Goal: Task Accomplishment & Management: Complete application form

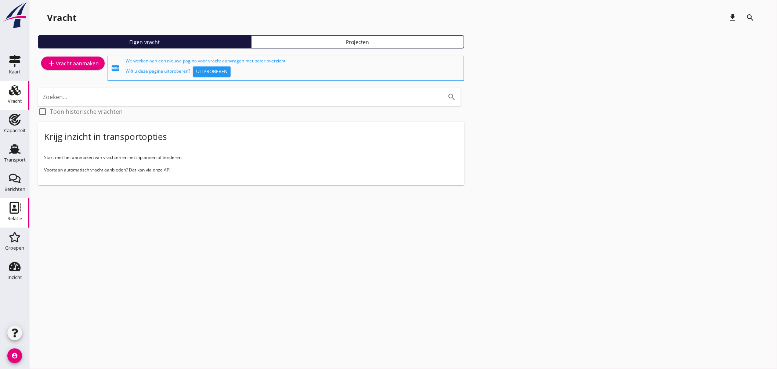
click at [11, 213] on use at bounding box center [15, 208] width 11 height 12
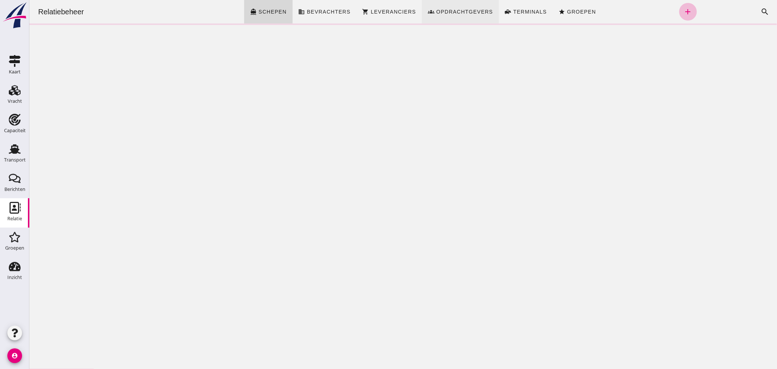
click span "Opdrachtgevers"
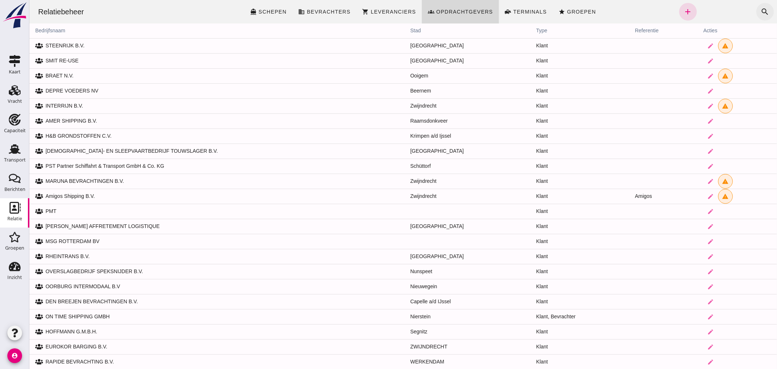
click at [760, 8] on icon "search" at bounding box center [764, 11] width 9 height 9
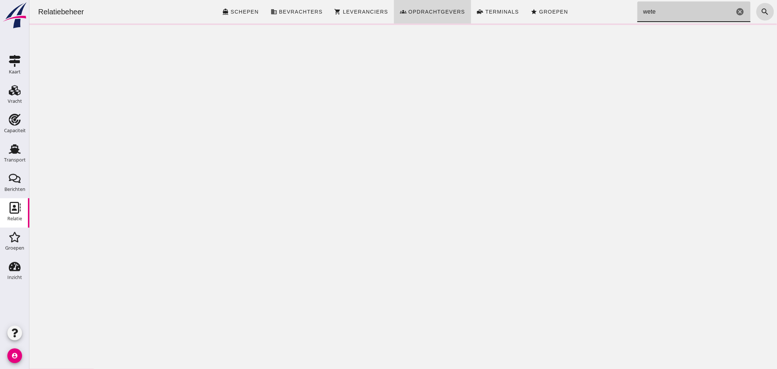
type input "weter"
click icon "cancel"
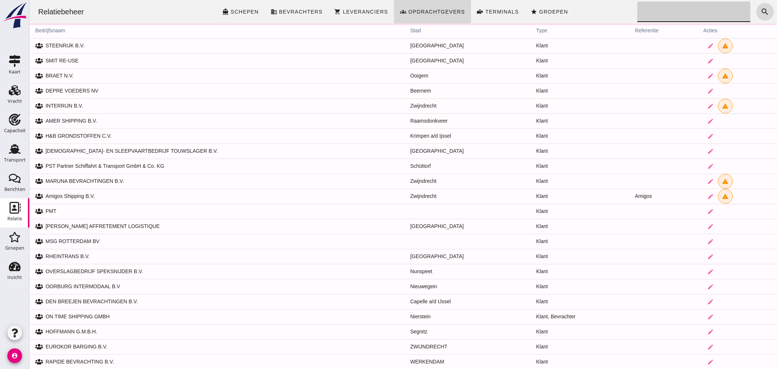
click div "Zoeken... cancel"
click link "groups Opdrachtgevers"
click at [54, 31] on th "bedrijfsnaam" at bounding box center [216, 30] width 375 height 15
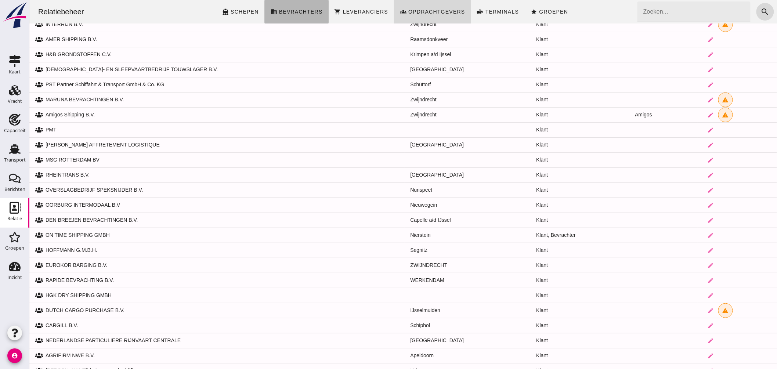
click span "Bevrachters"
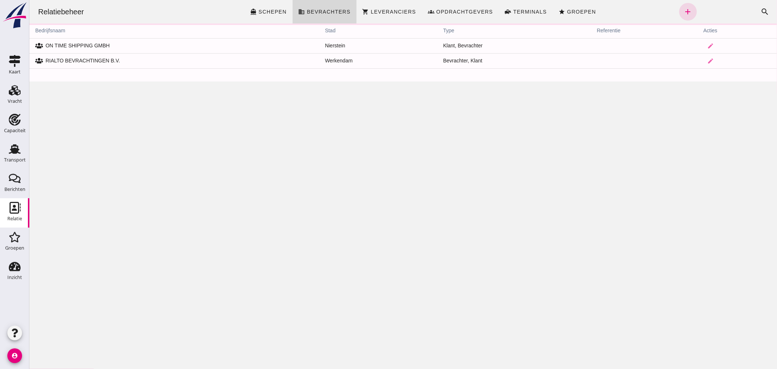
scroll to position [0, 0]
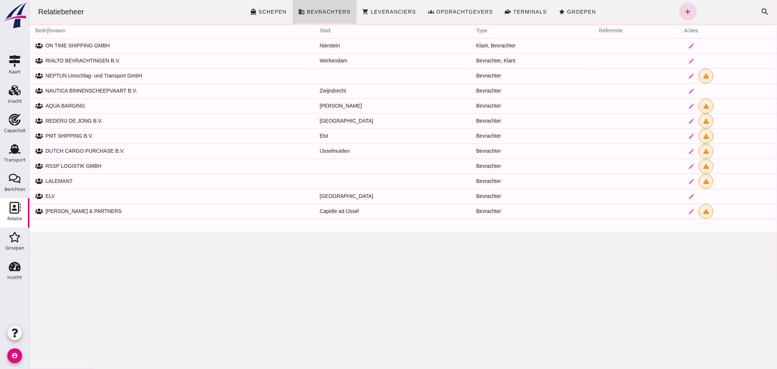
drag, startPoint x: 754, startPoint y: 12, endPoint x: 689, endPoint y: 11, distance: 65.0
click at [760, 12] on icon "search" at bounding box center [764, 11] width 9 height 9
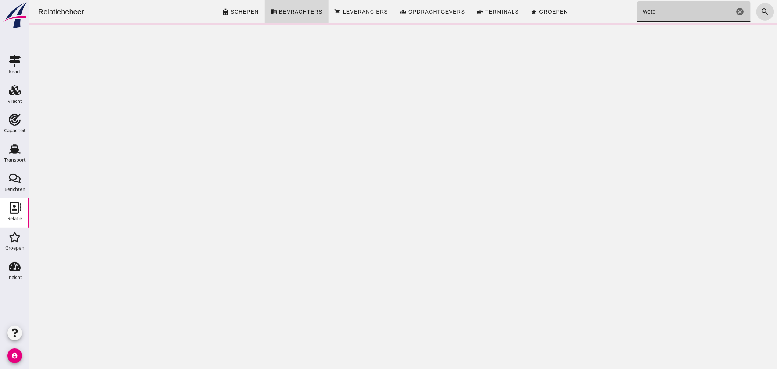
type input "weter"
drag, startPoint x: 735, startPoint y: 9, endPoint x: 695, endPoint y: 18, distance: 40.5
click icon "cancel"
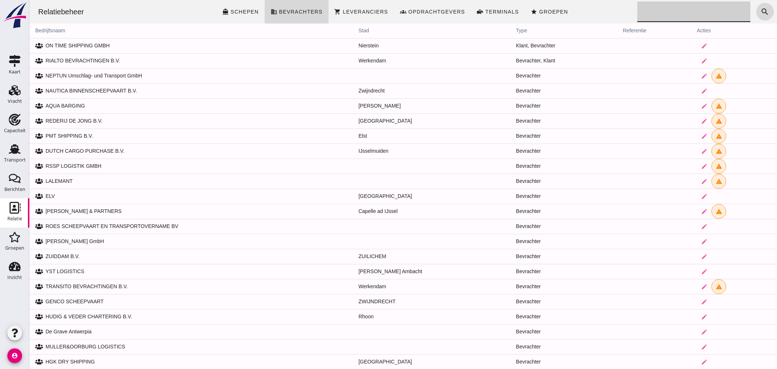
drag, startPoint x: 426, startPoint y: 8, endPoint x: 663, endPoint y: 15, distance: 237.6
click span "Opdrachtgevers"
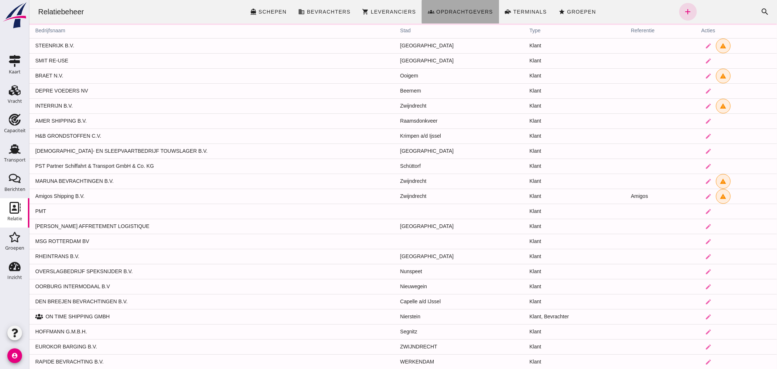
click div "Relatiebeheer directions_boat Schepen business Bevrachters shopping_cart Levera…"
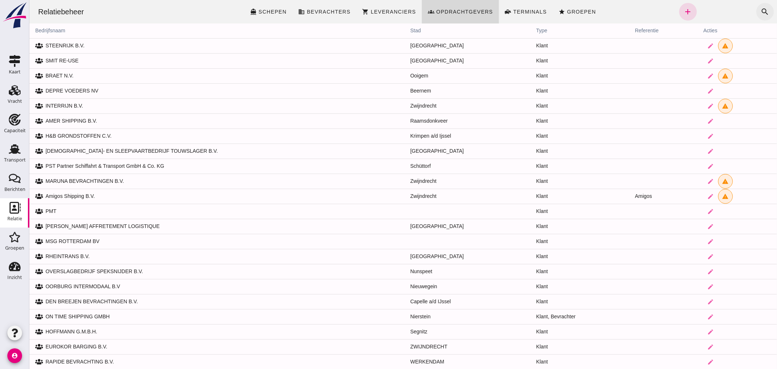
click at [760, 7] on icon "search" at bounding box center [764, 11] width 9 height 9
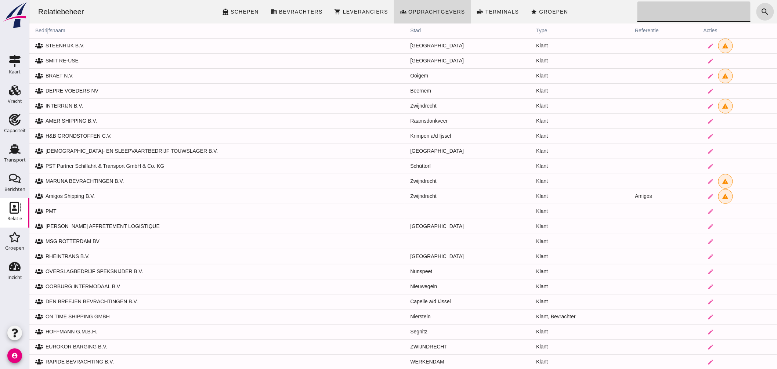
click input "Zoeken..."
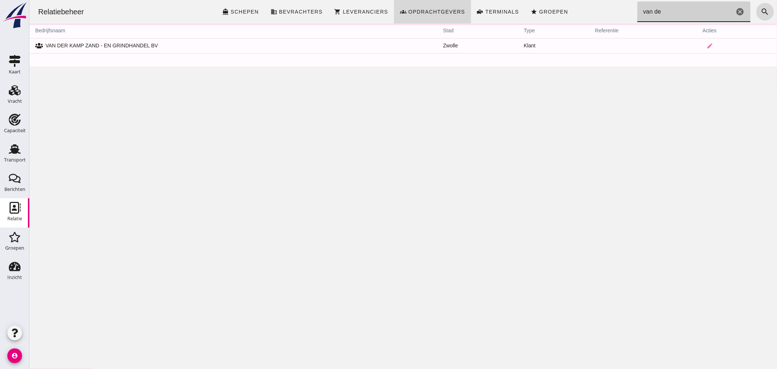
click input "van de"
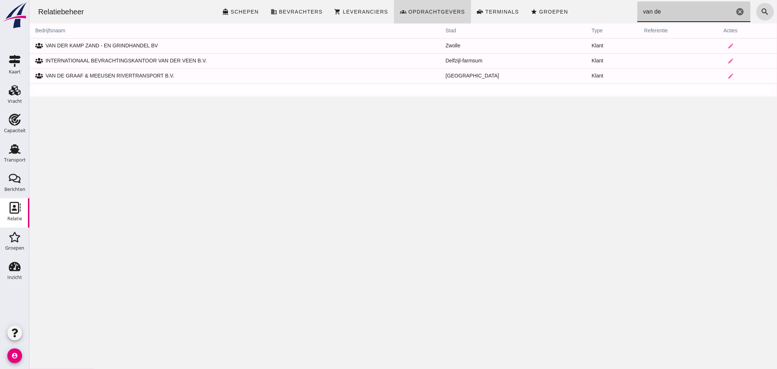
type input "van de"
click icon "cancel"
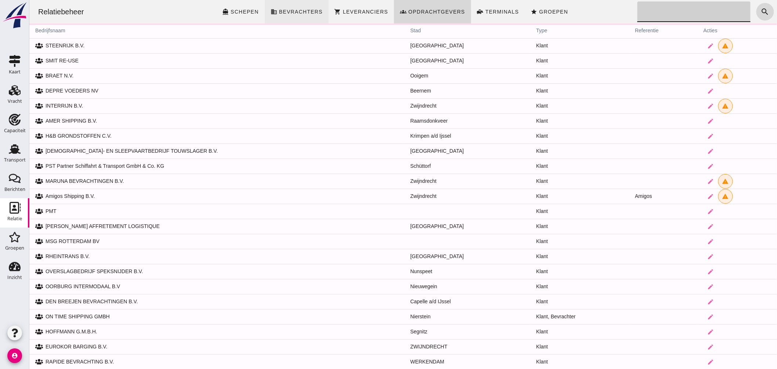
click span "Bevrachters"
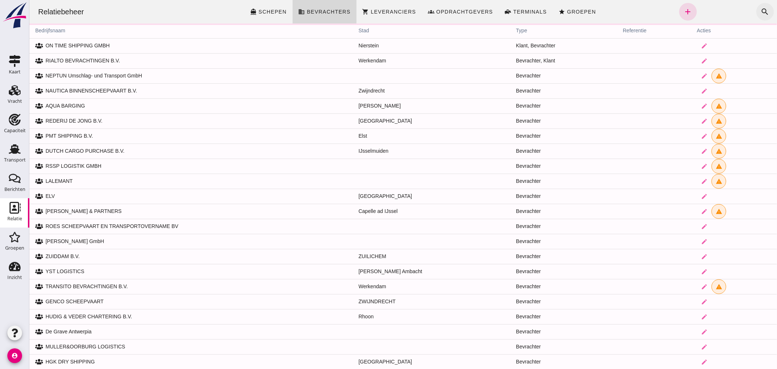
click at [760, 10] on icon "search" at bounding box center [764, 11] width 9 height 9
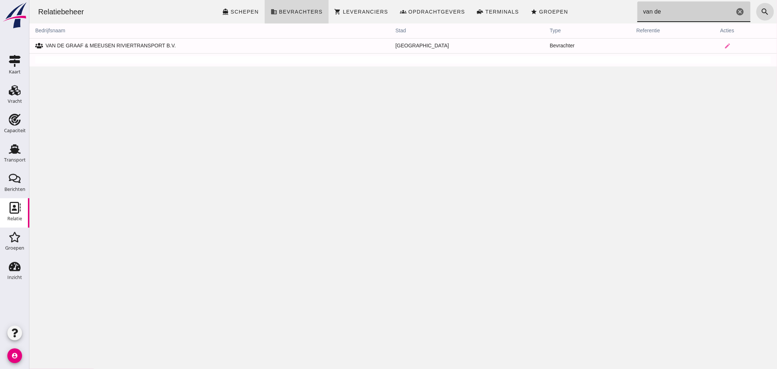
click div "Relatiebeheer directions_boat Schepen business Bevrachters shopping_cart Levera…"
type input "e"
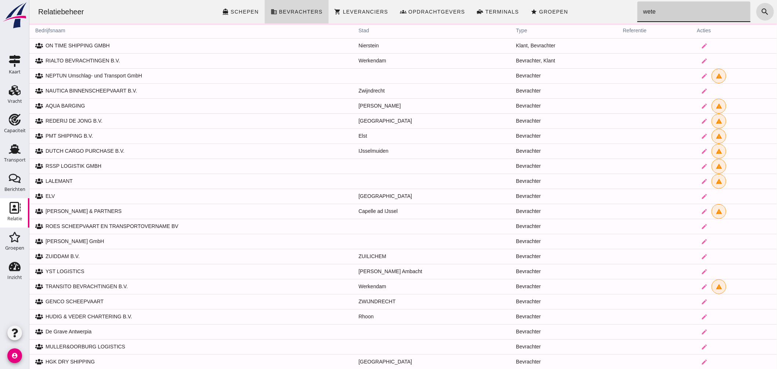
type input "weter"
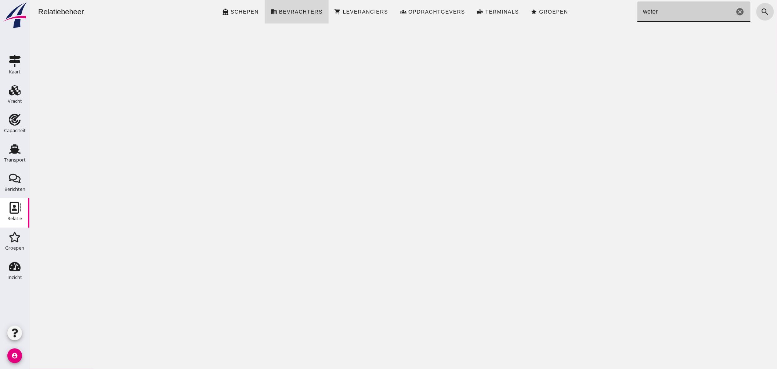
click icon "cancel"
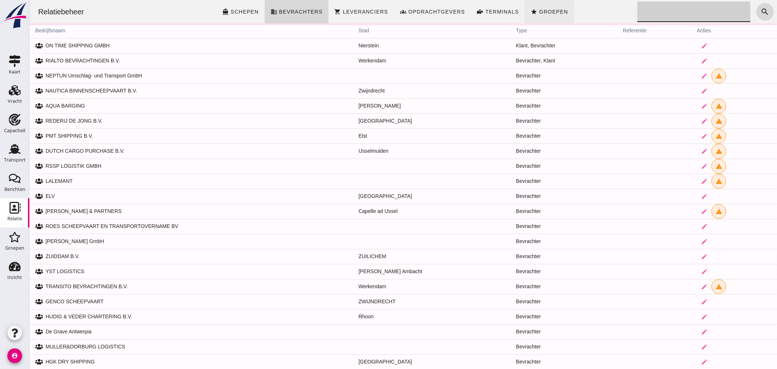
click span "Groepen"
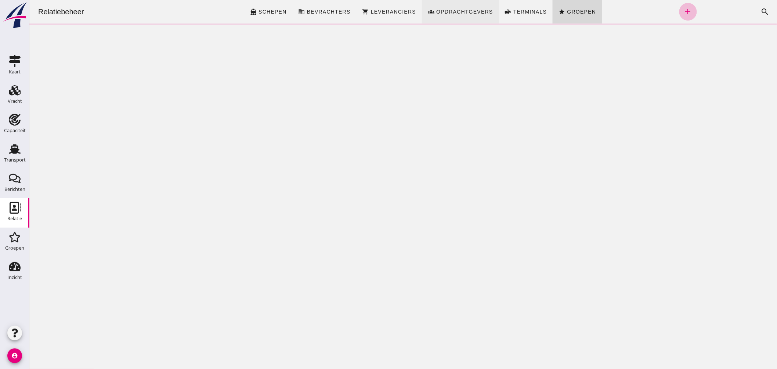
click link "front_loader Terminals"
click span "Opdrachtgevers"
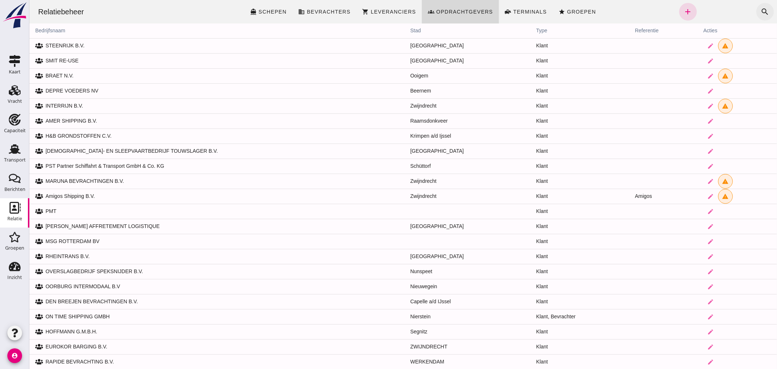
click at [760, 10] on icon "search" at bounding box center [764, 11] width 9 height 9
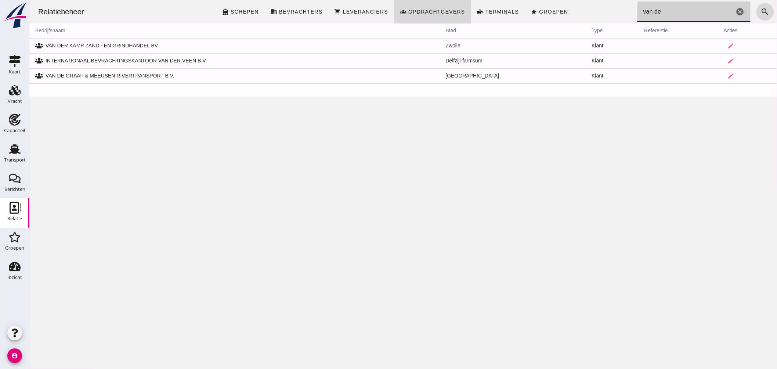
type input "van de"
drag, startPoint x: 735, startPoint y: 8, endPoint x: 723, endPoint y: 4, distance: 12.4
click icon "cancel"
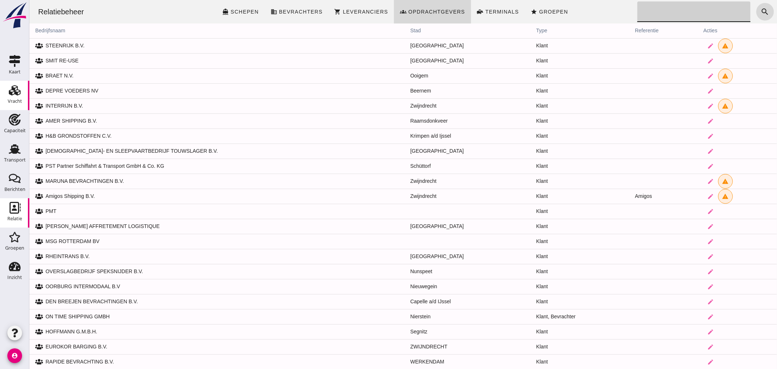
click at [17, 90] on icon "Vracht" at bounding box center [15, 90] width 12 height 12
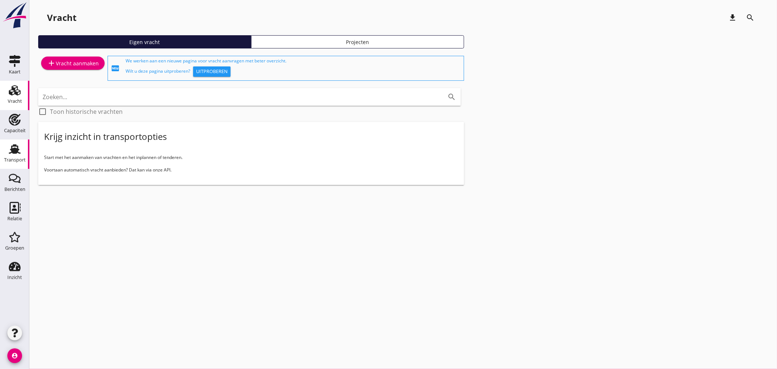
click at [20, 146] on icon "Transport" at bounding box center [15, 149] width 12 height 12
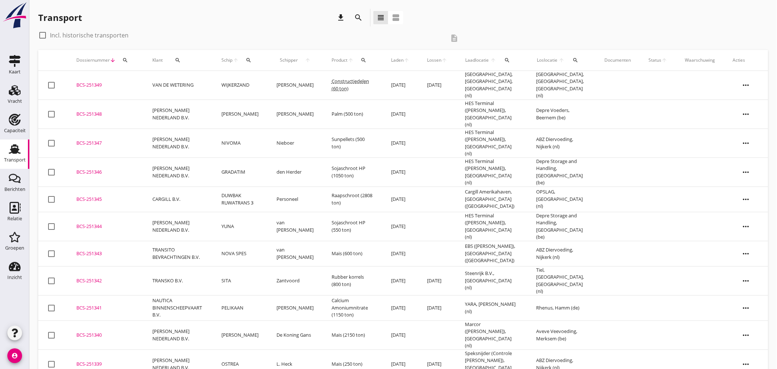
click at [248, 61] on div "search" at bounding box center [249, 60] width 14 height 6
click at [278, 80] on input "Zoek op (scheeps)naam" at bounding box center [287, 82] width 76 height 12
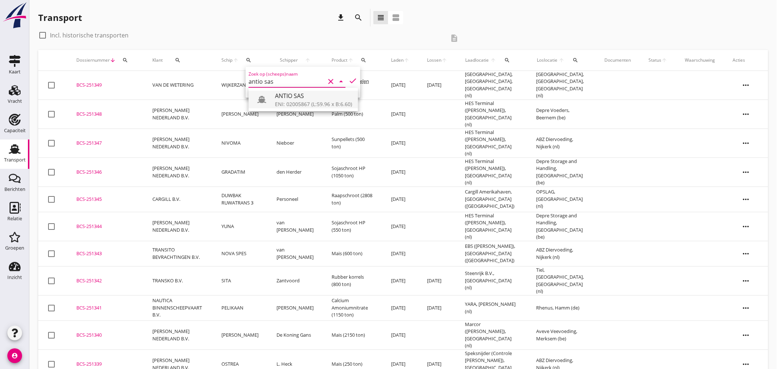
click at [298, 99] on div "ANTIO SAS" at bounding box center [313, 95] width 77 height 9
click at [349, 79] on icon "check" at bounding box center [352, 80] width 9 height 9
type input "ANTIO SAS"
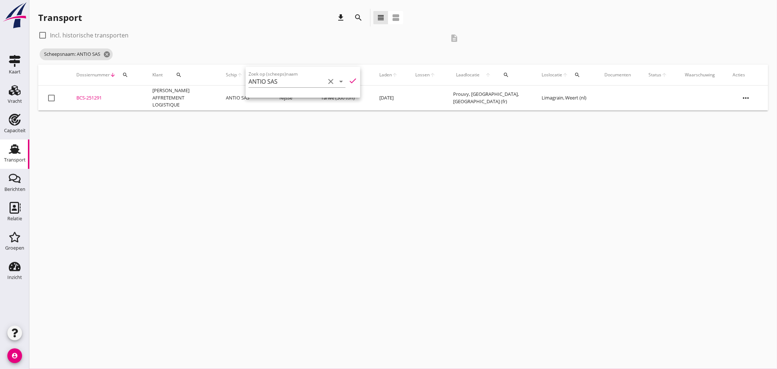
click at [89, 95] on div "BCS-251291" at bounding box center [105, 97] width 58 height 7
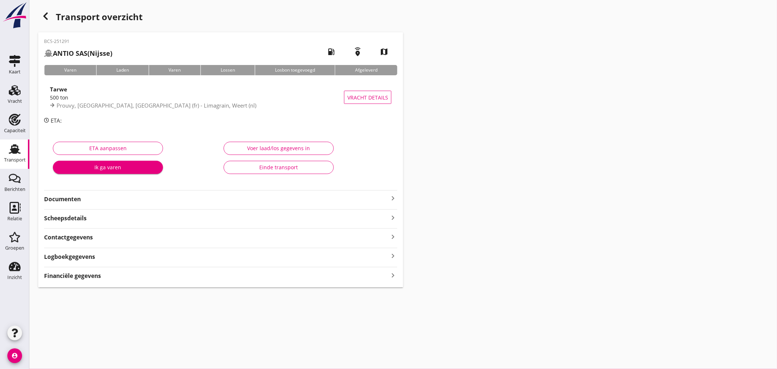
click at [392, 194] on icon "keyboard_arrow_right" at bounding box center [392, 198] width 9 height 9
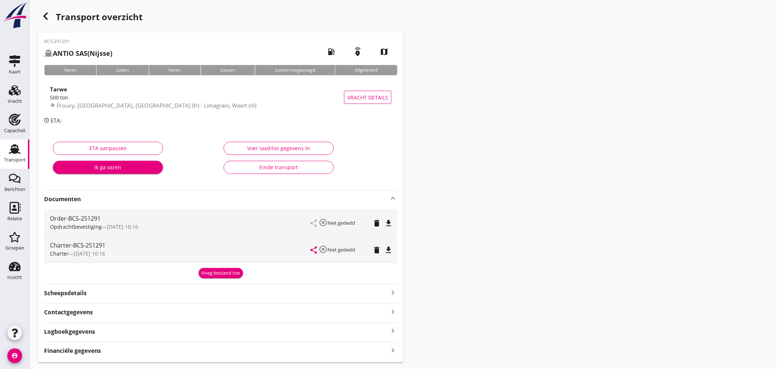
click at [390, 246] on icon "file_download" at bounding box center [388, 250] width 9 height 9
click at [17, 144] on icon "Transport" at bounding box center [15, 149] width 12 height 12
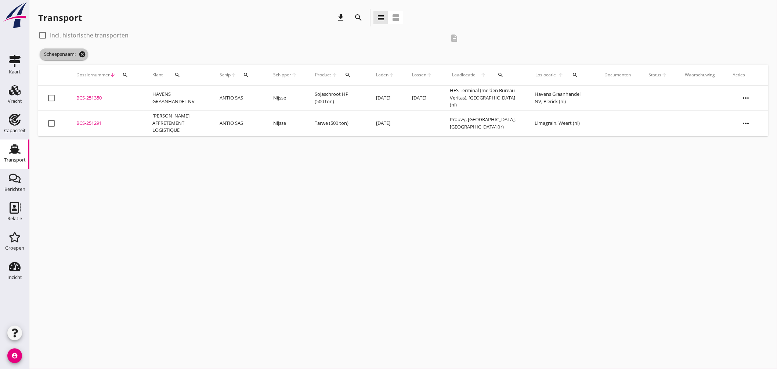
click at [82, 53] on icon "cancel" at bounding box center [82, 54] width 7 height 7
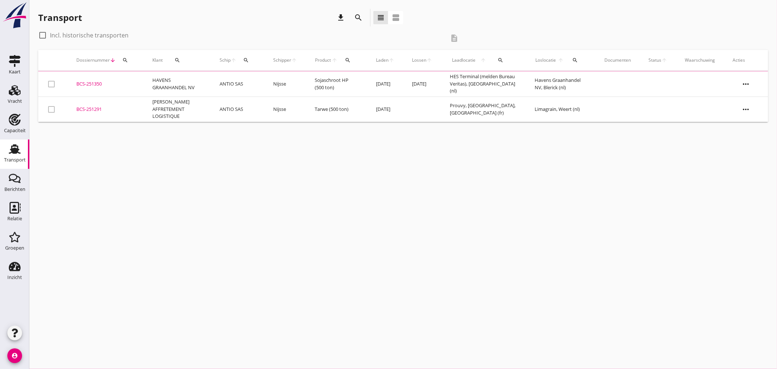
click at [243, 61] on icon "search" at bounding box center [246, 60] width 6 height 6
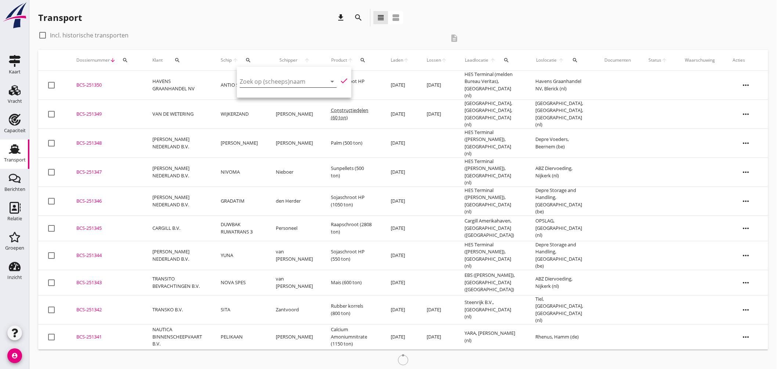
click at [275, 81] on input "Zoek op (scheeps)naam" at bounding box center [278, 82] width 76 height 12
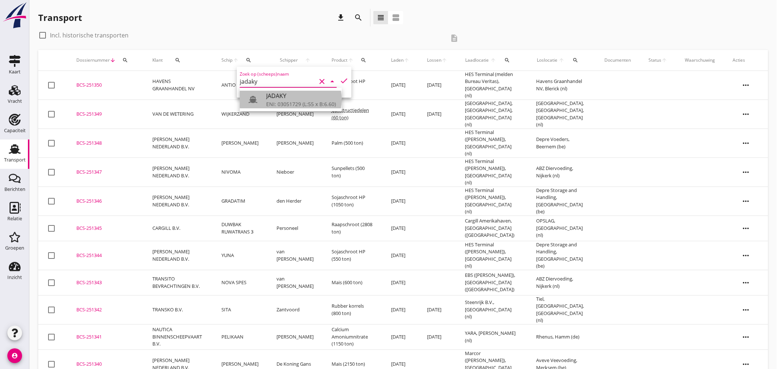
click at [282, 101] on div "ENI: 03051729 (L:55 x B:6.60)" at bounding box center [301, 104] width 70 height 8
click at [340, 79] on icon "check" at bounding box center [344, 80] width 9 height 9
type input "JADAKY"
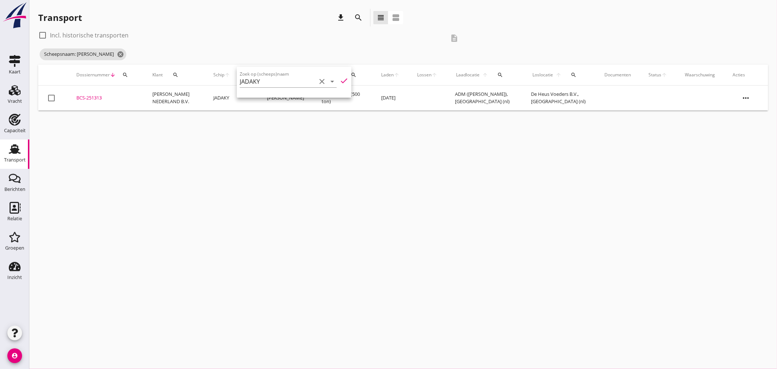
click at [90, 96] on div "BCS-251313" at bounding box center [105, 97] width 58 height 7
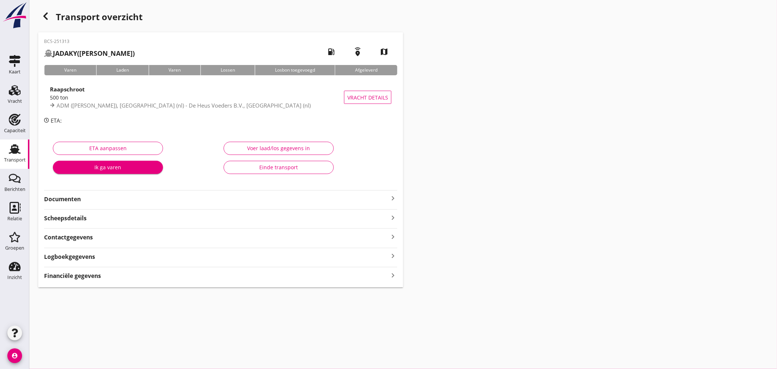
click at [393, 197] on icon "keyboard_arrow_right" at bounding box center [392, 198] width 9 height 9
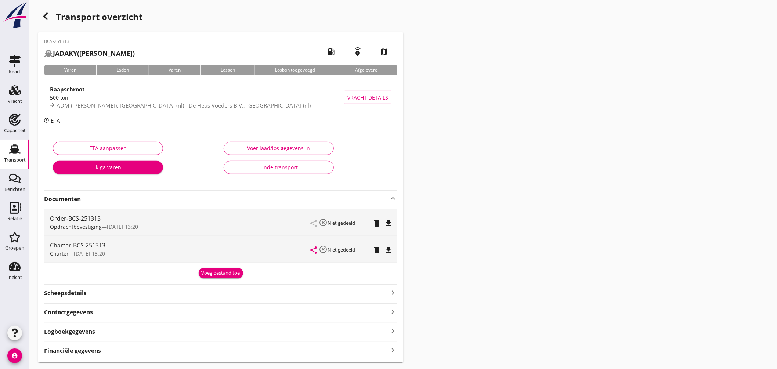
click at [390, 247] on icon "file_download" at bounding box center [388, 250] width 9 height 9
click at [12, 151] on use at bounding box center [15, 149] width 12 height 10
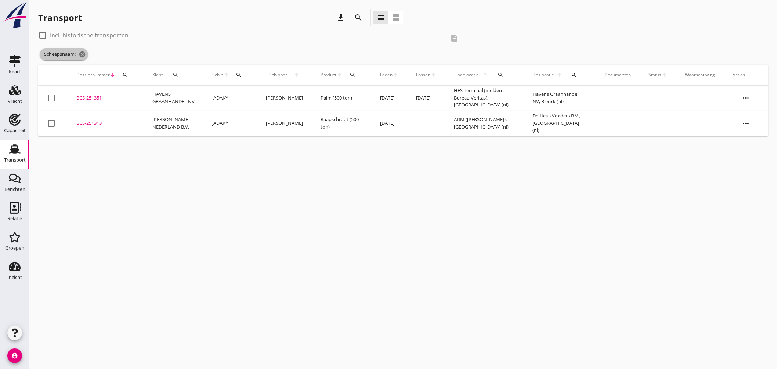
click at [86, 55] on icon "cancel" at bounding box center [82, 54] width 7 height 7
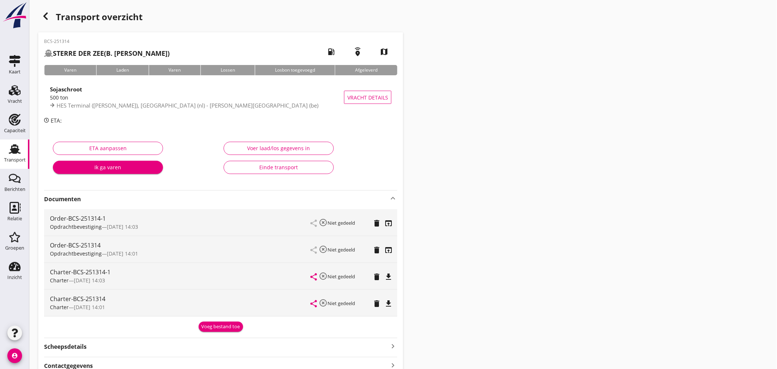
click at [7, 147] on div "Transport" at bounding box center [15, 149] width 18 height 12
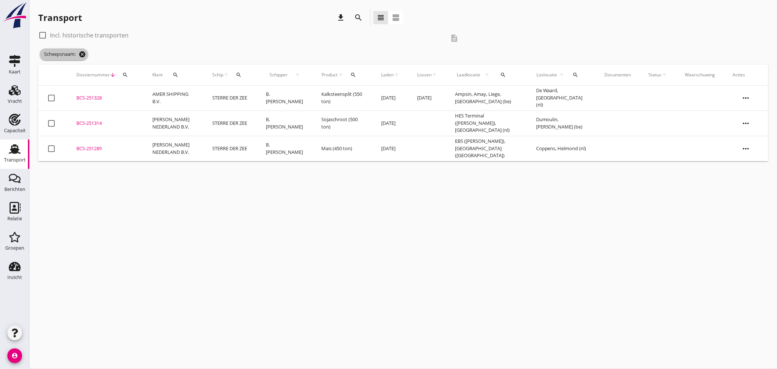
click at [86, 53] on icon "cancel" at bounding box center [82, 54] width 7 height 7
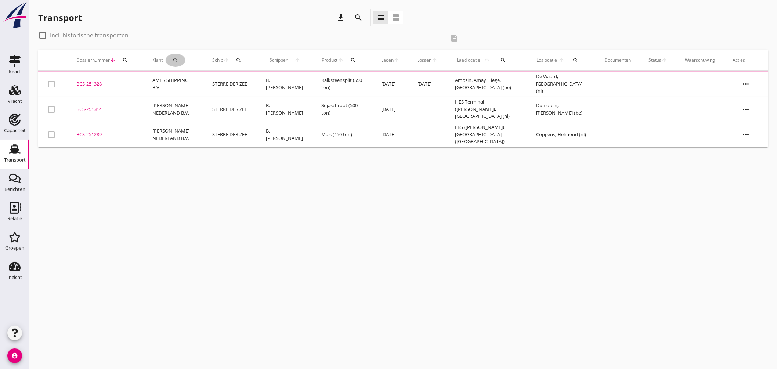
click at [179, 61] on div "search" at bounding box center [176, 60] width 20 height 6
click at [201, 76] on input "Zoeken op opdrachtgever..." at bounding box center [207, 82] width 76 height 12
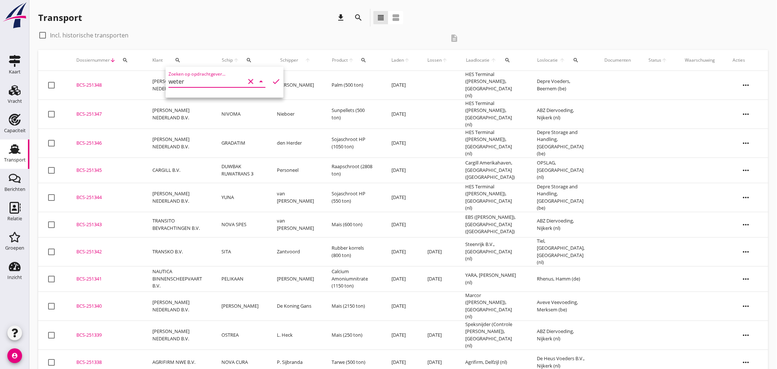
click at [273, 80] on icon "check" at bounding box center [276, 81] width 9 height 9
click at [212, 87] on div "Zoeken op opdrachtgever... weter clear arrow_drop_down" at bounding box center [217, 82] width 97 height 12
click at [210, 84] on input "weter" at bounding box center [207, 82] width 76 height 12
type input "w"
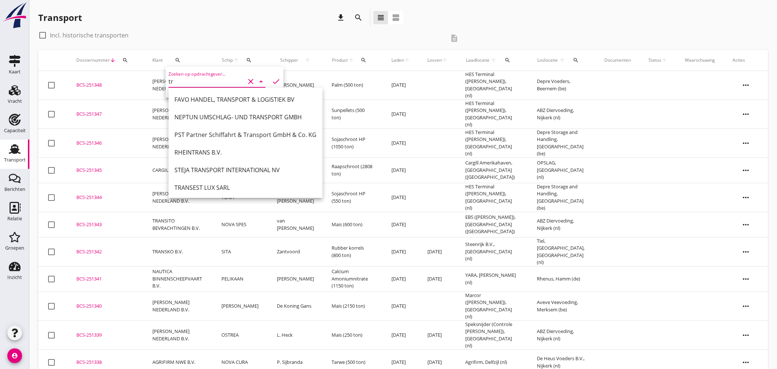
type input "t"
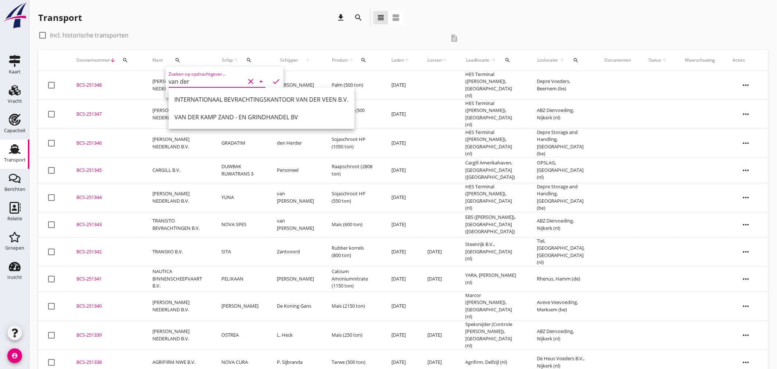
type input "van der"
click at [499, 30] on div "check_box_outline_blank Incl. historische transporten description" at bounding box center [403, 39] width 730 height 21
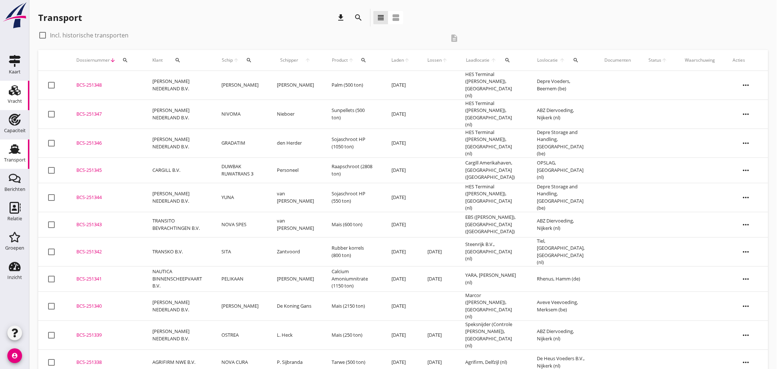
click at [13, 89] on use at bounding box center [15, 90] width 12 height 10
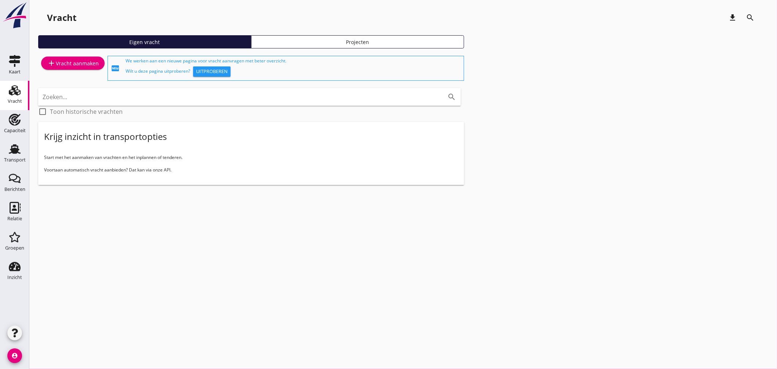
click at [15, 92] on icon "Vracht" at bounding box center [15, 90] width 12 height 12
click at [63, 59] on div "add Vracht aanmaken" at bounding box center [73, 63] width 52 height 9
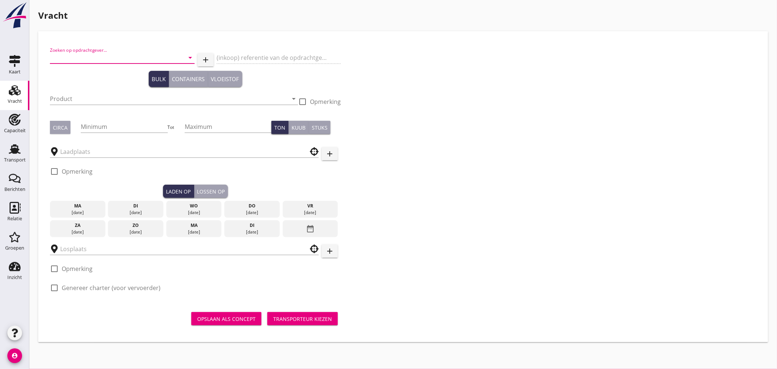
click at [130, 59] on input "Zoeken op opdrachtgever..." at bounding box center [112, 58] width 124 height 12
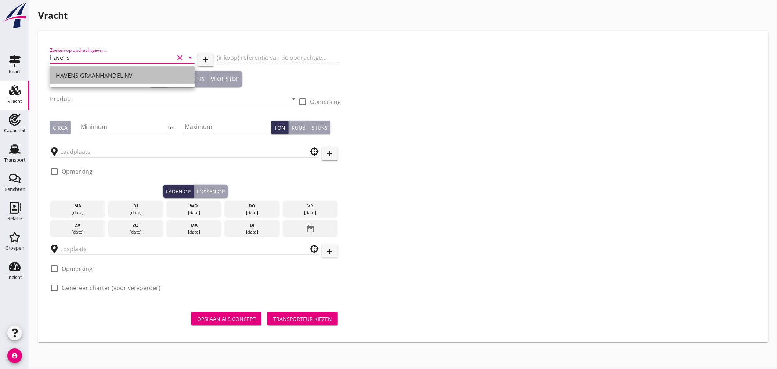
click at [98, 72] on div "HAVENS GRAANHANDEL NV" at bounding box center [122, 75] width 133 height 9
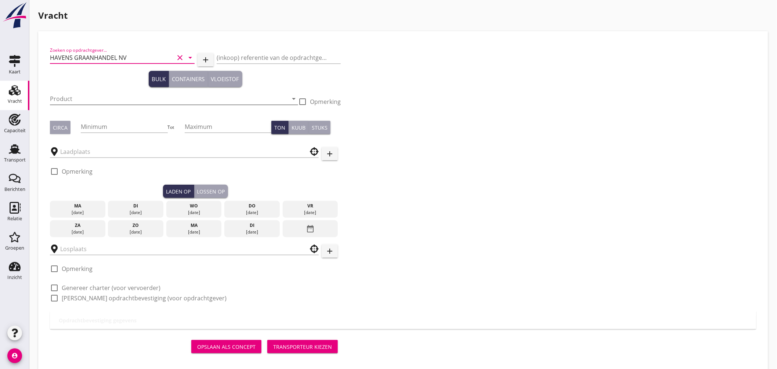
type input "HAVENS GRAANHANDEL NV"
click at [101, 99] on input "Product" at bounding box center [169, 99] width 238 height 12
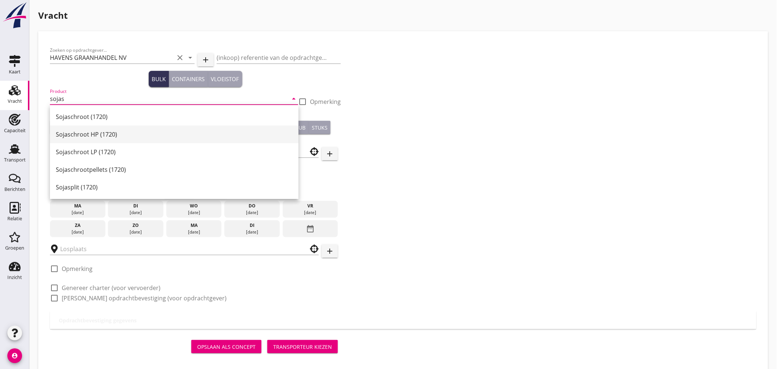
click at [89, 131] on div "Sojaschroot HP (1720)" at bounding box center [174, 134] width 237 height 9
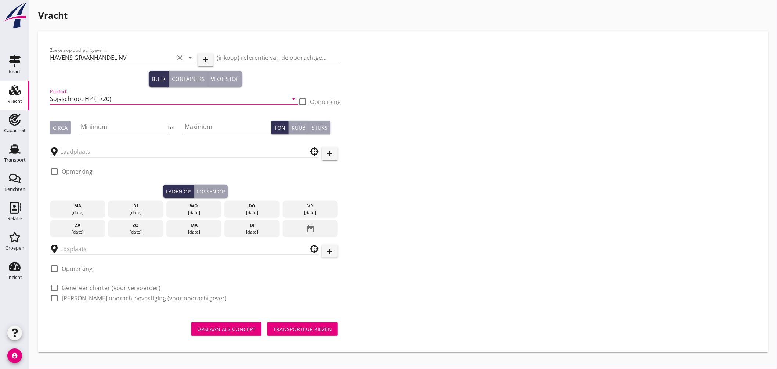
type input "Sojaschroot HP (1720)"
click at [65, 129] on div "Circa" at bounding box center [60, 128] width 15 height 8
click at [97, 126] on input "Minimum" at bounding box center [124, 127] width 87 height 12
type input "500"
click at [98, 155] on input "text" at bounding box center [179, 152] width 238 height 12
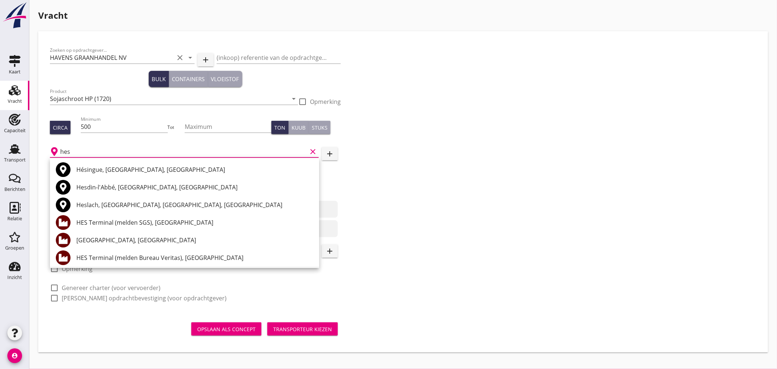
scroll to position [41, 0]
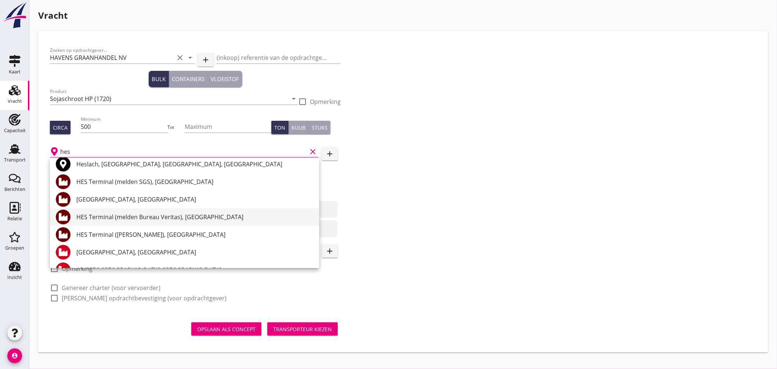
click at [175, 215] on div "HES Terminal (melden Bureau Veritas), [GEOGRAPHIC_DATA]" at bounding box center [194, 217] width 237 height 9
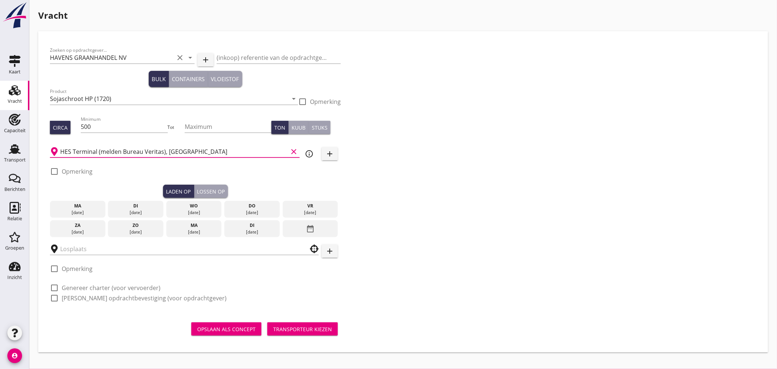
type input "HES Terminal (melden Bureau Veritas), [GEOGRAPHIC_DATA]"
click at [51, 170] on div at bounding box center [54, 171] width 12 height 12
checkbox input "true"
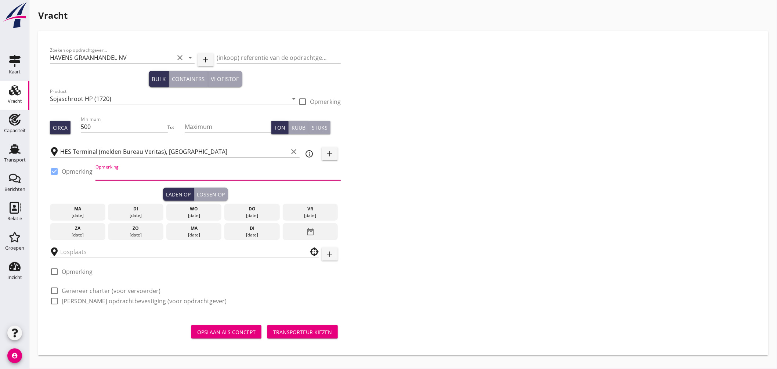
click at [116, 175] on input "Opmerking" at bounding box center [217, 175] width 245 height 12
type input "Ex. EMERALD SHENGSI, Mercurius-/[GEOGRAPHIC_DATA]"
click at [204, 213] on div "[DATE]" at bounding box center [194, 215] width 52 height 7
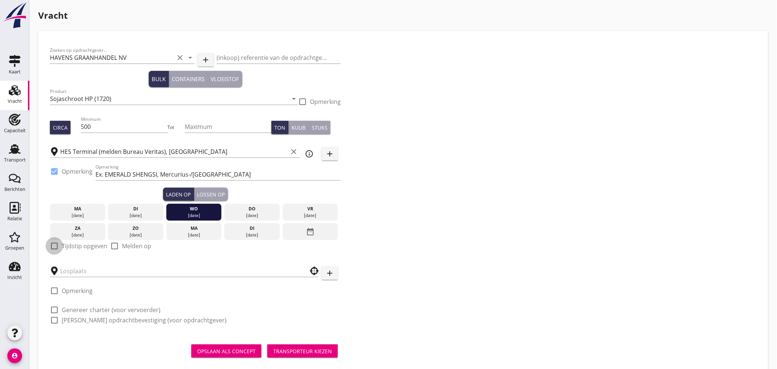
click at [57, 245] on div at bounding box center [54, 246] width 12 height 12
checkbox input "true"
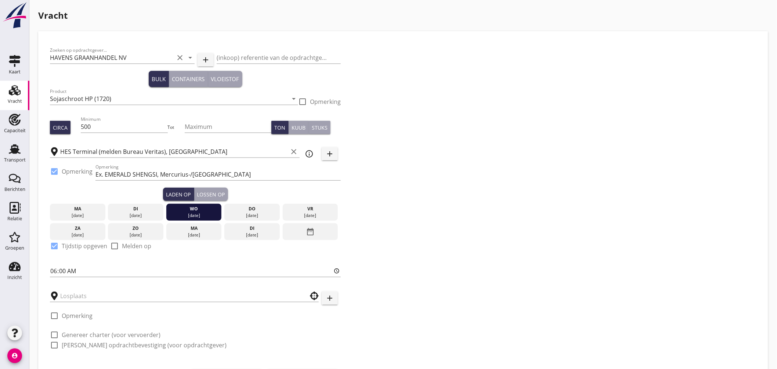
drag, startPoint x: 53, startPoint y: 272, endPoint x: 50, endPoint y: 252, distance: 20.1
click at [54, 272] on input "06:00" at bounding box center [195, 271] width 291 height 12
type input "18:00"
click at [441, 251] on div "Zoeken op opdrachtgever... HAVENS GRAANHANDEL NV clear arrow_drop_down add (ink…" at bounding box center [403, 200] width 712 height 315
click at [221, 194] on div "Lossen op" at bounding box center [211, 195] width 28 height 8
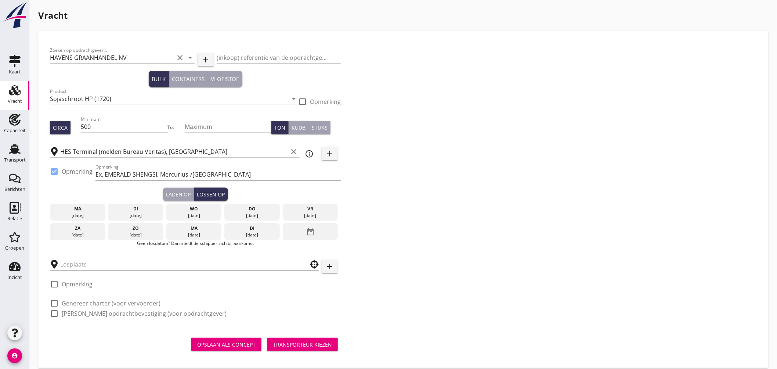
click at [301, 210] on div "vr" at bounding box center [311, 209] width 52 height 7
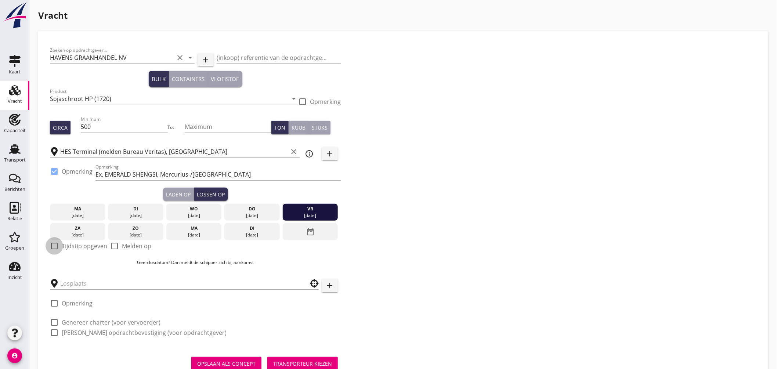
click at [56, 245] on div at bounding box center [54, 246] width 12 height 12
checkbox input "true"
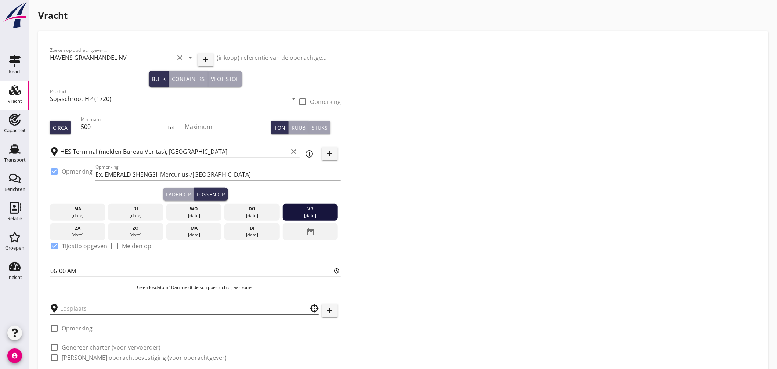
click at [88, 305] on input "text" at bounding box center [179, 309] width 238 height 12
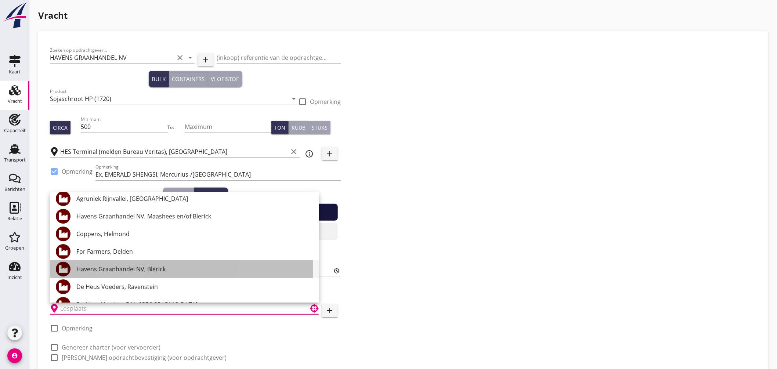
click at [152, 268] on div "Havens Graanhandel NV, Blerick" at bounding box center [194, 269] width 237 height 9
type input "Havens Graanhandel NV, Blerick"
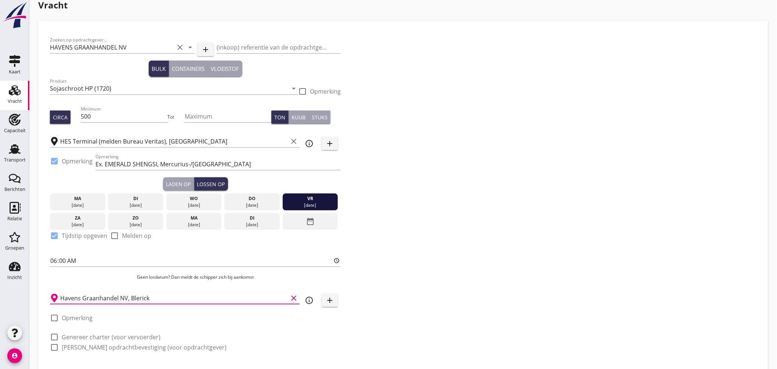
scroll to position [51, 0]
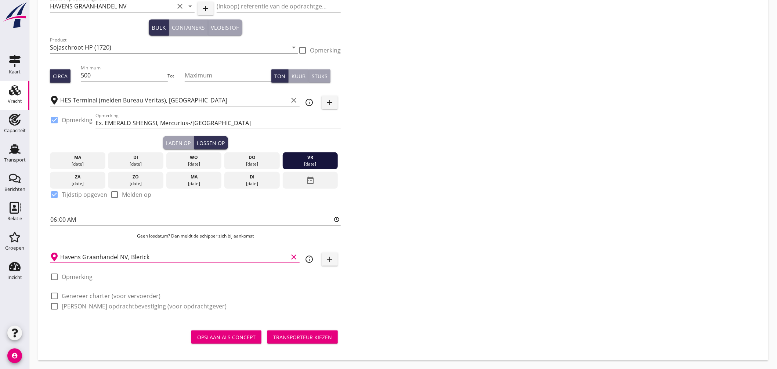
click at [93, 293] on label "Genereer charter (voor vervoerder)" at bounding box center [111, 295] width 99 height 7
checkbox input "true"
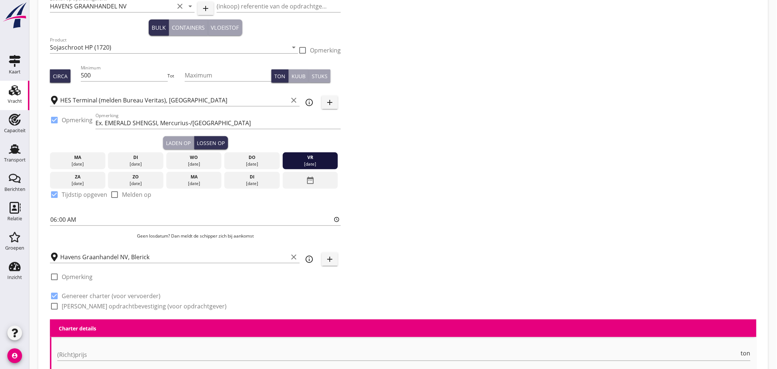
click at [94, 303] on label "[PERSON_NAME] opdrachtbevestiging (voor opdrachtgever)" at bounding box center [144, 306] width 165 height 7
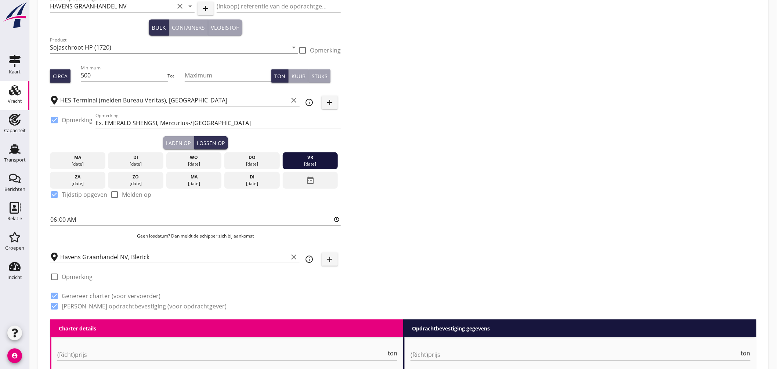
checkbox input "true"
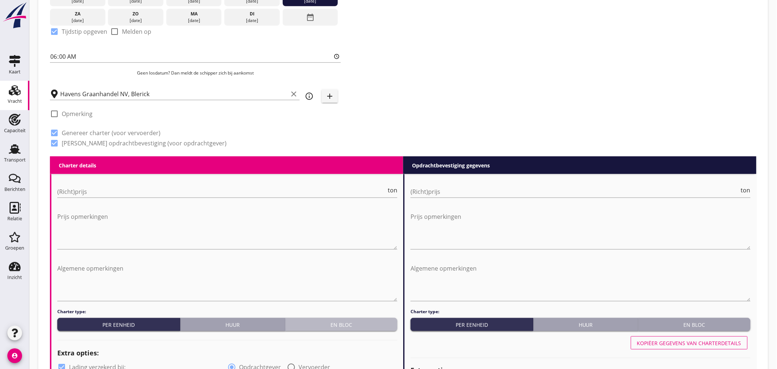
click at [354, 325] on div "En bloc" at bounding box center [341, 325] width 106 height 8
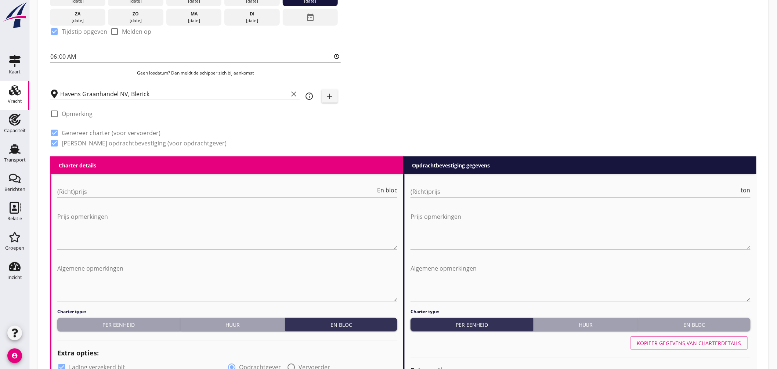
click at [717, 318] on button "En bloc" at bounding box center [694, 324] width 112 height 13
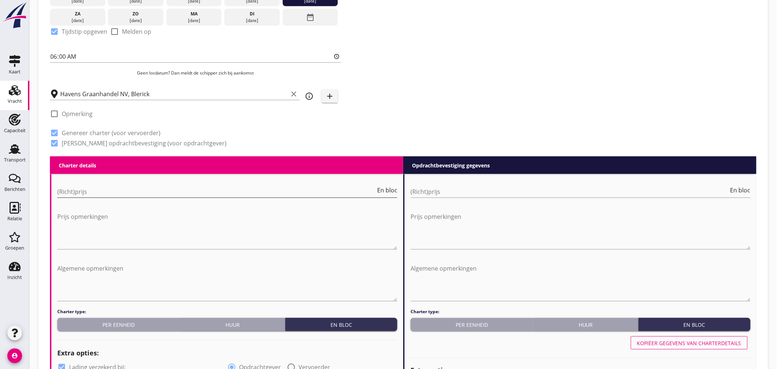
click at [159, 189] on input "(Richt)prijs" at bounding box center [216, 192] width 318 height 12
type input "4250"
click at [423, 186] on input "(Richt)prijs" at bounding box center [569, 192] width 318 height 12
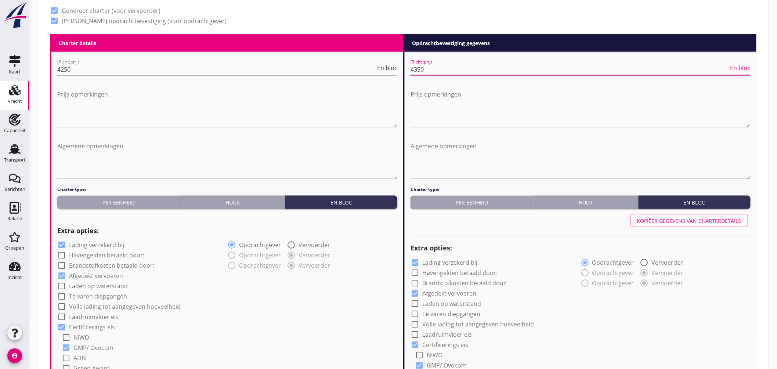
type input "4350"
click at [86, 243] on label "Lading verzekerd bij:" at bounding box center [97, 245] width 57 height 7
checkbox input "false"
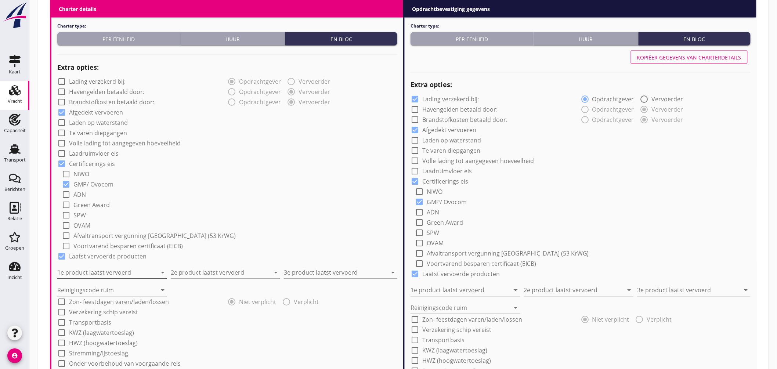
click at [102, 275] on input "1e product laatst vervoerd" at bounding box center [106, 273] width 99 height 12
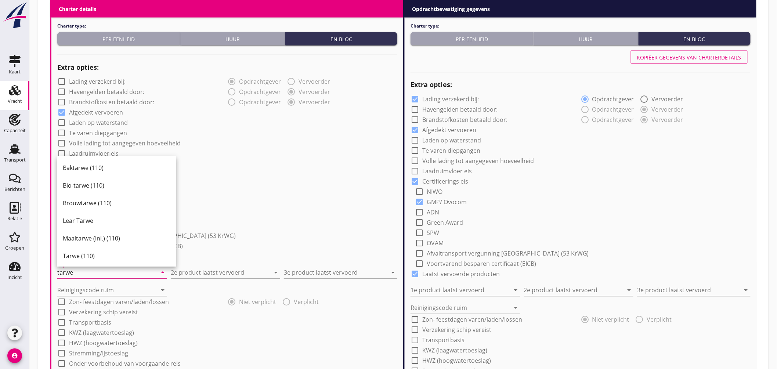
click at [94, 256] on div "Tarwe (110)" at bounding box center [117, 256] width 108 height 9
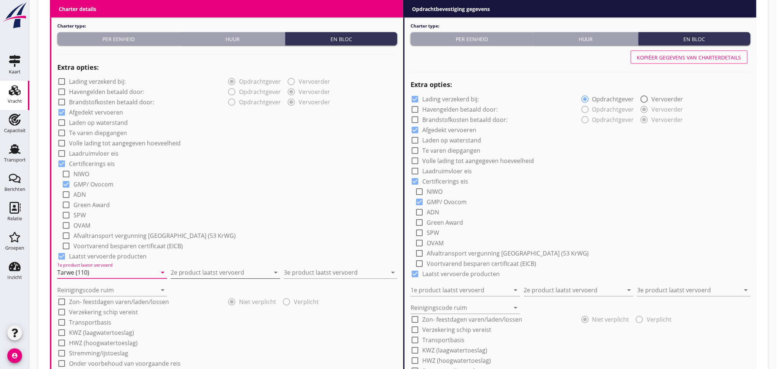
type input "Tarwe (110)"
click at [186, 272] on input "2e product laatst vervoerd" at bounding box center [220, 273] width 99 height 12
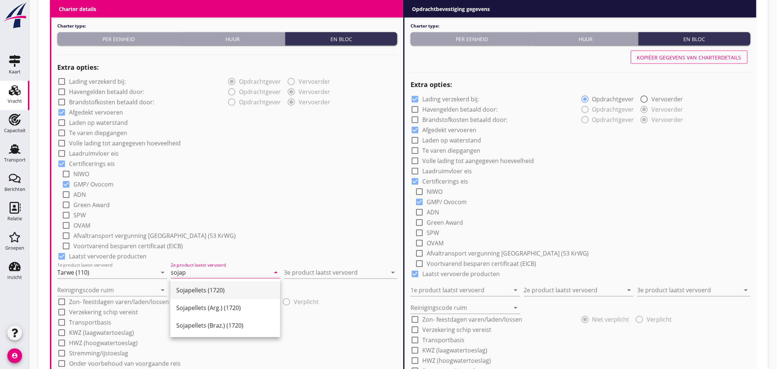
click at [223, 287] on div "Sojapellets (1720)" at bounding box center [225, 290] width 98 height 9
type input "Sojapellets (1720)"
click at [317, 268] on input "3e product laatst vervoerd" at bounding box center [335, 273] width 103 height 12
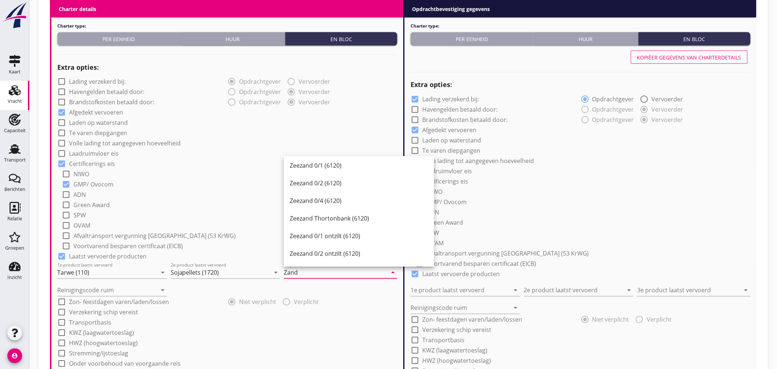
scroll to position [449, 0]
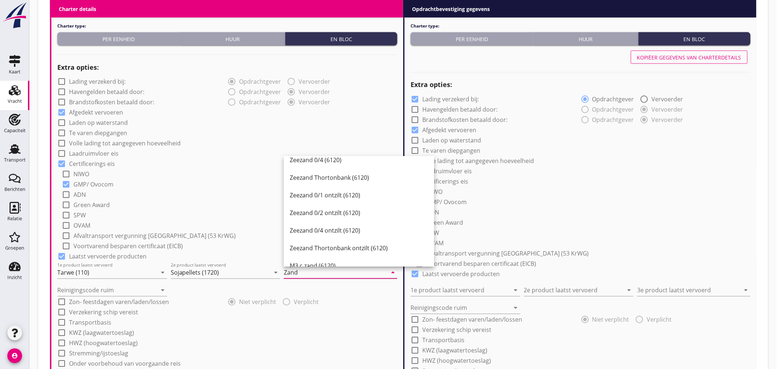
click at [317, 276] on input "Zand" at bounding box center [335, 273] width 103 height 12
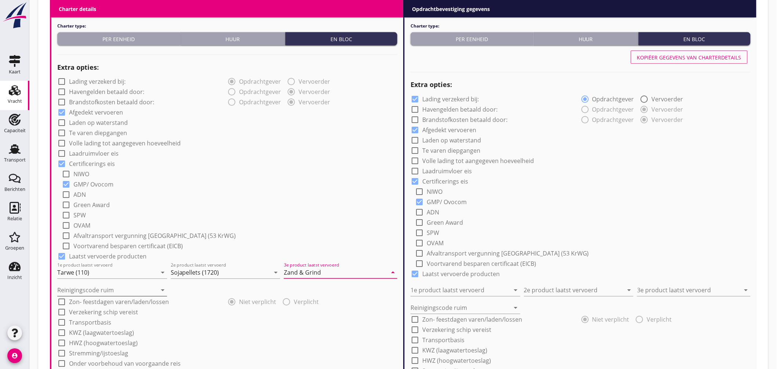
type input "Zand & Grind"
click at [101, 289] on input "Reinigingscode ruim" at bounding box center [106, 291] width 99 height 12
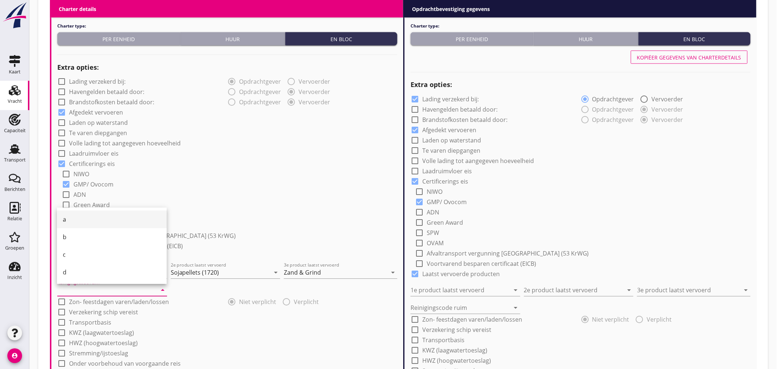
click at [69, 221] on div "a" at bounding box center [112, 219] width 98 height 9
type input "a"
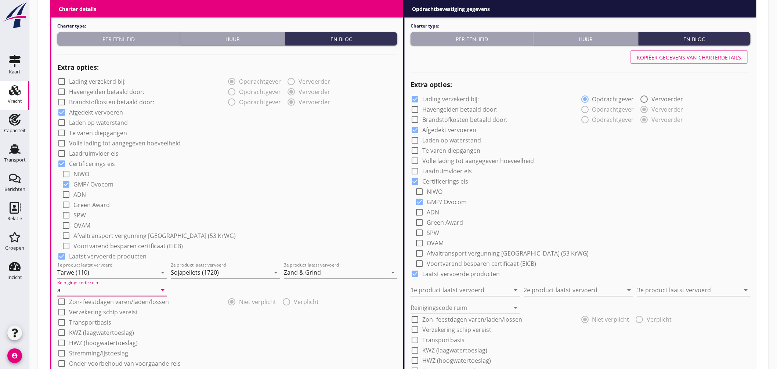
scroll to position [663, 0]
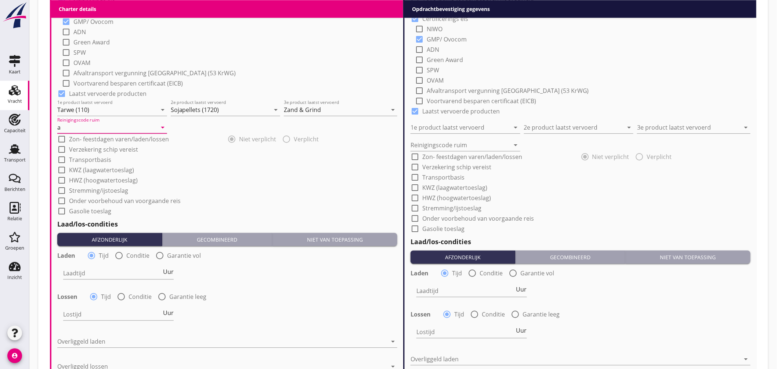
click at [133, 257] on label "Conditie" at bounding box center [137, 255] width 23 height 7
radio input "false"
radio input "true"
click at [132, 275] on div at bounding box center [141, 273] width 156 height 12
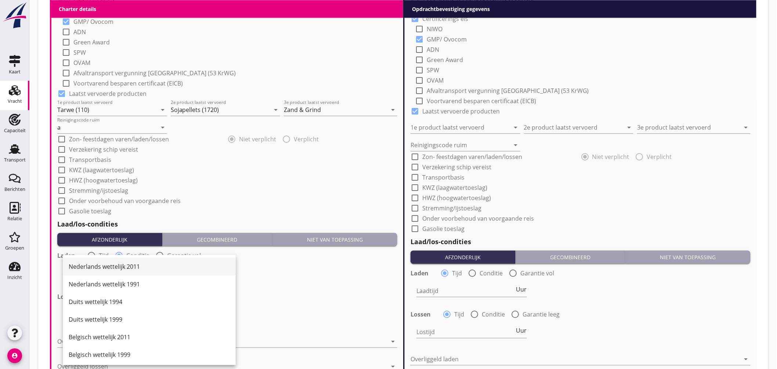
click at [138, 265] on div "Nederlands wettelijk 2011" at bounding box center [149, 266] width 161 height 9
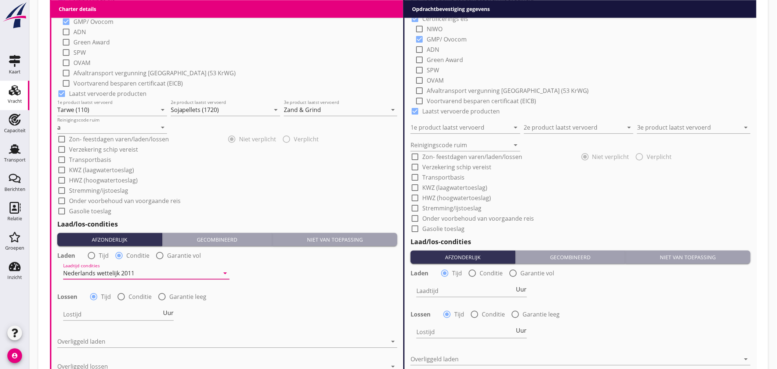
click at [138, 294] on label "Conditie" at bounding box center [140, 296] width 23 height 7
radio input "false"
radio input "true"
click at [134, 316] on div at bounding box center [141, 314] width 156 height 12
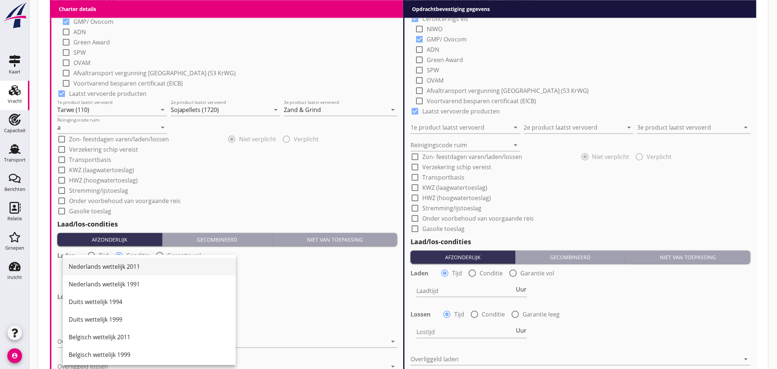
click at [140, 268] on div "Nederlands wettelijk 2011" at bounding box center [149, 266] width 161 height 9
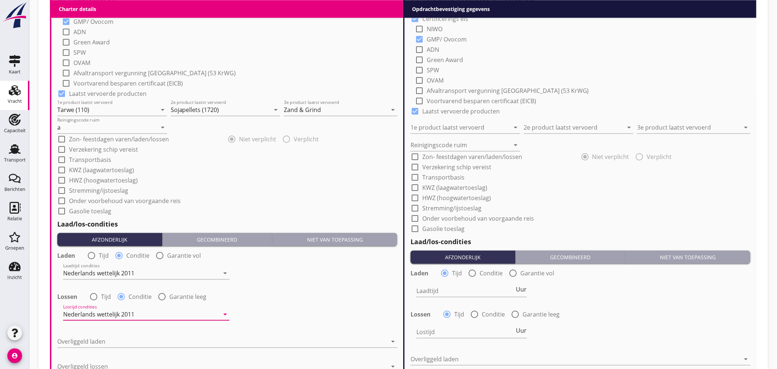
scroll to position [786, 0]
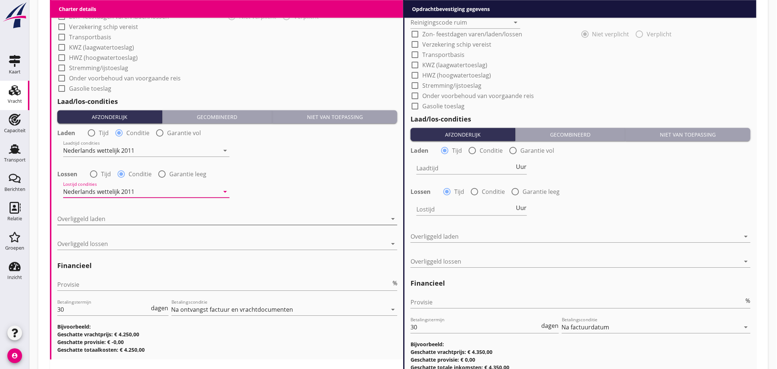
click at [112, 219] on div at bounding box center [222, 219] width 330 height 12
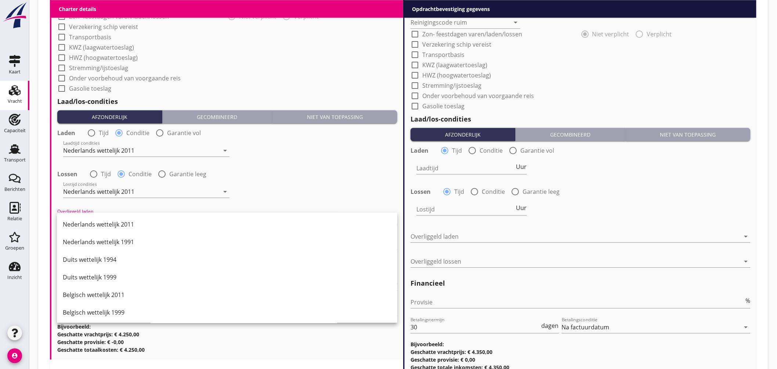
click at [116, 222] on div "Nederlands wettelijk 2011" at bounding box center [227, 224] width 329 height 9
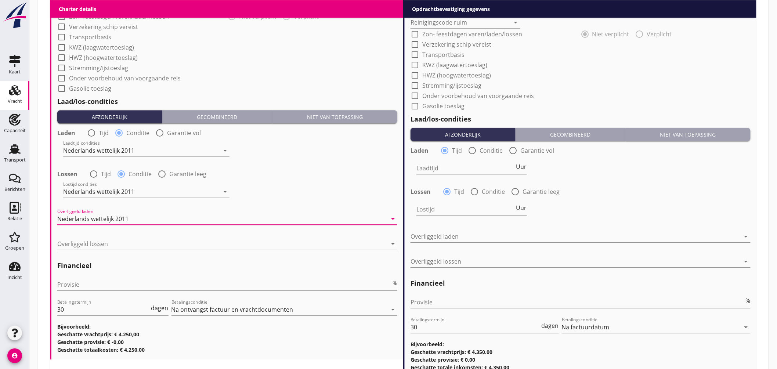
click at [115, 245] on div at bounding box center [222, 244] width 330 height 12
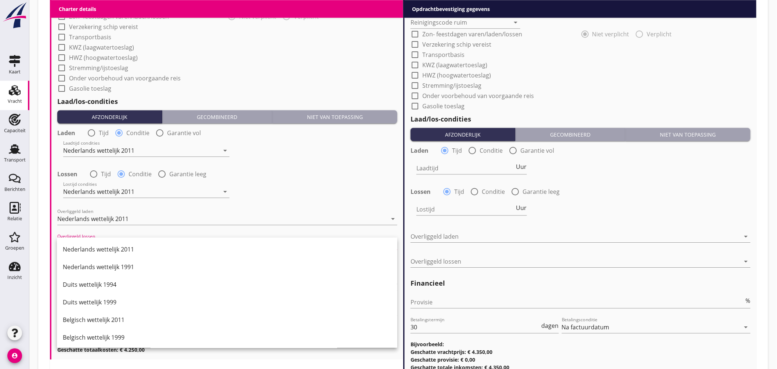
click at [119, 248] on div "Nederlands wettelijk 2011" at bounding box center [227, 249] width 329 height 9
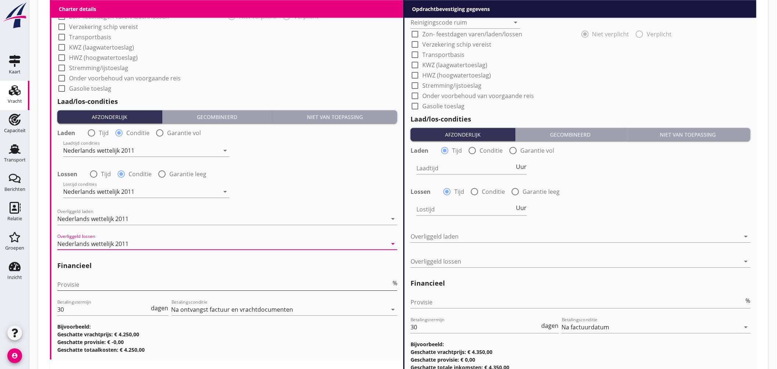
click at [84, 285] on input "Provisie" at bounding box center [224, 285] width 334 height 12
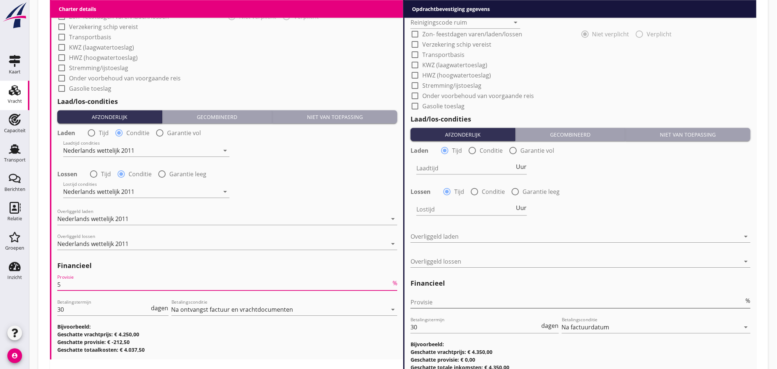
type input "5"
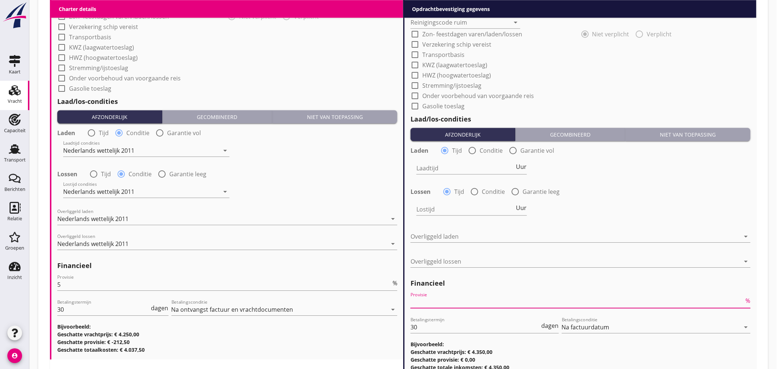
click at [456, 299] on input "Provisie" at bounding box center [577, 302] width 334 height 12
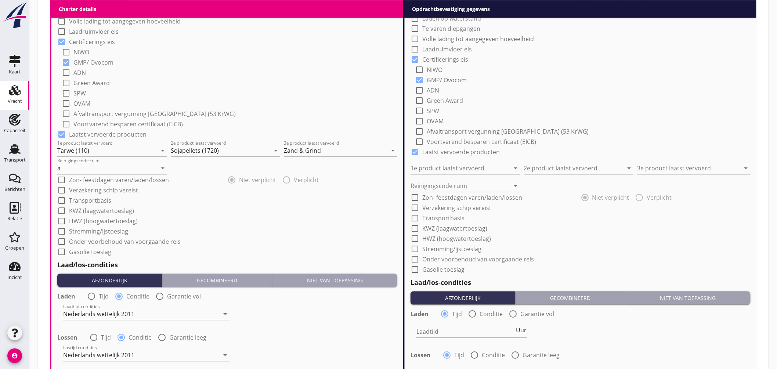
scroll to position [459, 0]
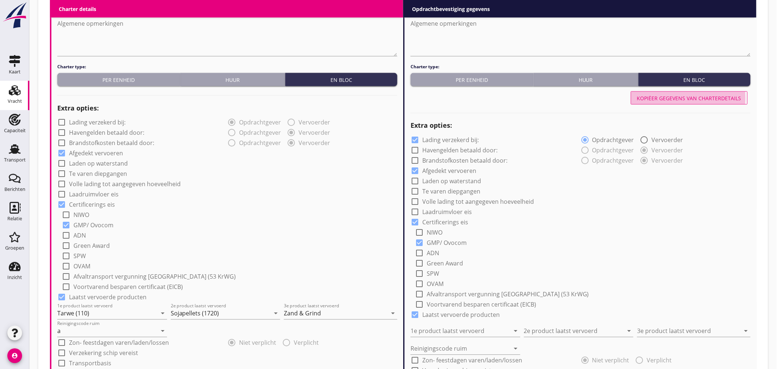
drag, startPoint x: 695, startPoint y: 98, endPoint x: 669, endPoint y: 98, distance: 26.4
click at [695, 98] on div "Kopiëer gegevens van charterdetails" at bounding box center [689, 98] width 104 height 8
checkbox input "false"
type input "Tarwe (110)"
type input "Sojapellets (1720)"
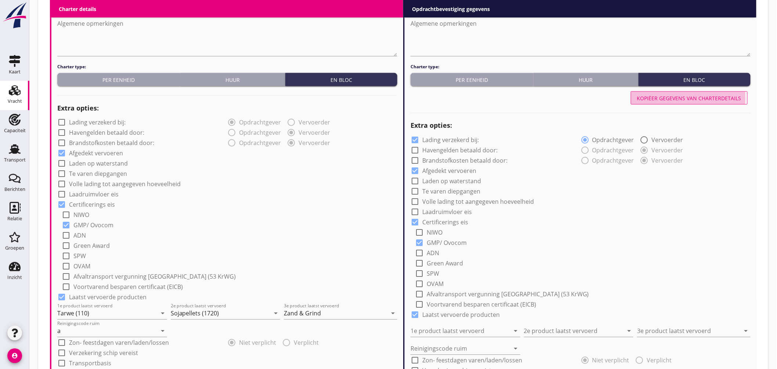
type input "Zand & Grind"
type input "a"
radio input "false"
radio input "true"
radio input "false"
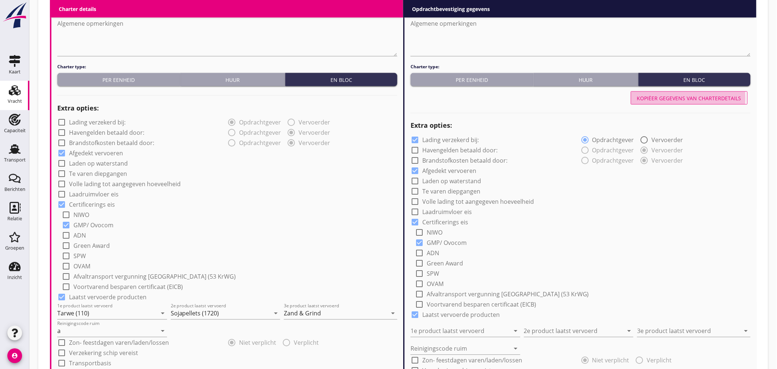
radio input "true"
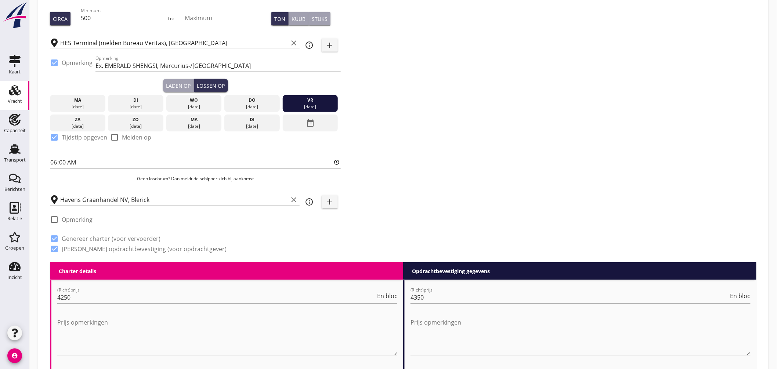
scroll to position [0, 0]
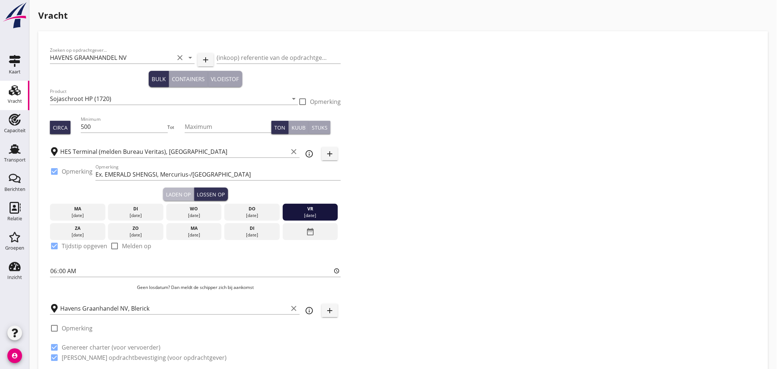
click at [179, 195] on div "Laden op" at bounding box center [178, 195] width 25 height 8
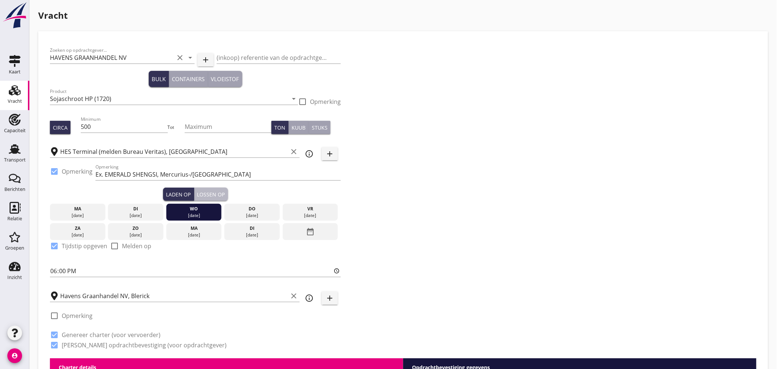
click at [206, 192] on div "Lossen op" at bounding box center [211, 195] width 28 height 8
type input "06:00"
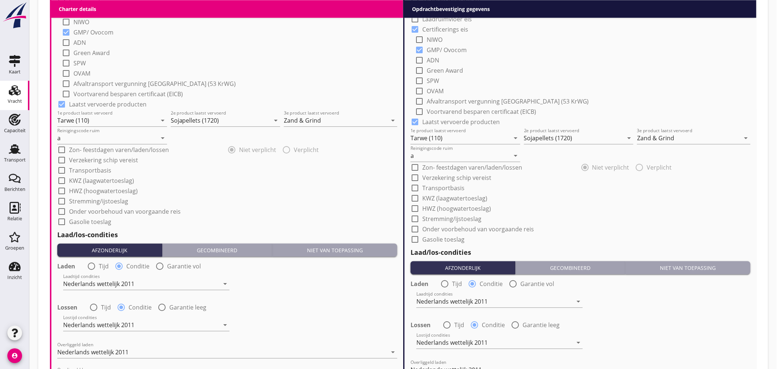
scroll to position [843, 0]
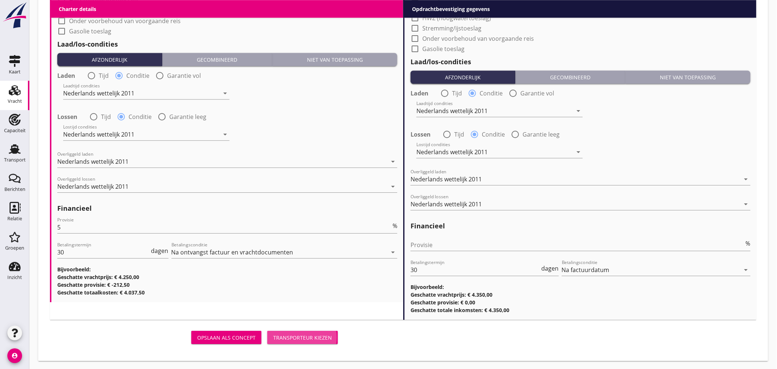
click at [294, 336] on div "Transporteur kiezen" at bounding box center [302, 338] width 59 height 8
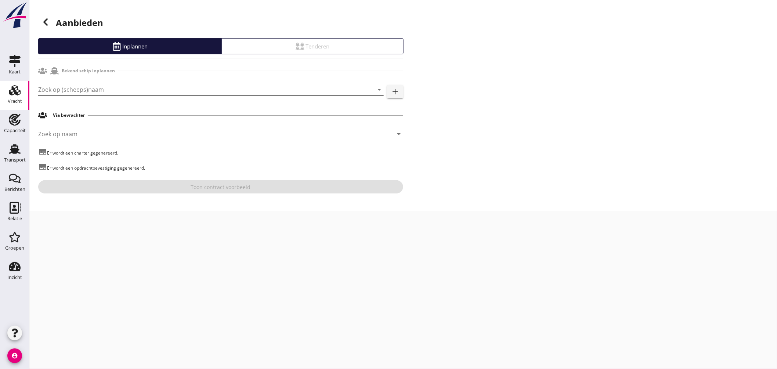
click at [144, 92] on input "Zoek op (scheeps)naam" at bounding box center [200, 90] width 325 height 12
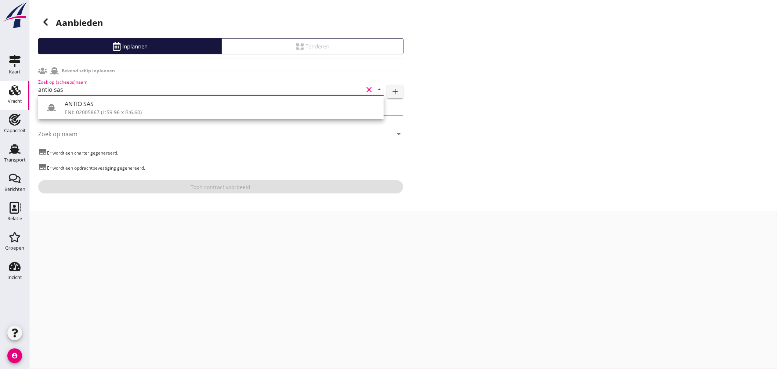
drag, startPoint x: 119, startPoint y: 100, endPoint x: 124, endPoint y: 103, distance: 5.4
click at [119, 101] on div "ANTIO SAS" at bounding box center [221, 103] width 313 height 9
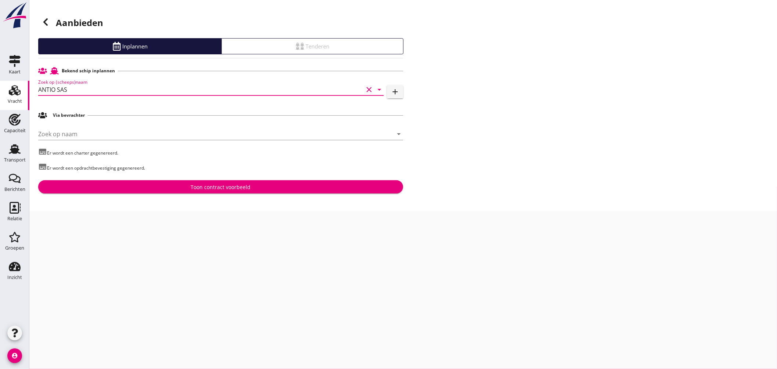
type input "ANTIO SAS"
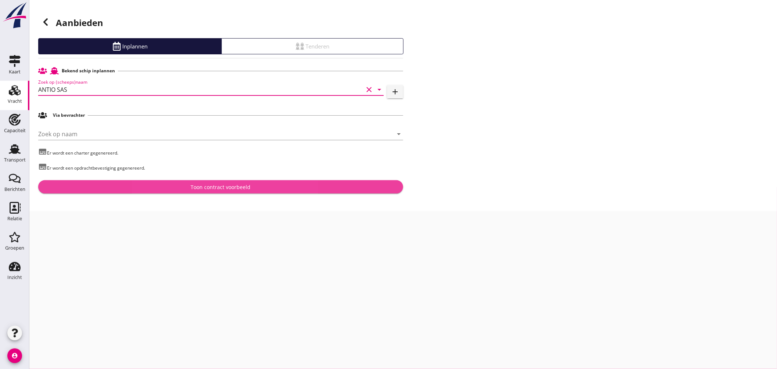
click at [208, 182] on button "Toon contract voorbeeld" at bounding box center [220, 186] width 365 height 13
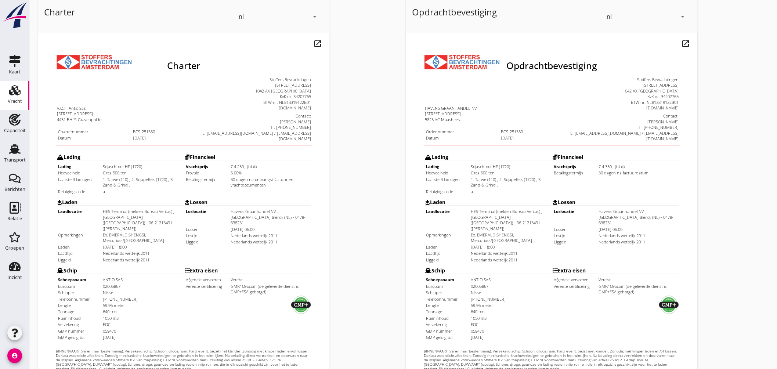
scroll to position [174, 0]
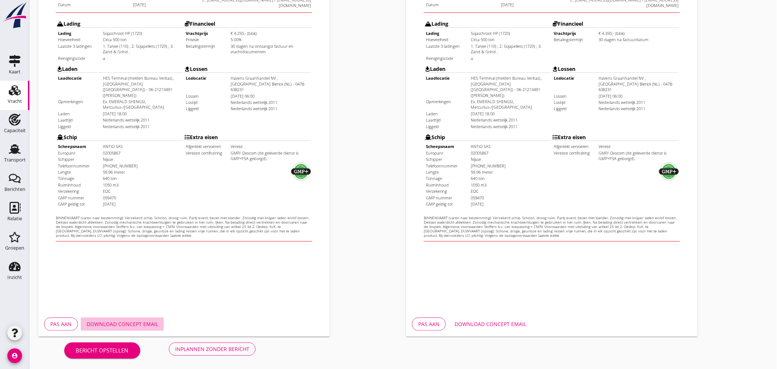
click at [140, 327] on div "Download concept email" at bounding box center [123, 324] width 72 height 8
click at [493, 327] on div "Download concept email" at bounding box center [491, 324] width 72 height 8
click at [212, 345] on div "Inplannen zonder bericht" at bounding box center [212, 349] width 74 height 8
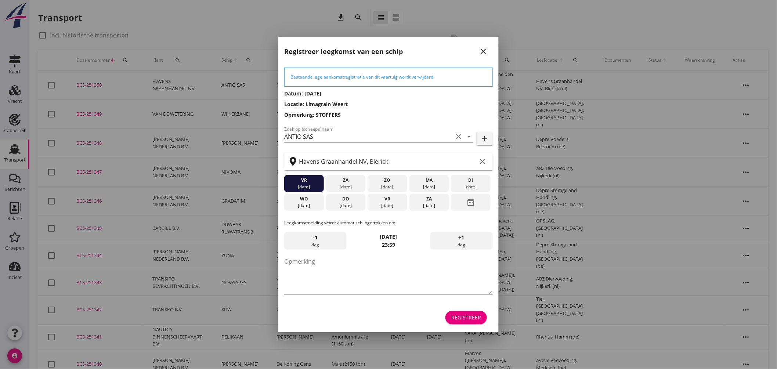
click at [325, 281] on textarea "Opmerking" at bounding box center [388, 275] width 209 height 39
type textarea "STOFFERS"
click at [467, 314] on div "Registreer" at bounding box center [466, 318] width 30 height 8
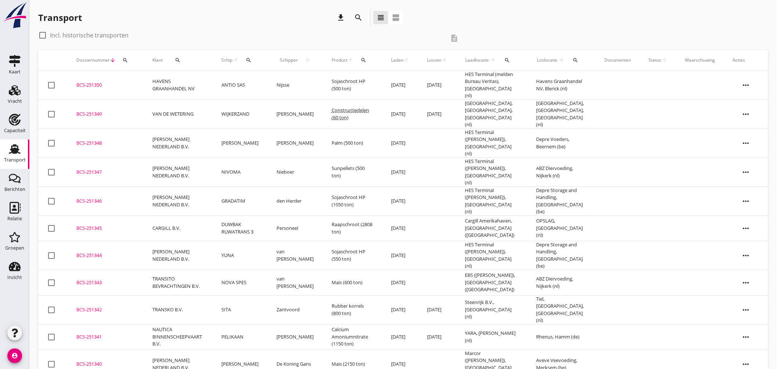
click at [261, 83] on td "ANTIO SAS" at bounding box center [240, 85] width 55 height 29
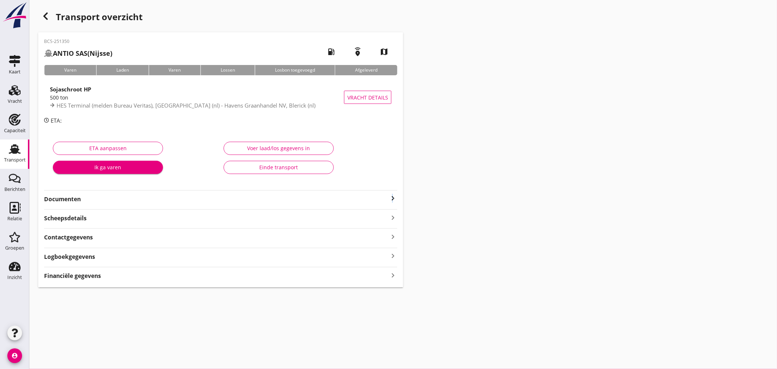
click at [393, 198] on icon "keyboard_arrow_right" at bounding box center [392, 198] width 9 height 9
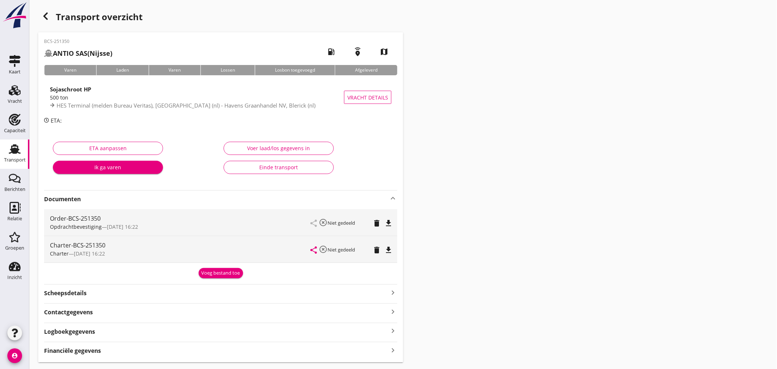
click at [234, 95] on div "500 ton" at bounding box center [197, 98] width 294 height 8
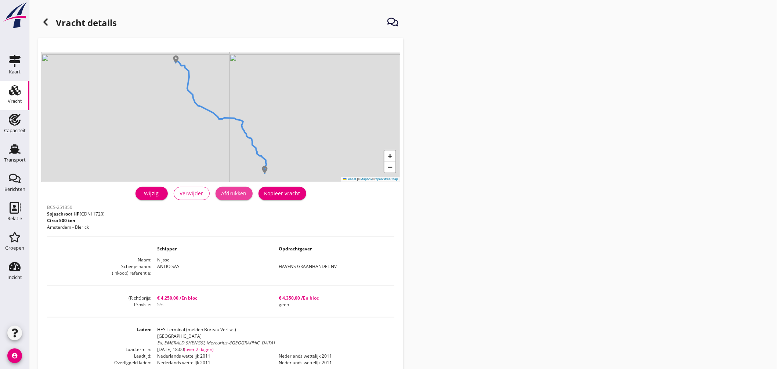
click at [240, 190] on div "Afdrukken" at bounding box center [233, 193] width 25 height 8
click at [46, 21] on icon at bounding box center [45, 22] width 9 height 9
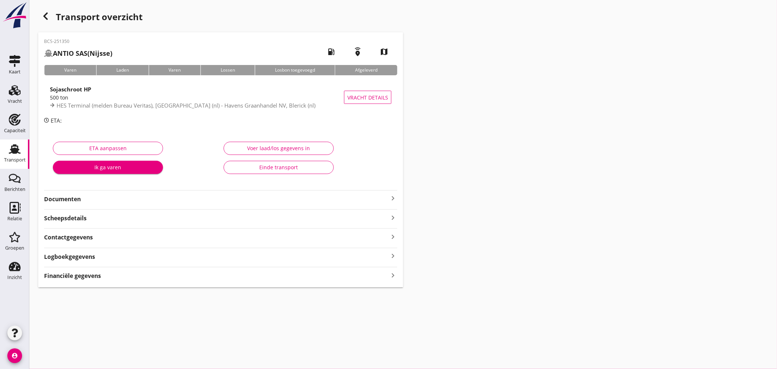
click at [394, 196] on icon "keyboard_arrow_right" at bounding box center [392, 198] width 9 height 9
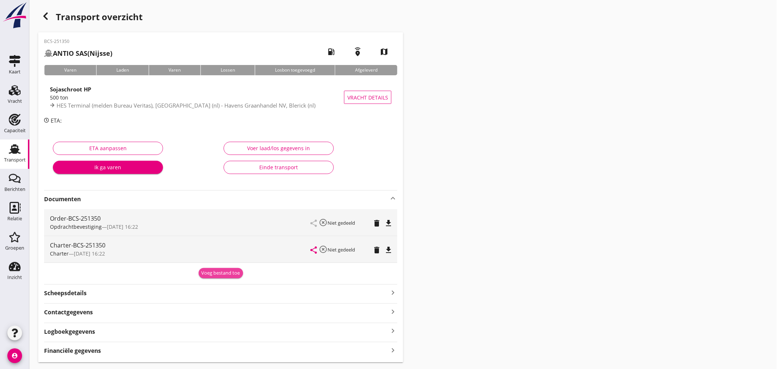
click at [234, 271] on div "Voeg bestand toe" at bounding box center [221, 272] width 39 height 7
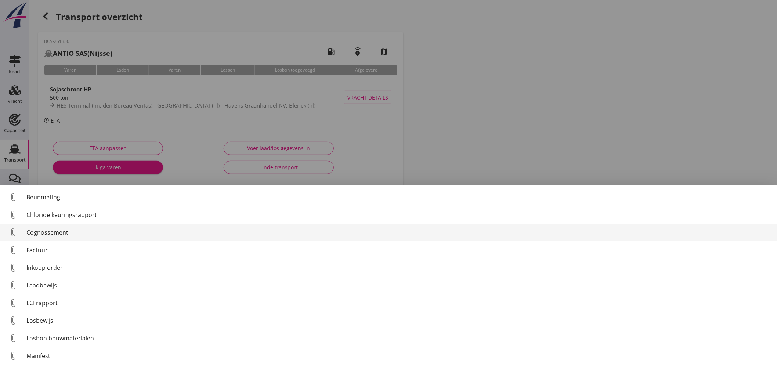
click at [140, 237] on link "attach_file Cognossement" at bounding box center [388, 233] width 777 height 18
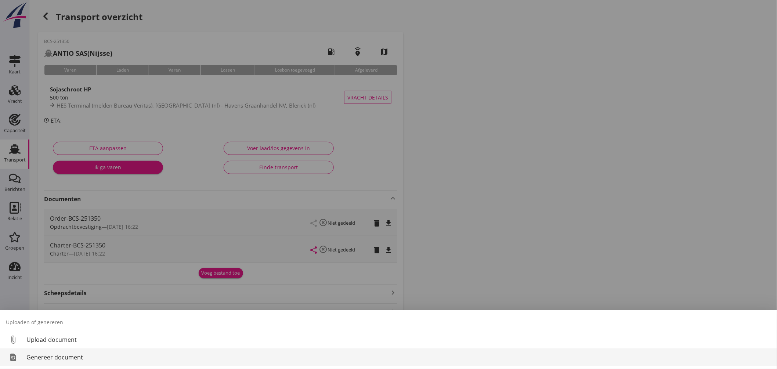
click at [80, 358] on div "Genereer document" at bounding box center [398, 357] width 745 height 9
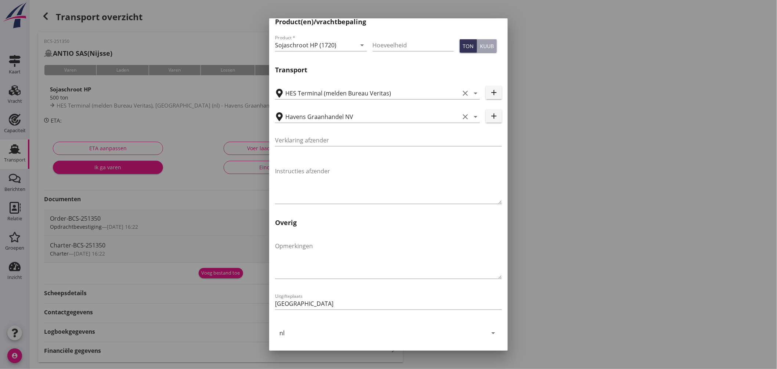
scroll to position [190, 0]
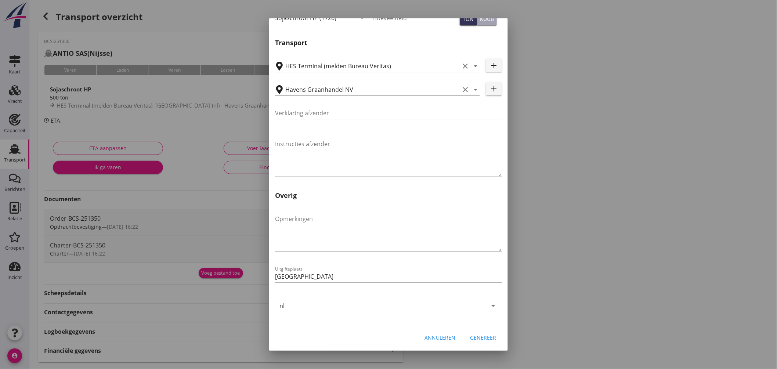
click at [483, 331] on button "Genereer" at bounding box center [483, 337] width 38 height 13
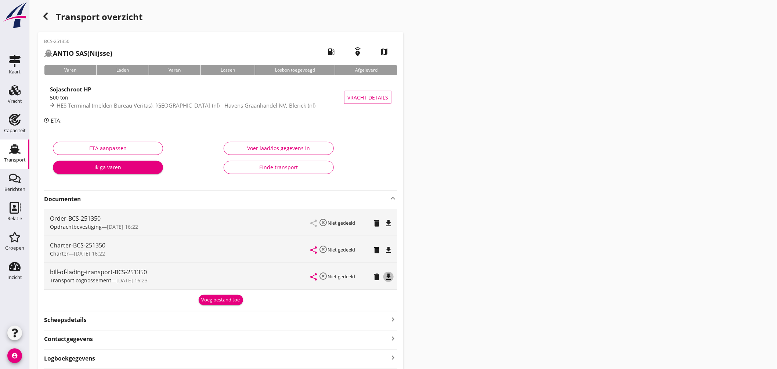
click at [389, 276] on icon "file_download" at bounding box center [388, 276] width 9 height 9
click at [14, 149] on use at bounding box center [15, 149] width 12 height 10
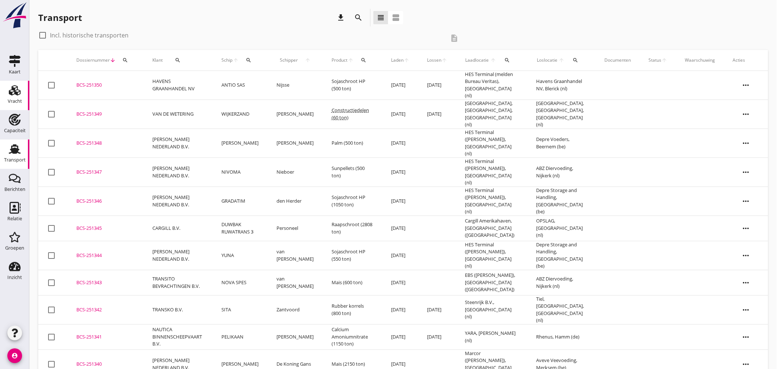
click at [17, 85] on icon "Vracht" at bounding box center [15, 90] width 12 height 12
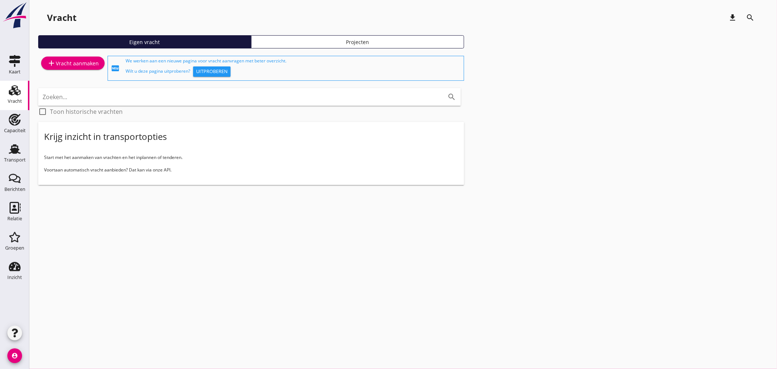
click at [81, 61] on div "add Vracht aanmaken" at bounding box center [73, 63] width 52 height 9
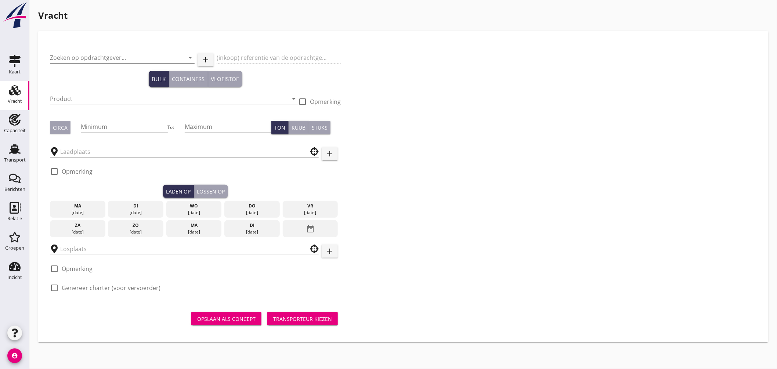
click at [136, 57] on input "Zoeken op opdrachtgever..." at bounding box center [112, 58] width 124 height 12
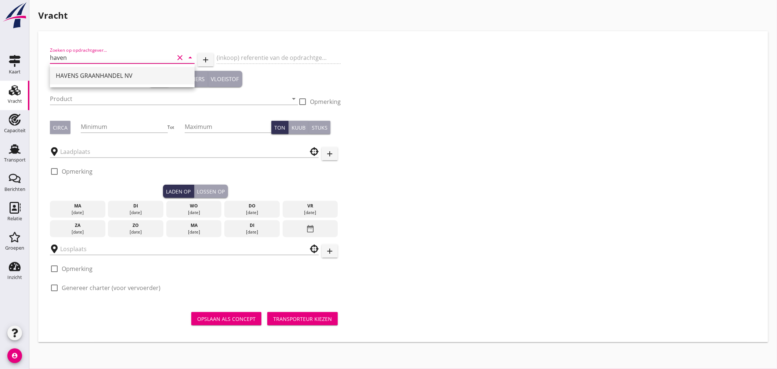
click at [109, 75] on div "HAVENS GRAANHANDEL NV" at bounding box center [122, 75] width 133 height 9
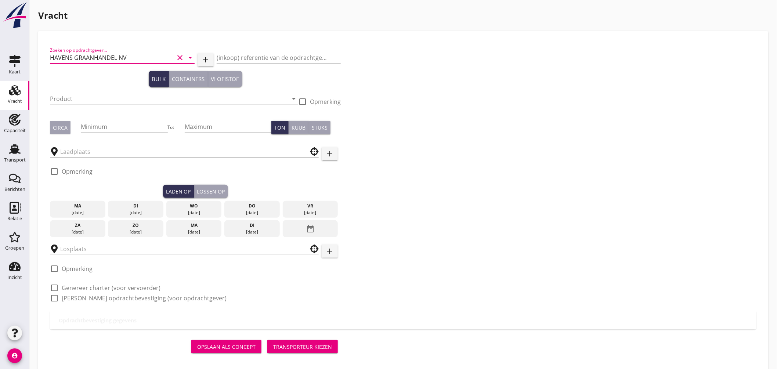
type input "HAVENS GRAANHANDEL NV"
click at [95, 94] on input "Product" at bounding box center [169, 99] width 238 height 12
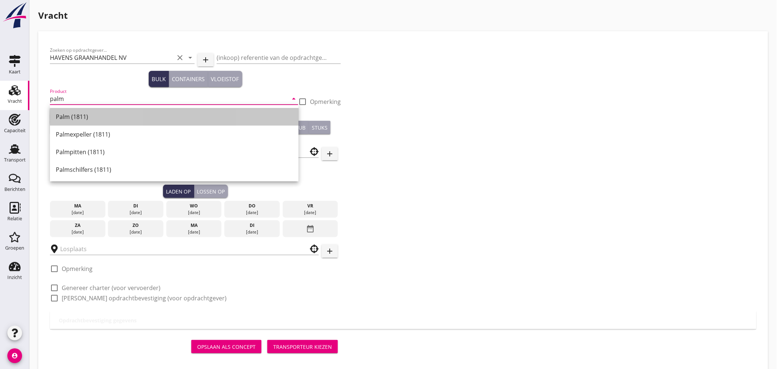
click at [90, 119] on div "Palm (1811)" at bounding box center [174, 116] width 237 height 9
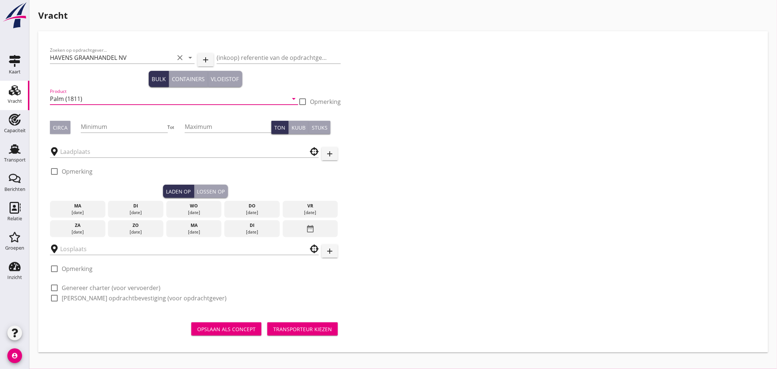
type input "Palm (1811)"
click at [58, 131] on button "Circa" at bounding box center [60, 127] width 21 height 13
click at [100, 129] on input "Minimum" at bounding box center [124, 127] width 87 height 12
type input "500"
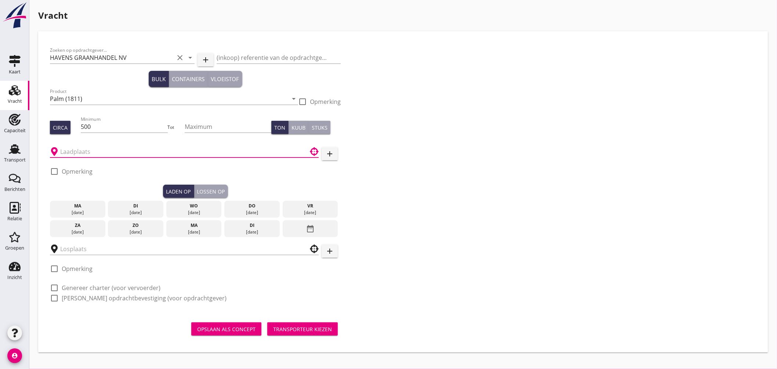
click at [101, 153] on input "text" at bounding box center [179, 152] width 238 height 12
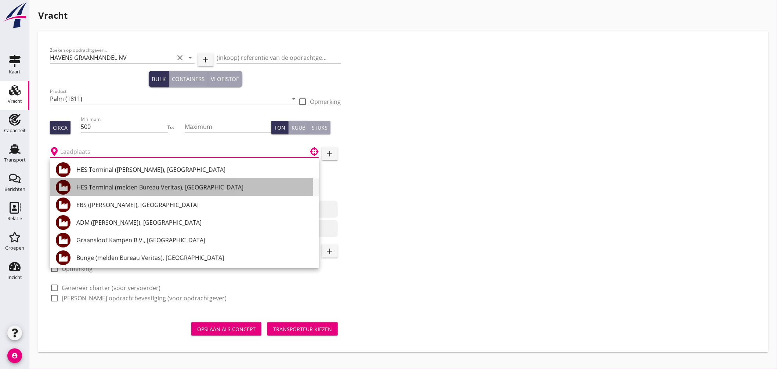
click at [116, 188] on div "HES Terminal (melden Bureau Veritas), [GEOGRAPHIC_DATA]" at bounding box center [194, 187] width 237 height 9
type input "HES Terminal (melden Bureau Veritas), [GEOGRAPHIC_DATA]"
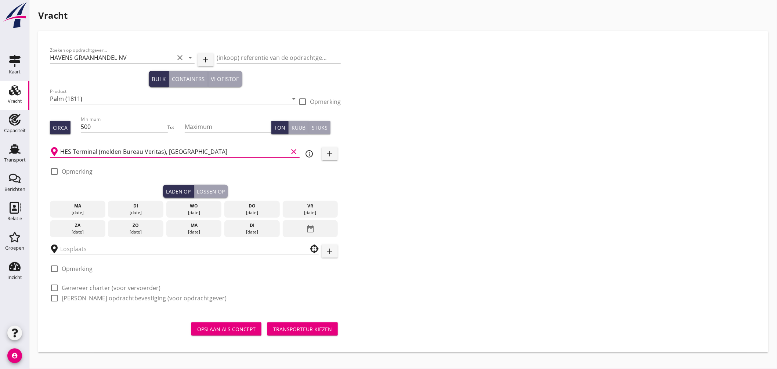
drag, startPoint x: 48, startPoint y: 167, endPoint x: 53, endPoint y: 171, distance: 6.3
click at [48, 167] on div "Zoeken op opdrachtgever... HAVENS GRAANHANDEL NV clear arrow_drop_down add (ink…" at bounding box center [195, 177] width 297 height 268
click at [54, 171] on div at bounding box center [54, 171] width 12 height 12
checkbox input "true"
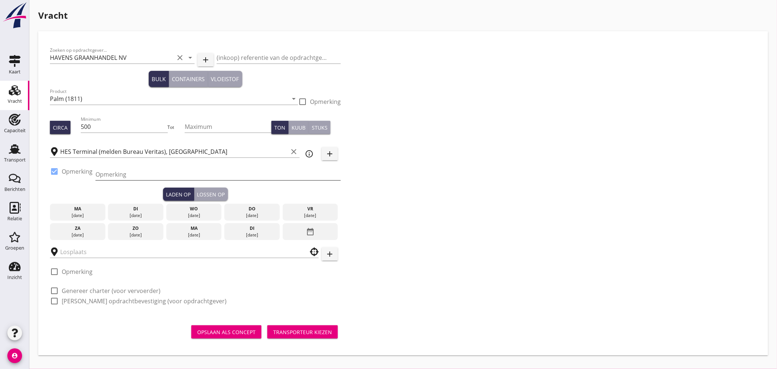
click at [111, 176] on input "Opmerking" at bounding box center [217, 175] width 245 height 12
type input "Ex. [GEOGRAPHIC_DATA], [GEOGRAPHIC_DATA]"
click at [195, 178] on input "Ex. [GEOGRAPHIC_DATA], [GEOGRAPHIC_DATA]" at bounding box center [217, 175] width 245 height 12
click at [263, 215] on div "[DATE]" at bounding box center [252, 215] width 52 height 7
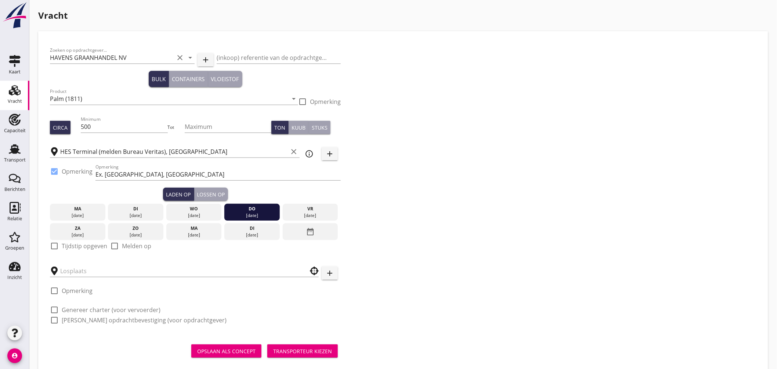
click at [54, 247] on div at bounding box center [54, 246] width 12 height 12
checkbox input "true"
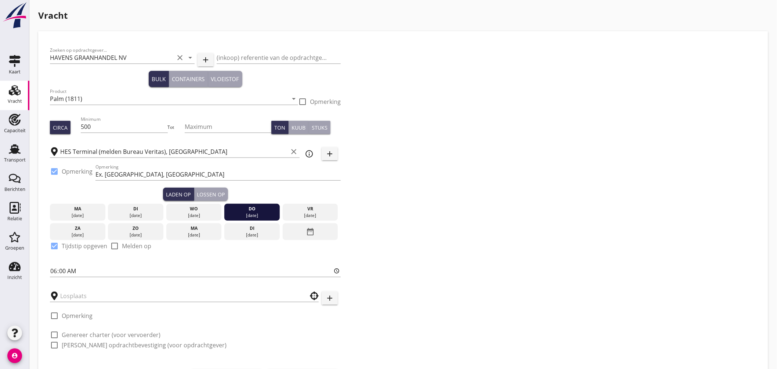
click at [218, 191] on div "Lossen op" at bounding box center [211, 195] width 28 height 8
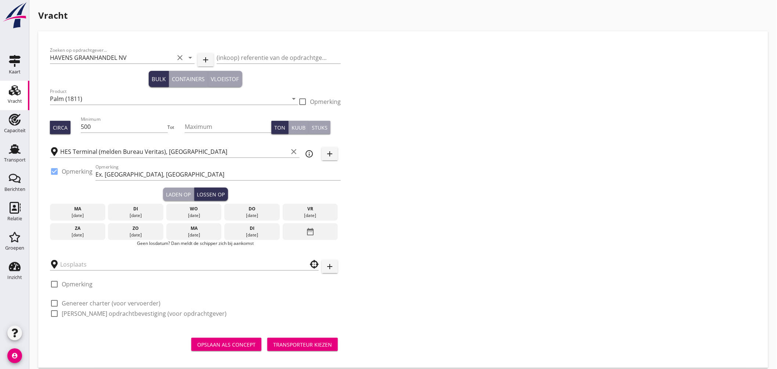
click at [208, 234] on div "[DATE]" at bounding box center [194, 235] width 52 height 7
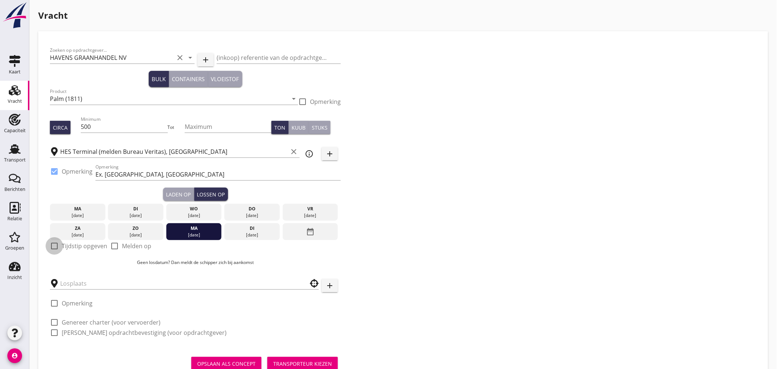
click at [57, 245] on div at bounding box center [54, 246] width 12 height 12
checkbox input "true"
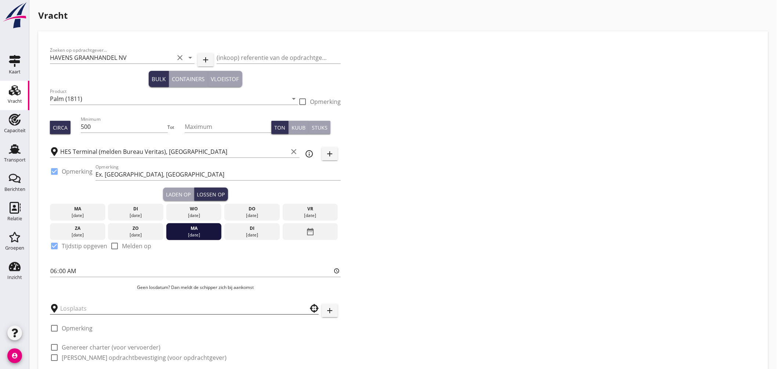
click at [87, 310] on input "text" at bounding box center [179, 309] width 238 height 12
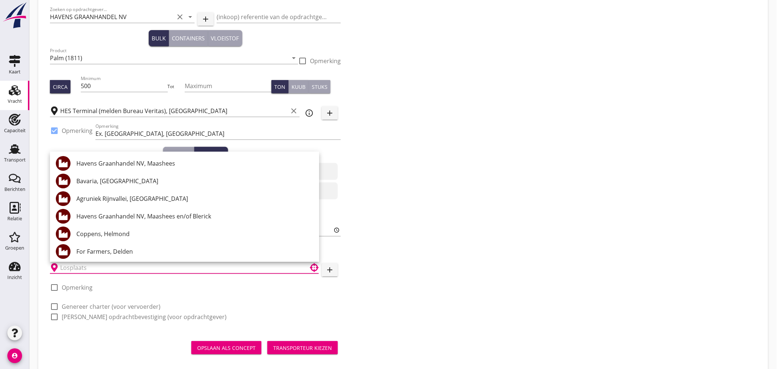
click at [392, 245] on div "Zoeken op opdrachtgever... HAVENS GRAANHANDEL NV clear arrow_drop_down add (ink…" at bounding box center [403, 166] width 712 height 328
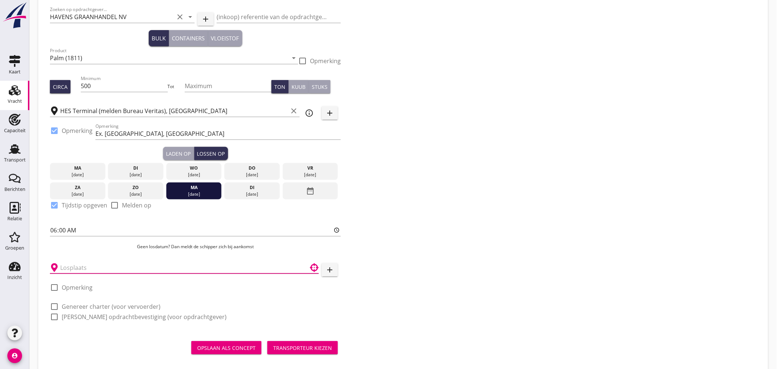
click at [118, 262] on input "text" at bounding box center [179, 268] width 238 height 12
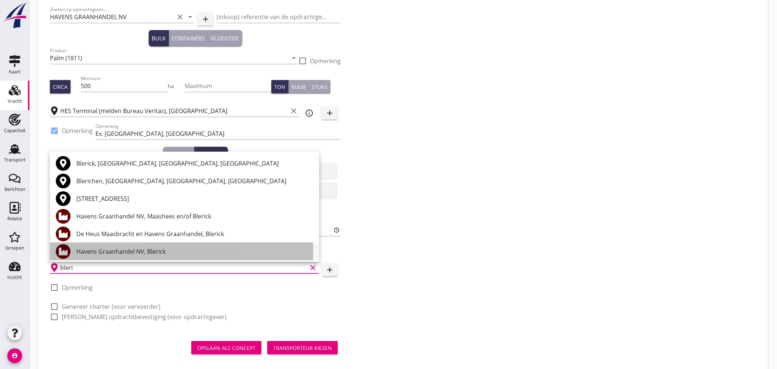
click at [150, 253] on div "Havens Graanhandel NV, Blerick" at bounding box center [194, 251] width 237 height 9
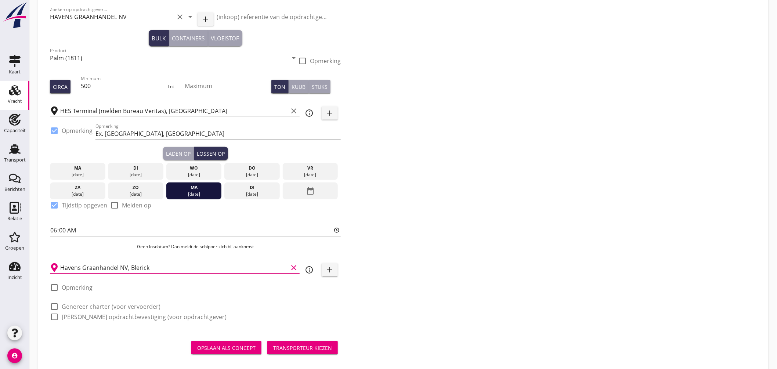
type input "Havens Graanhandel NV, Blerick"
drag, startPoint x: 57, startPoint y: 307, endPoint x: 54, endPoint y: 316, distance: 9.8
click at [57, 307] on div at bounding box center [54, 306] width 12 height 12
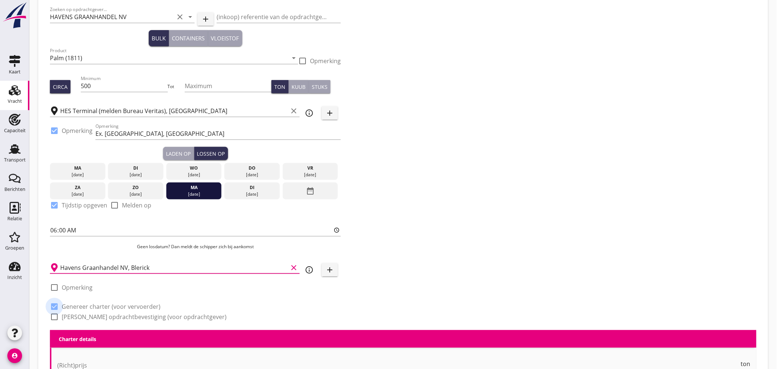
checkbox input "true"
click at [55, 316] on div at bounding box center [54, 317] width 12 height 12
checkbox input "true"
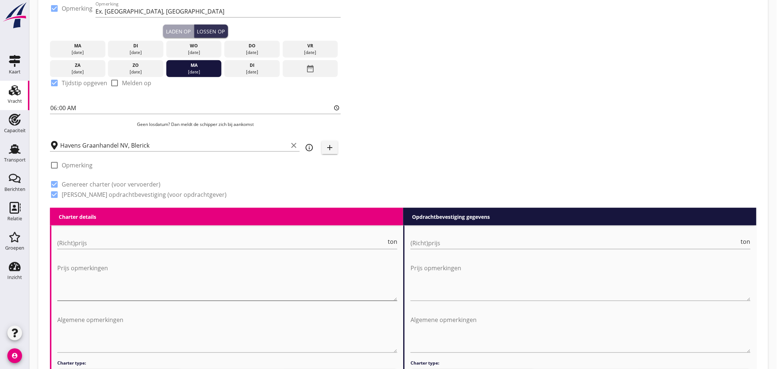
scroll to position [285, 0]
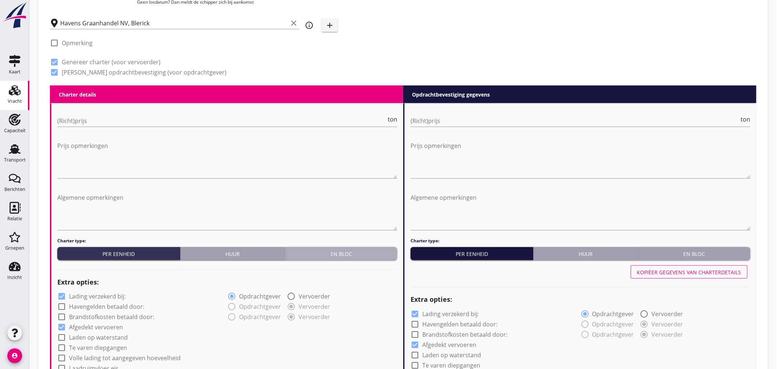
click at [336, 251] on div "En bloc" at bounding box center [341, 254] width 106 height 8
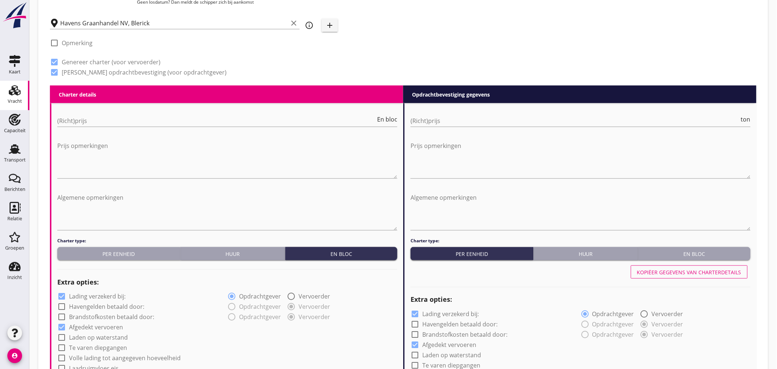
click at [672, 257] on button "En bloc" at bounding box center [694, 253] width 112 height 13
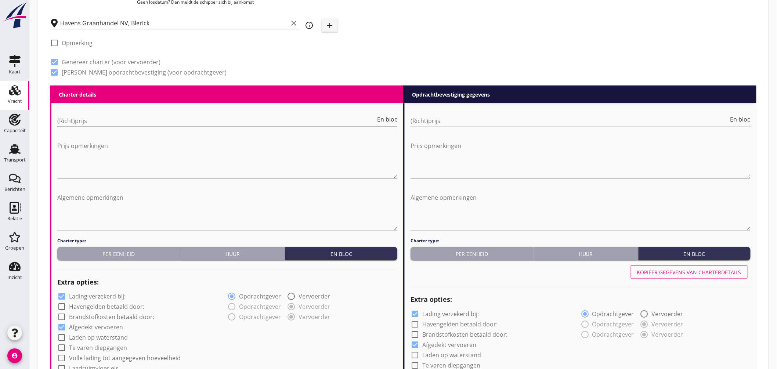
click at [87, 118] on input "(Richt)prijs" at bounding box center [216, 121] width 318 height 12
type input "4500"
click at [456, 123] on input "(Richt)prijs" at bounding box center [569, 121] width 318 height 12
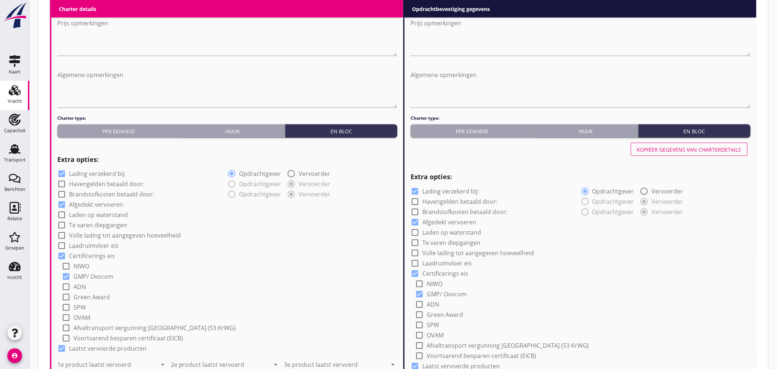
scroll to position [571, 0]
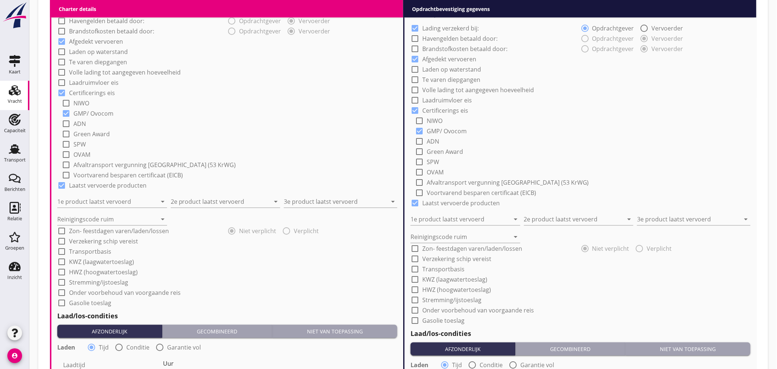
type input "4500"
click at [114, 190] on div "1e product laatst vervoerd arrow_drop_down" at bounding box center [113, 199] width 113 height 18
click at [112, 196] on input "1e product laatst vervoerd" at bounding box center [106, 202] width 99 height 12
click at [90, 223] on div "Raapschroot (1720)" at bounding box center [112, 220] width 98 height 9
type input "Raapschroot (1720)"
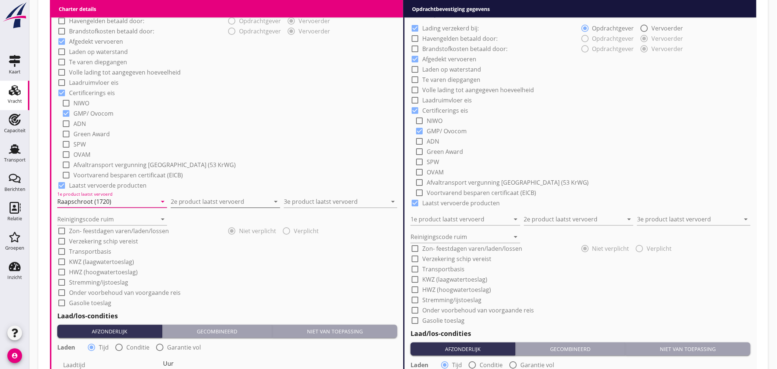
click at [190, 204] on input "2e product laatst vervoerd" at bounding box center [220, 202] width 99 height 12
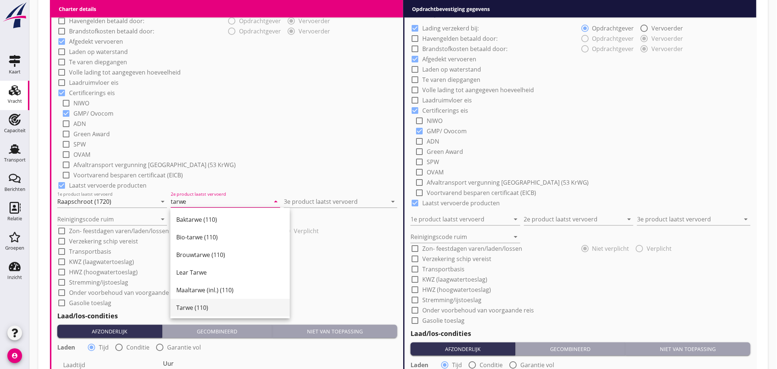
click at [206, 307] on div "Tarwe (110)" at bounding box center [230, 308] width 108 height 9
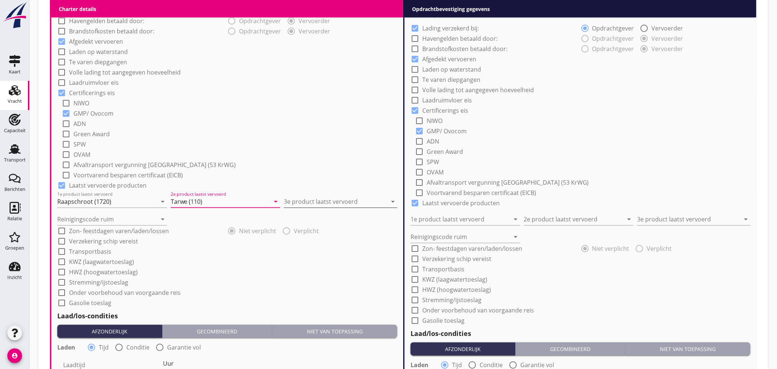
type input "Tarwe (110)"
click at [313, 199] on input "3e product laatst vervoerd" at bounding box center [335, 202] width 103 height 12
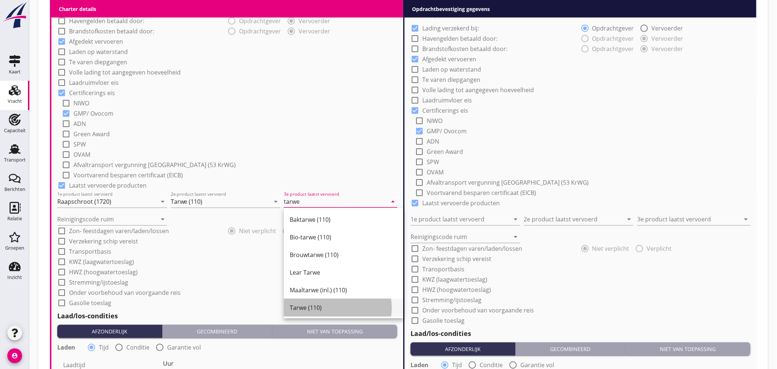
click at [328, 304] on div "Tarwe (110)" at bounding box center [344, 308] width 108 height 9
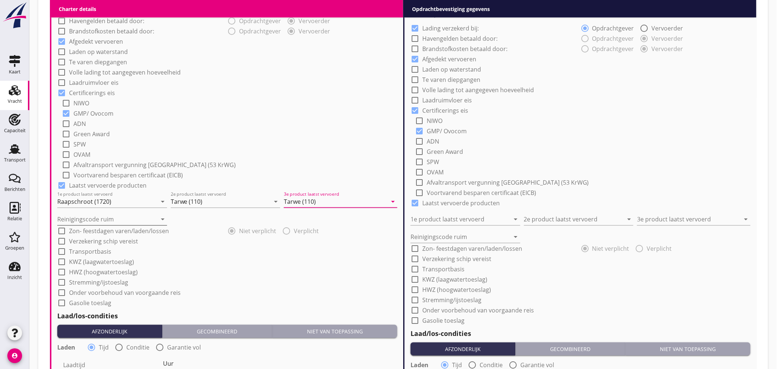
type input "Tarwe (110)"
click at [98, 222] on input "Reinigingscode ruim" at bounding box center [106, 220] width 99 height 12
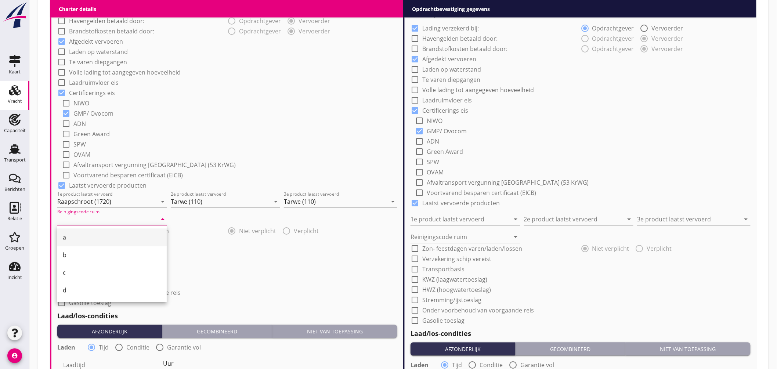
click at [73, 240] on div "a" at bounding box center [112, 237] width 98 height 9
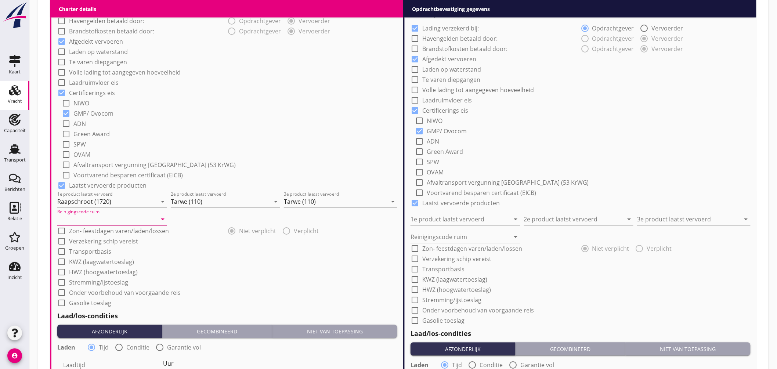
type input "a"
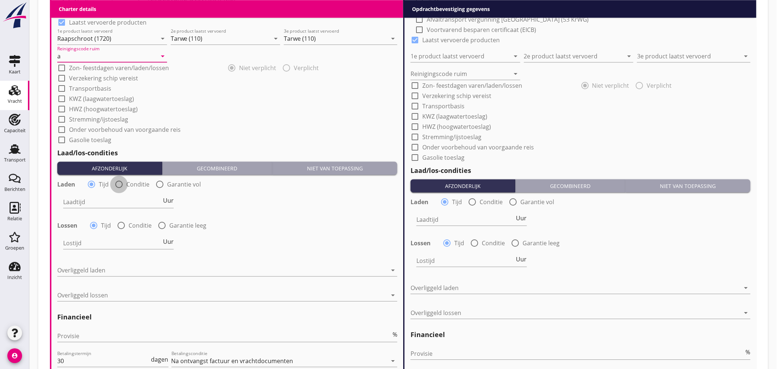
click at [116, 183] on div at bounding box center [119, 184] width 12 height 12
radio input "false"
radio input "true"
click at [125, 206] on div at bounding box center [141, 202] width 156 height 12
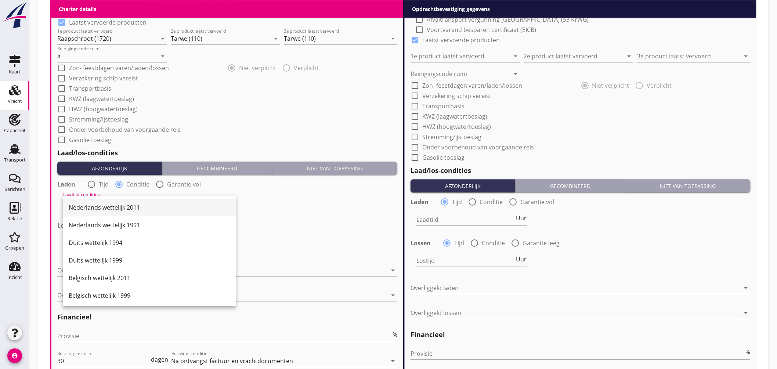
click at [129, 209] on div "Nederlands wettelijk 2011" at bounding box center [149, 207] width 161 height 9
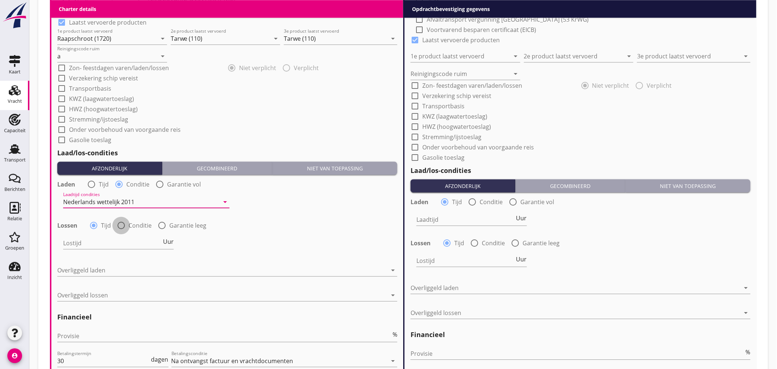
click at [123, 223] on div at bounding box center [121, 225] width 12 height 12
radio input "false"
radio input "true"
click at [125, 243] on div at bounding box center [141, 243] width 156 height 12
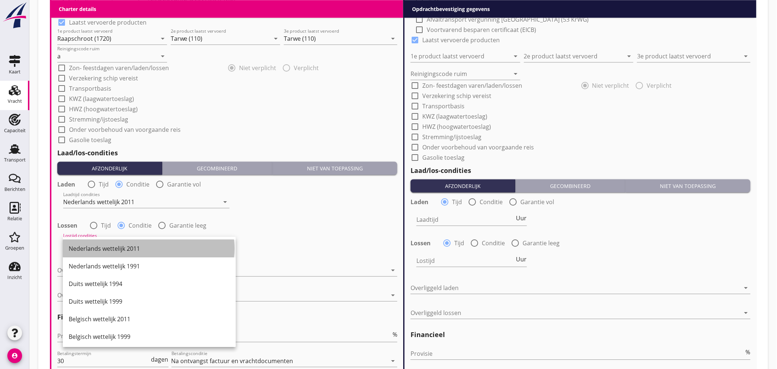
click at [126, 247] on div "Nederlands wettelijk 2011" at bounding box center [149, 248] width 161 height 9
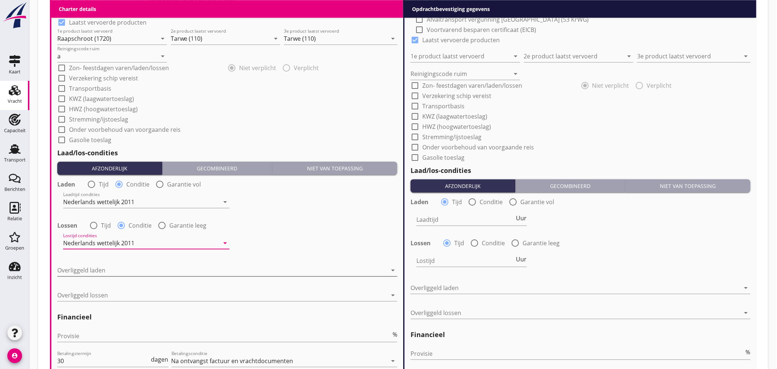
click at [120, 268] on div at bounding box center [222, 270] width 330 height 12
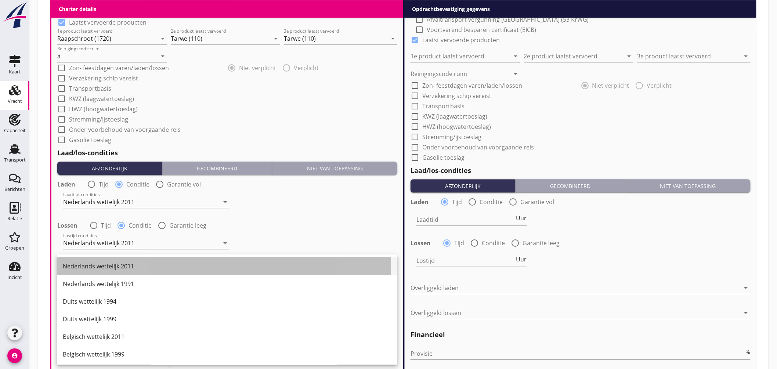
click at [122, 263] on div "Nederlands wettelijk 2011" at bounding box center [227, 266] width 329 height 9
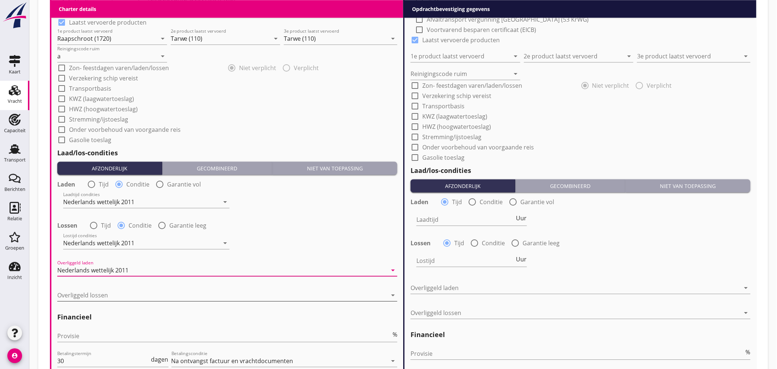
click at [107, 296] on div at bounding box center [222, 295] width 330 height 12
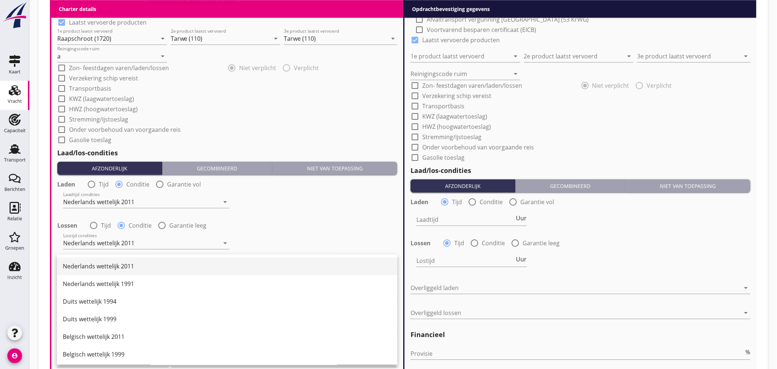
click at [122, 271] on div "Nederlands wettelijk 2011" at bounding box center [227, 266] width 329 height 18
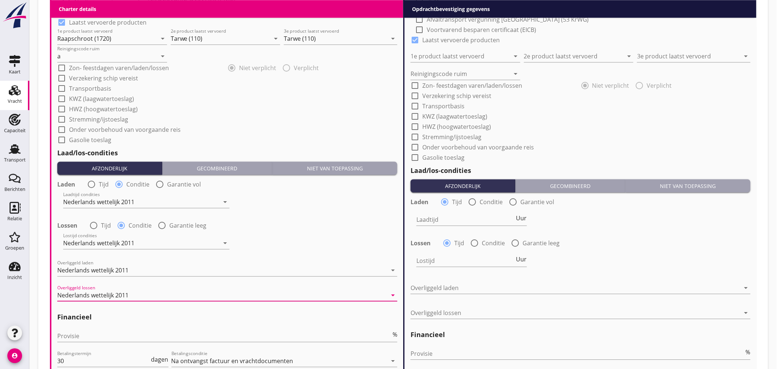
scroll to position [843, 0]
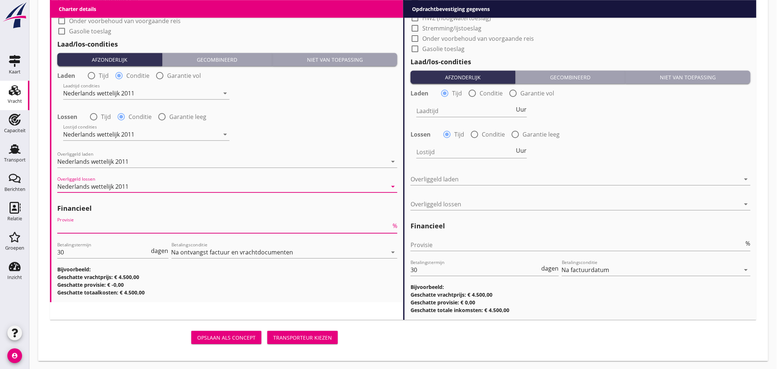
click at [83, 229] on input "Provisie" at bounding box center [224, 227] width 334 height 12
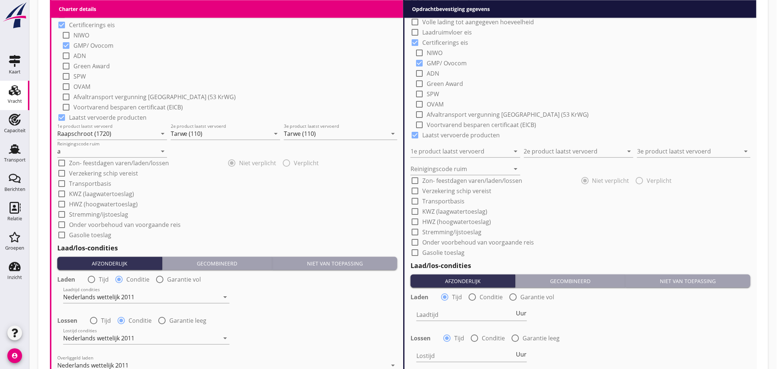
scroll to position [476, 0]
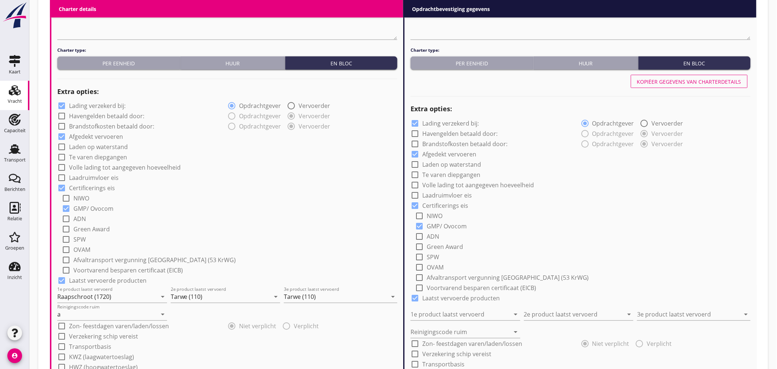
type input "5"
click at [698, 82] on div "Kopiëer gegevens van charterdetails" at bounding box center [689, 82] width 104 height 8
type input "Raapschroot (1720)"
type input "Tarwe (110)"
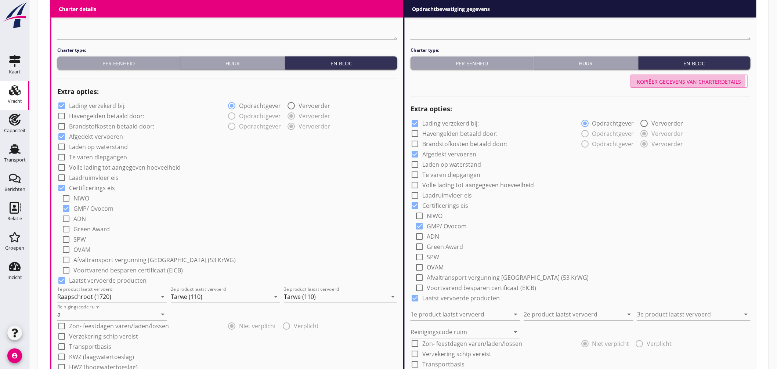
type input "a"
radio input "false"
radio input "true"
radio input "false"
radio input "true"
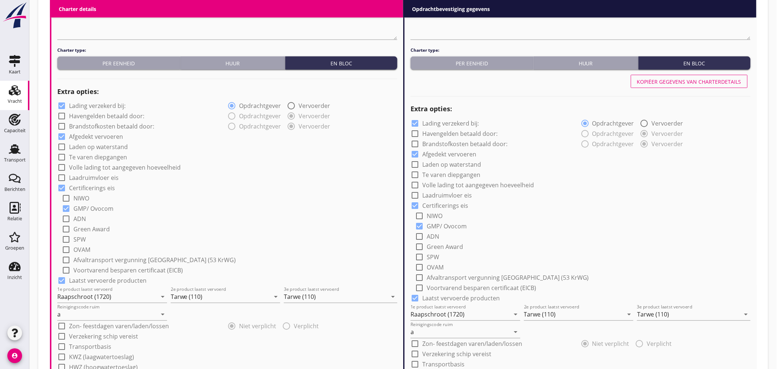
click at [417, 122] on div at bounding box center [415, 123] width 12 height 12
checkbox input "false"
click at [64, 102] on div at bounding box center [61, 106] width 12 height 12
checkbox input "false"
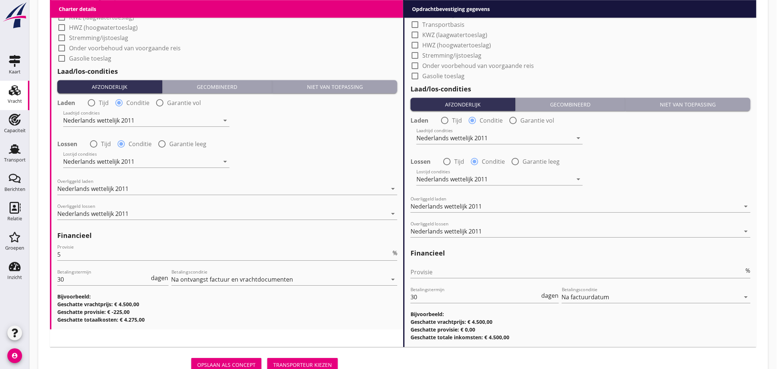
scroll to position [843, 0]
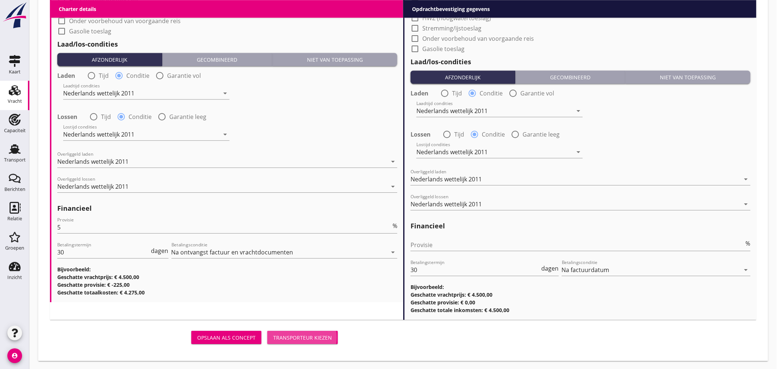
click at [310, 332] on button "Transporteur kiezen" at bounding box center [302, 337] width 70 height 13
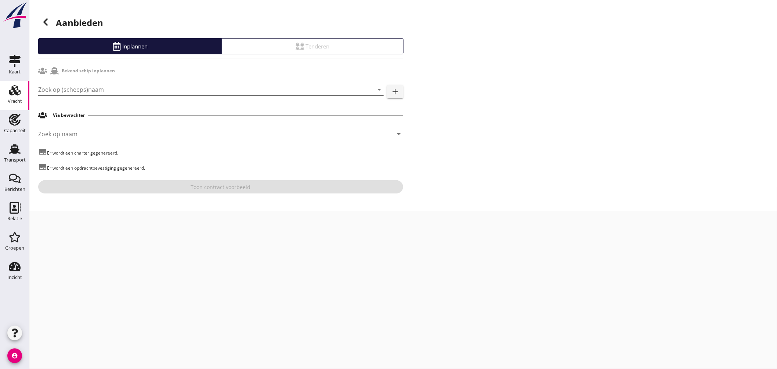
click at [124, 92] on input "Zoek op (scheeps)naam" at bounding box center [200, 90] width 325 height 12
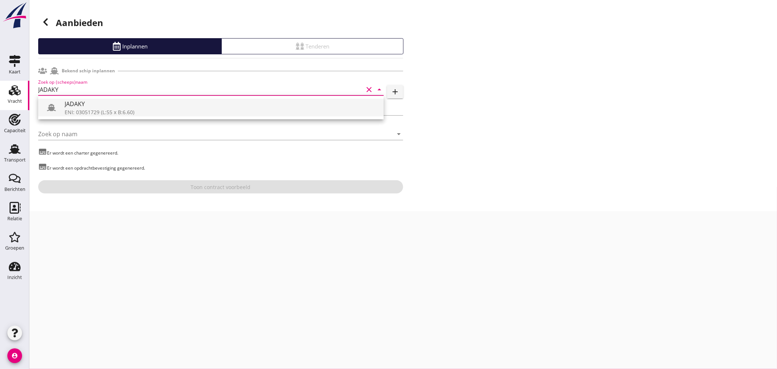
click at [108, 108] on div "JADAKY" at bounding box center [221, 103] width 313 height 9
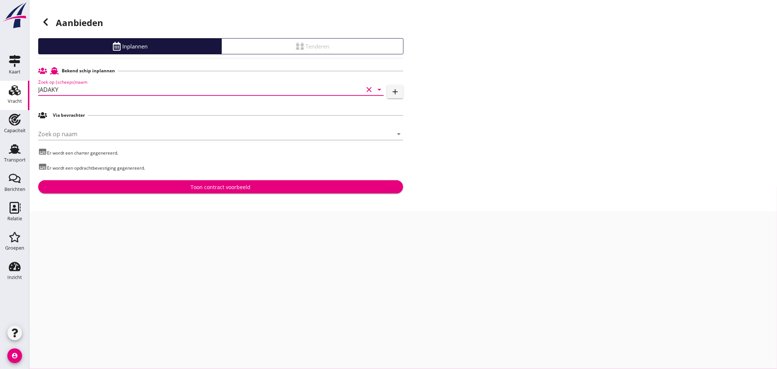
type input "JADAKY"
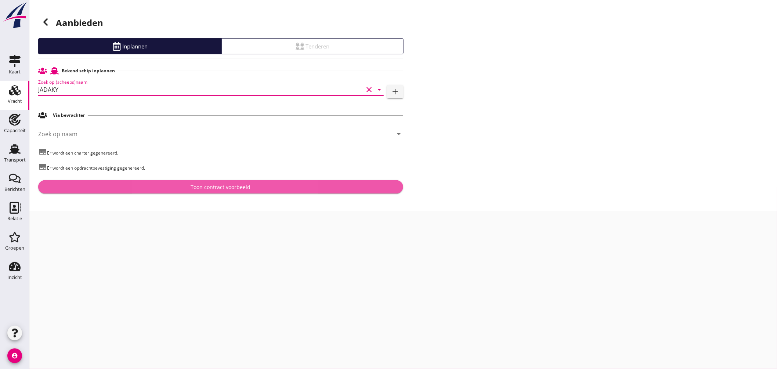
click at [232, 191] on div "Toon contract voorbeeld" at bounding box center [221, 187] width 60 height 8
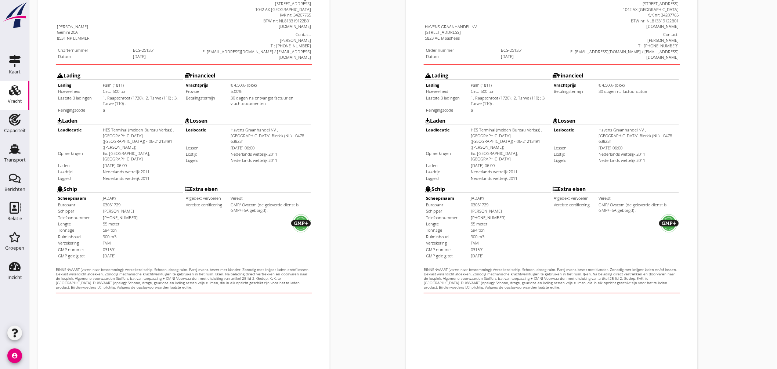
scroll to position [174, 0]
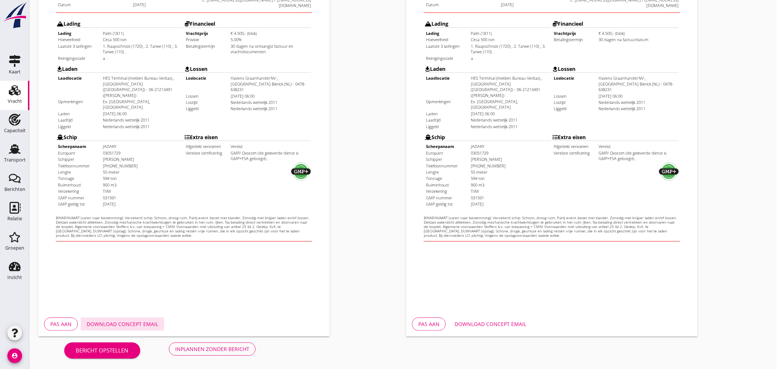
click at [138, 318] on button "Download concept email" at bounding box center [122, 324] width 83 height 13
click at [489, 319] on button "Download concept email" at bounding box center [490, 324] width 83 height 13
click at [214, 347] on div "Inplannen zonder bericht" at bounding box center [212, 349] width 74 height 8
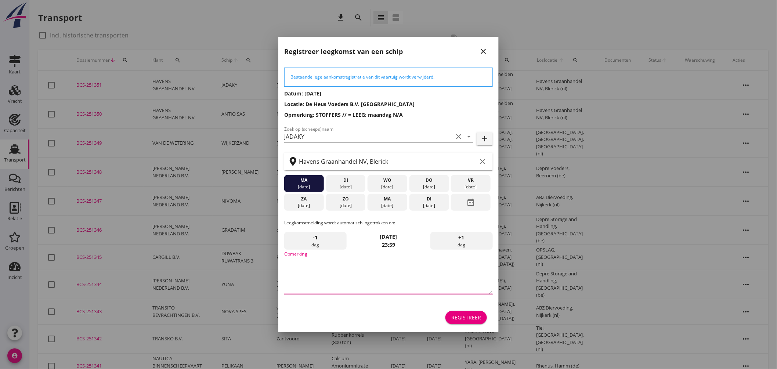
click at [338, 284] on textarea "Opmerking" at bounding box center [388, 275] width 209 height 39
type textarea "STOFFERS"
click at [458, 312] on button "Registreer" at bounding box center [465, 317] width 41 height 13
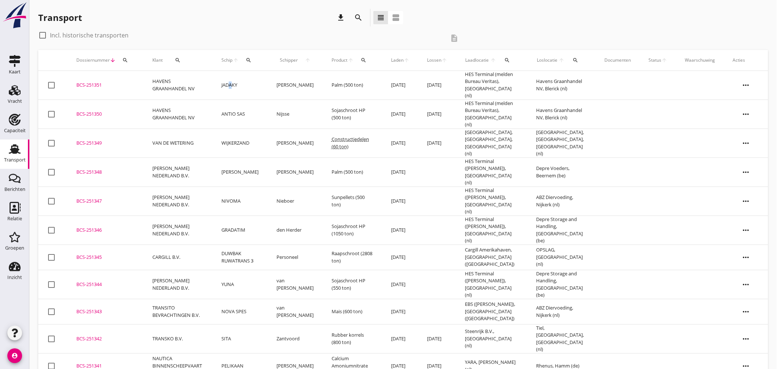
click at [231, 82] on td "JADAKY" at bounding box center [240, 85] width 55 height 29
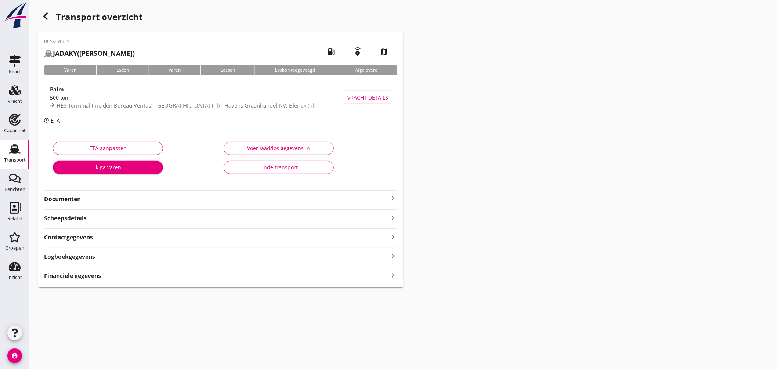
click at [234, 99] on div "500 ton" at bounding box center [197, 98] width 294 height 8
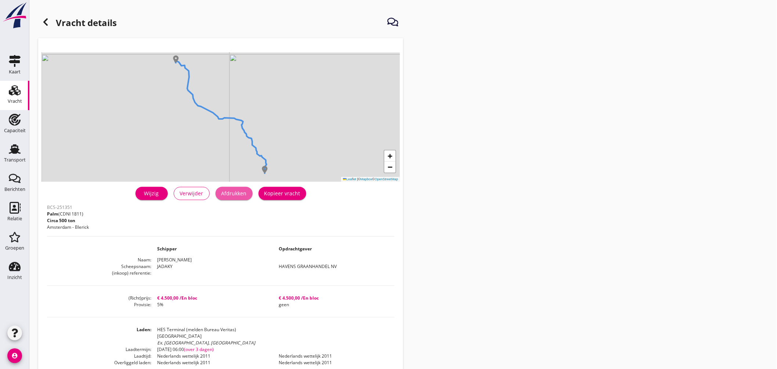
drag, startPoint x: 237, startPoint y: 195, endPoint x: 589, endPoint y: 285, distance: 362.7
click at [238, 195] on div "Afdrukken" at bounding box center [233, 193] width 25 height 8
click at [46, 23] on use at bounding box center [45, 21] width 4 height 7
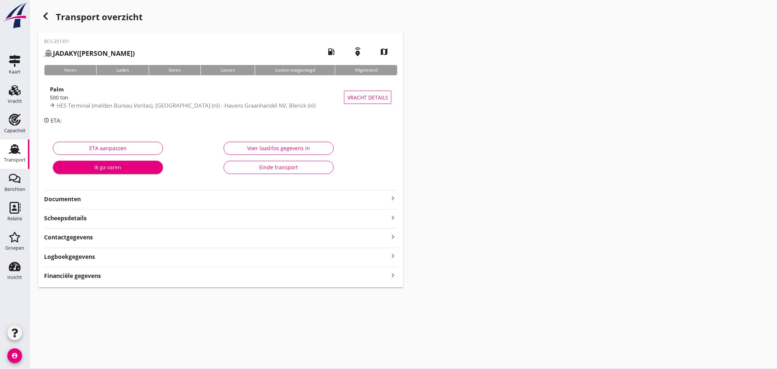
click at [393, 198] on icon "keyboard_arrow_right" at bounding box center [392, 198] width 9 height 9
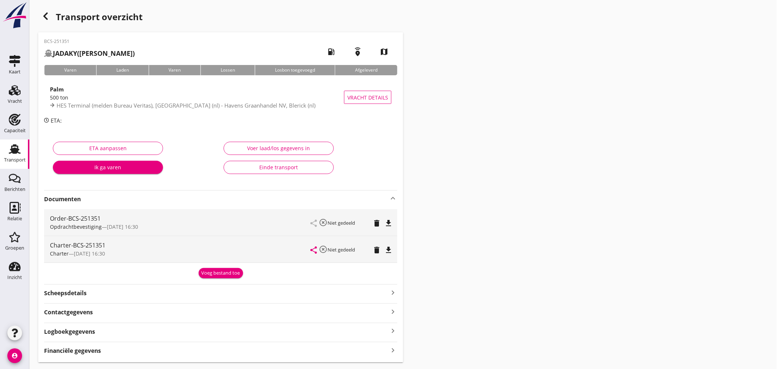
click at [232, 269] on button "Voeg bestand toe" at bounding box center [221, 273] width 44 height 10
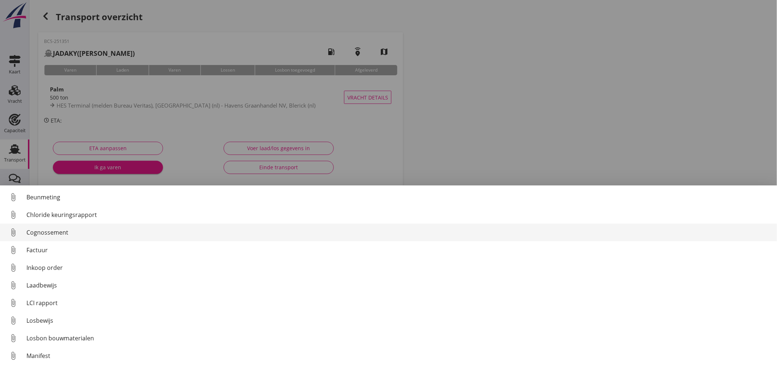
click at [108, 235] on div "Cognossement" at bounding box center [398, 232] width 745 height 9
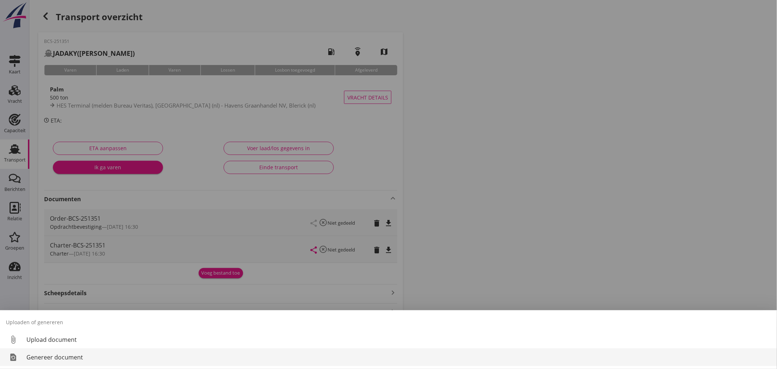
click at [111, 361] on div "Genereer document" at bounding box center [398, 357] width 745 height 9
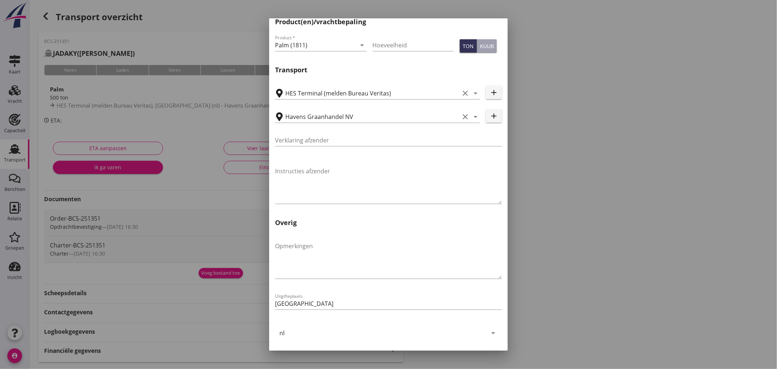
scroll to position [190, 0]
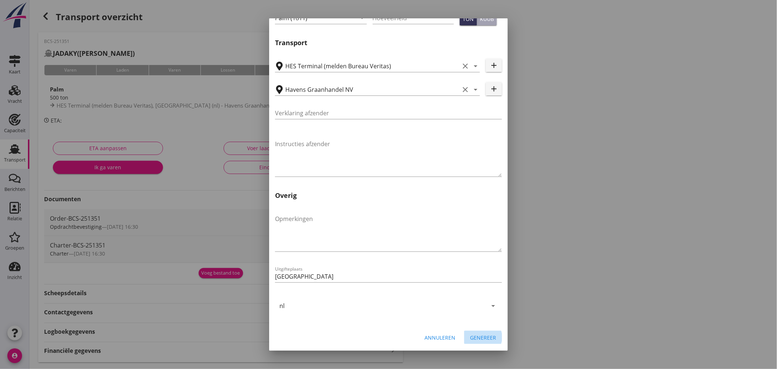
click at [471, 335] on div "Genereer" at bounding box center [483, 338] width 26 height 8
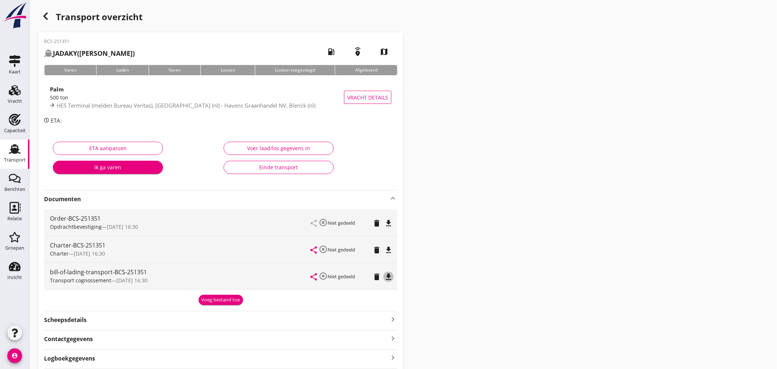
click at [384, 280] on icon "file_download" at bounding box center [388, 276] width 9 height 9
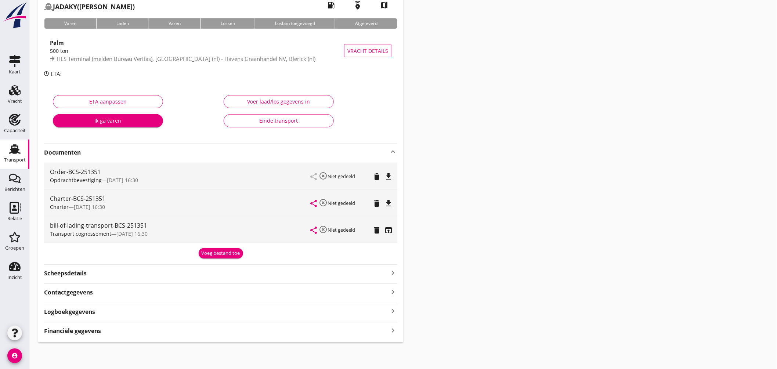
scroll to position [0, 0]
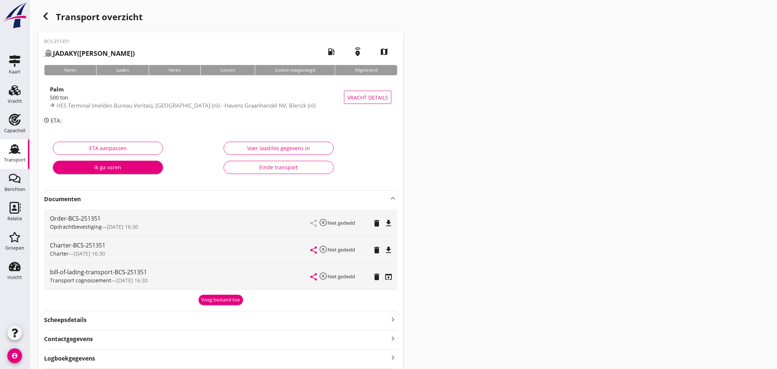
click at [19, 143] on icon "Transport" at bounding box center [15, 149] width 12 height 12
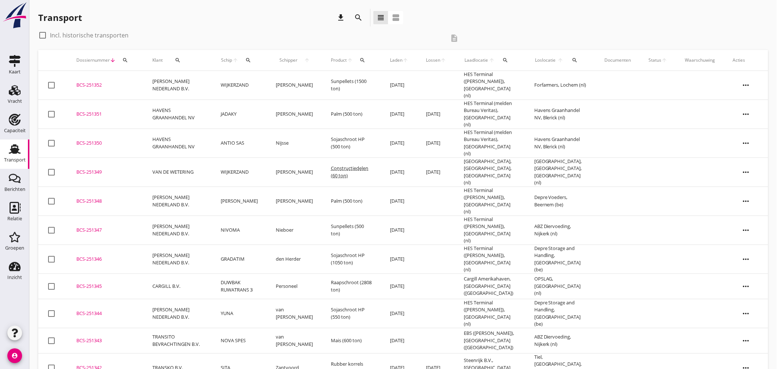
click at [94, 111] on div "BCS-251351" at bounding box center [105, 114] width 58 height 7
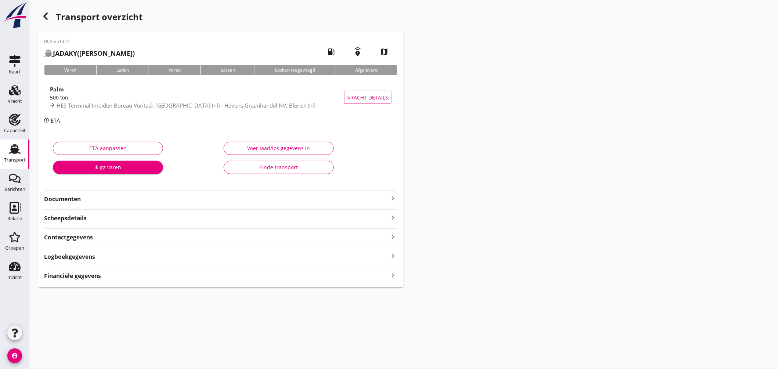
click at [177, 277] on div "Financiële gegevens keyboard_arrow_right" at bounding box center [220, 275] width 353 height 10
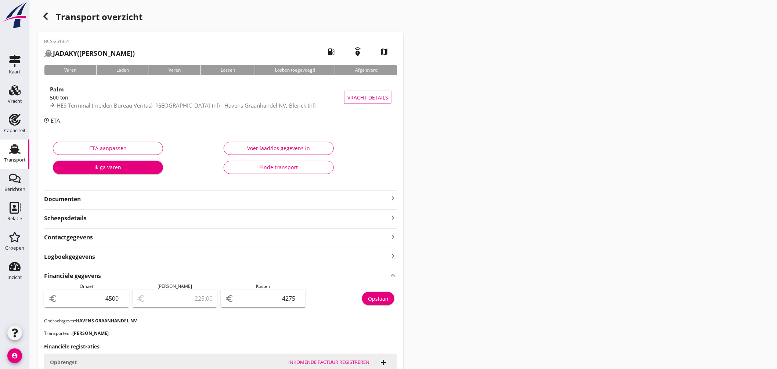
click at [19, 148] on icon "Transport" at bounding box center [15, 149] width 12 height 12
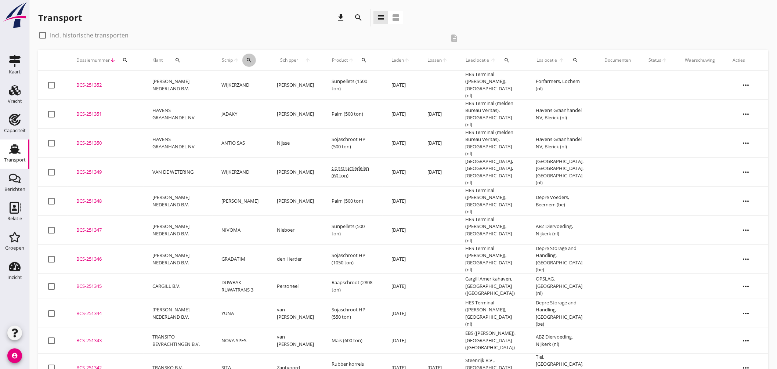
click at [252, 58] on icon "search" at bounding box center [249, 60] width 6 height 6
click at [282, 75] on div "Zoek op (scheeps)naam arrow_drop_down" at bounding box center [297, 82] width 97 height 23
click at [287, 84] on input "Zoek op (scheeps)naam" at bounding box center [287, 82] width 76 height 12
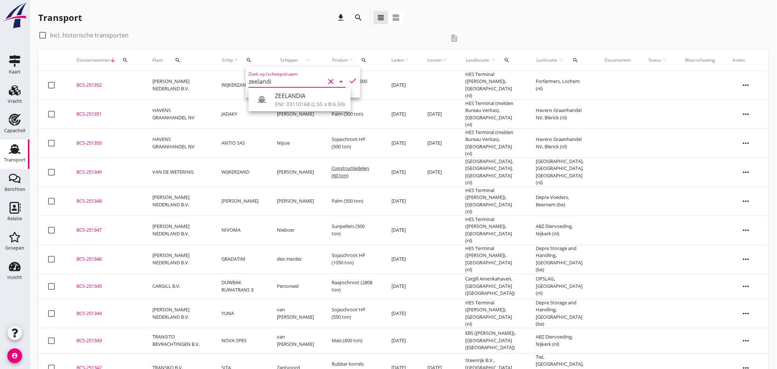
click at [285, 108] on div "ZEELANDIA ENI: 03110168 (L:55 x B:6.59)" at bounding box center [300, 99] width 102 height 23
click at [291, 105] on div "ENI: 03110168 (L:55 x B:6.59)" at bounding box center [310, 104] width 70 height 8
click at [348, 80] on icon "check" at bounding box center [352, 80] width 9 height 9
type input "ZEELANDIA"
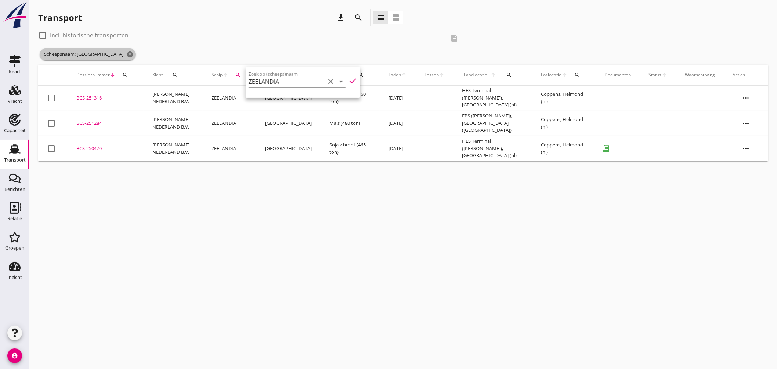
click at [126, 53] on icon "cancel" at bounding box center [129, 54] width 7 height 7
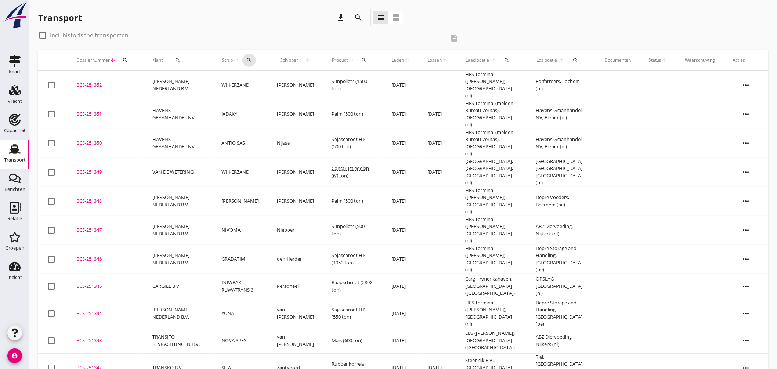
drag, startPoint x: 252, startPoint y: 61, endPoint x: 259, endPoint y: 66, distance: 8.9
click at [252, 61] on icon "search" at bounding box center [249, 60] width 6 height 6
click at [286, 86] on input "Zoek op (scheeps)naam" at bounding box center [287, 82] width 76 height 12
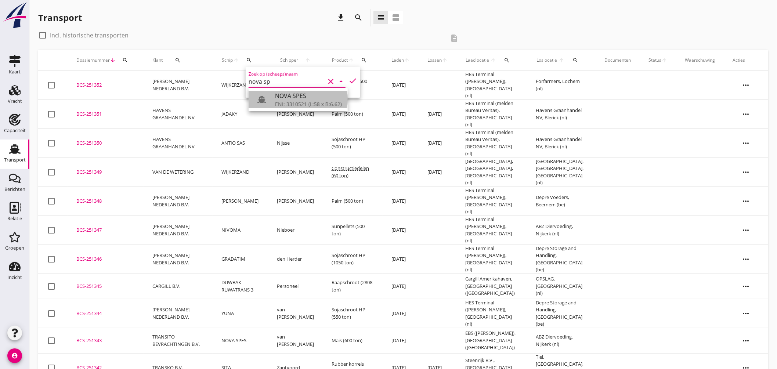
click at [291, 92] on div "NOVA SPES" at bounding box center [308, 95] width 67 height 9
click at [348, 80] on icon "check" at bounding box center [352, 80] width 9 height 9
type input "NOVA SPES"
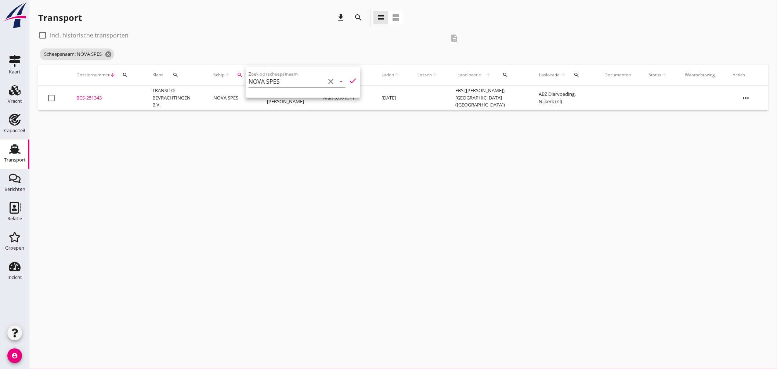
click at [93, 94] on div "BCS-251343" at bounding box center [105, 97] width 58 height 7
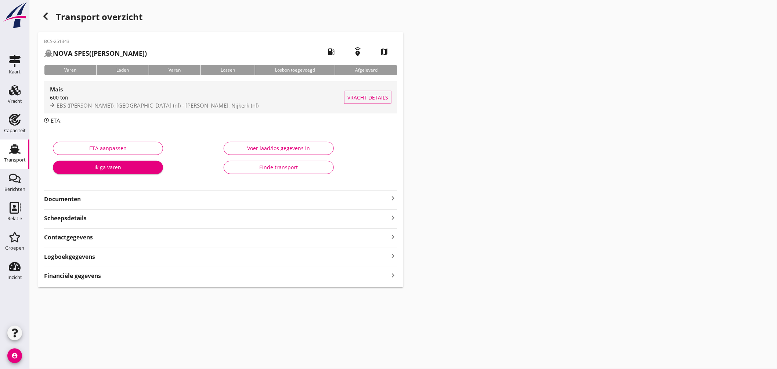
click at [243, 103] on div "EBS ([PERSON_NAME]), [GEOGRAPHIC_DATA] (nl) - [PERSON_NAME], Nijkerk (nl)" at bounding box center [197, 105] width 294 height 8
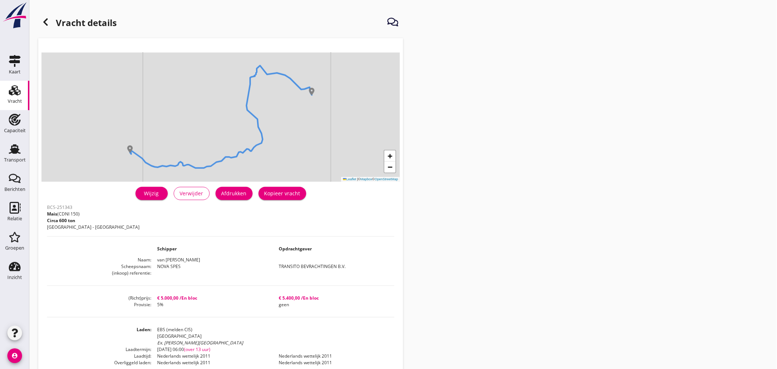
scroll to position [82, 0]
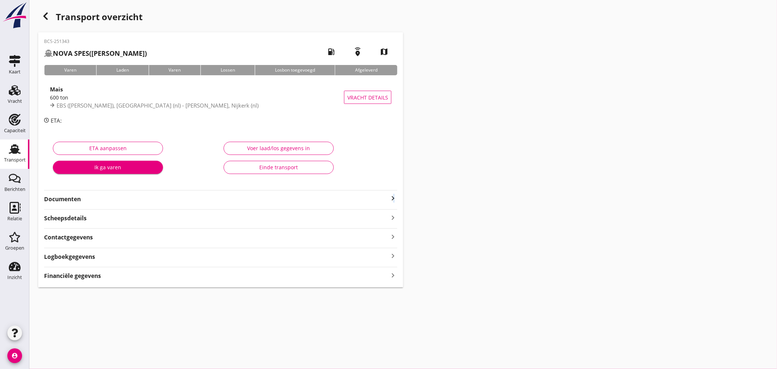
click at [394, 198] on icon "keyboard_arrow_right" at bounding box center [392, 198] width 9 height 9
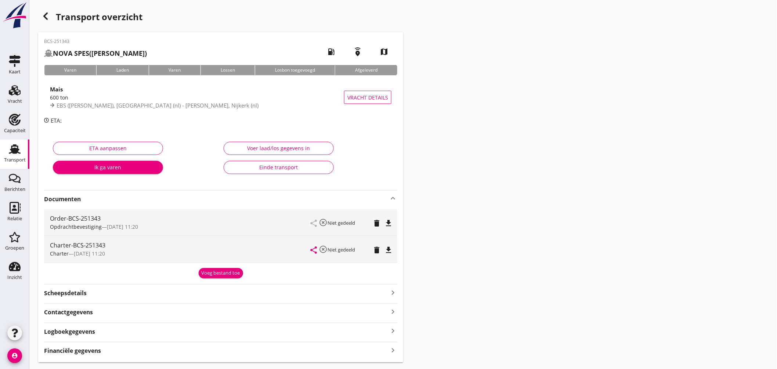
click at [389, 246] on icon "file_download" at bounding box center [388, 250] width 9 height 9
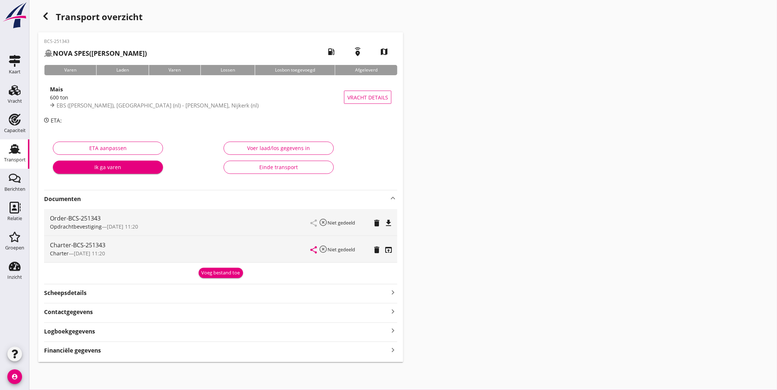
click at [3, 147] on link "Transport Transport" at bounding box center [14, 154] width 29 height 29
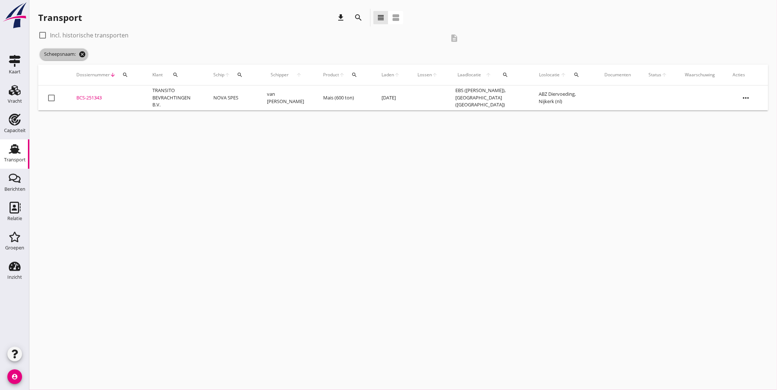
click at [83, 52] on icon "cancel" at bounding box center [82, 54] width 7 height 7
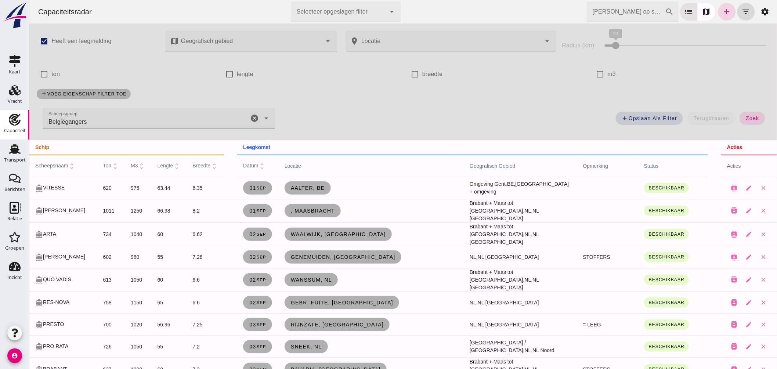
click icon "cancel"
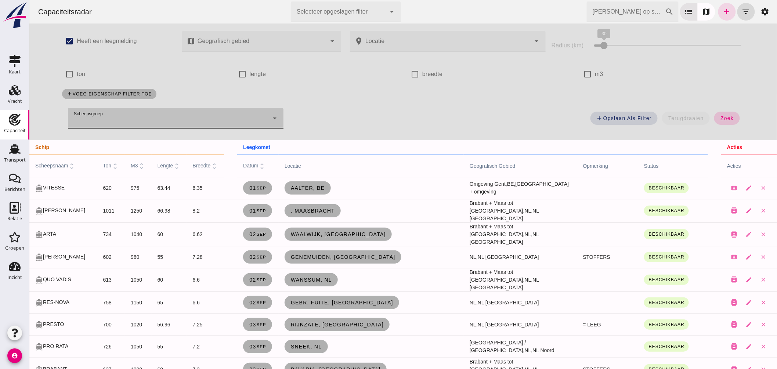
click span "zoek"
click input "Zoek op scheepsnaam"
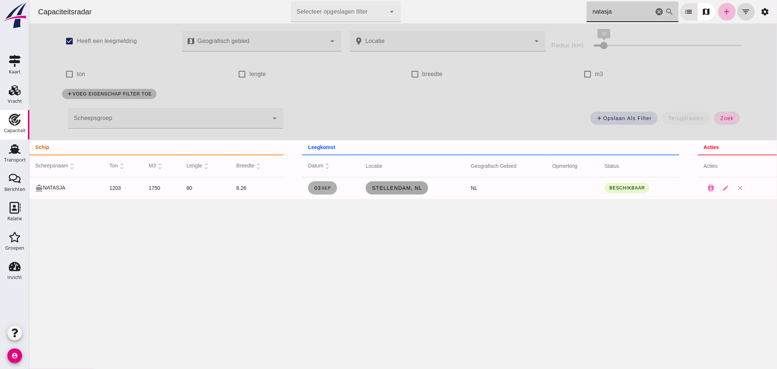
click span "Stellendam, nl"
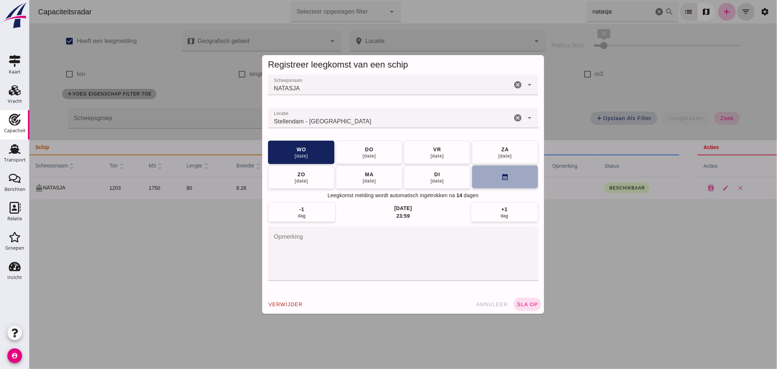
click button "calendar_month"
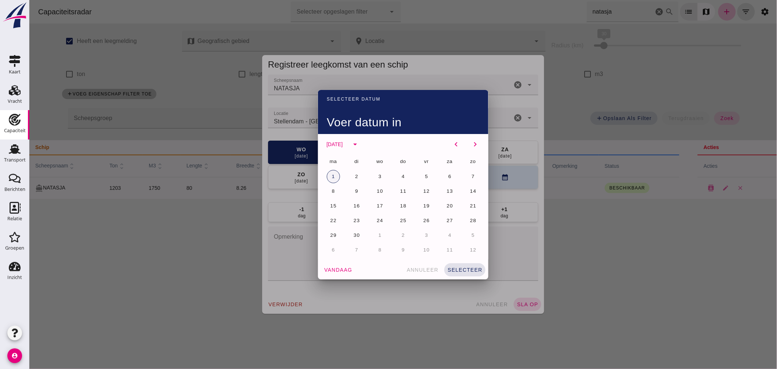
click button "1"
click span "selecteer"
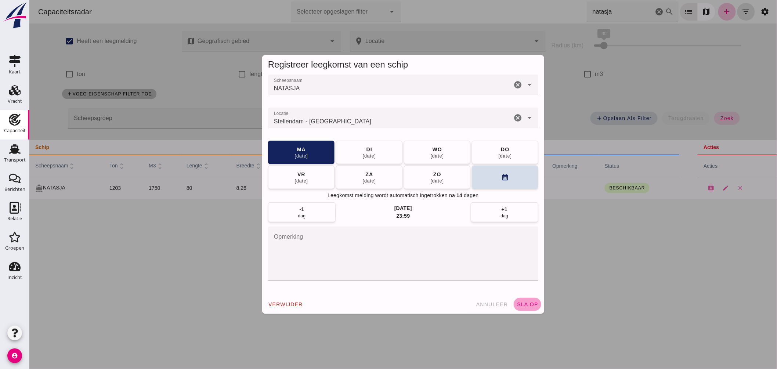
click span "sla op"
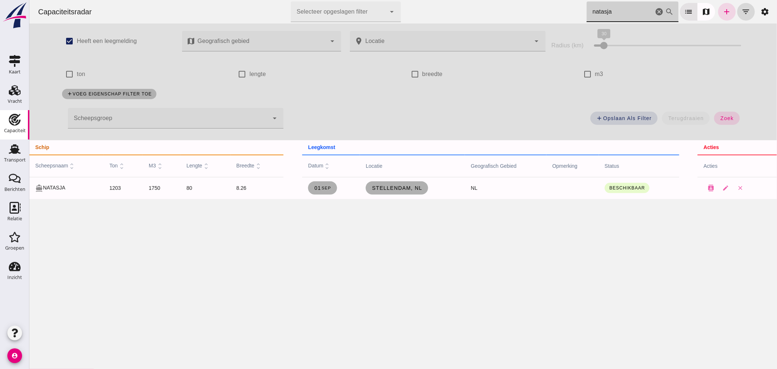
drag, startPoint x: 624, startPoint y: 6, endPoint x: 442, endPoint y: 12, distance: 182.6
click div "Capaciteitsradar Selecteer opgeslagen filter Selecteer opgeslagen filter cancel…"
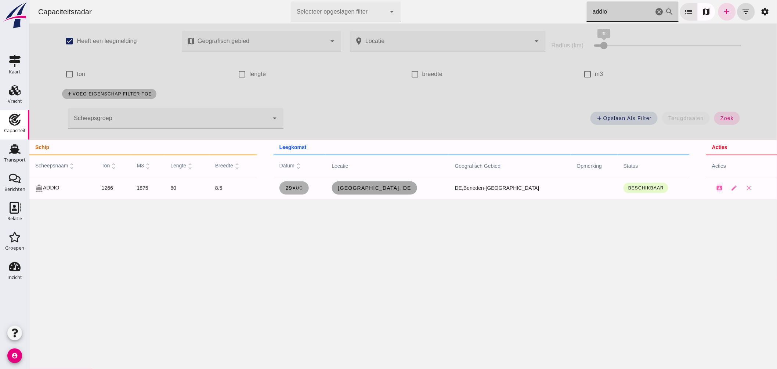
type input "addio"
click span "Magdeburg, de"
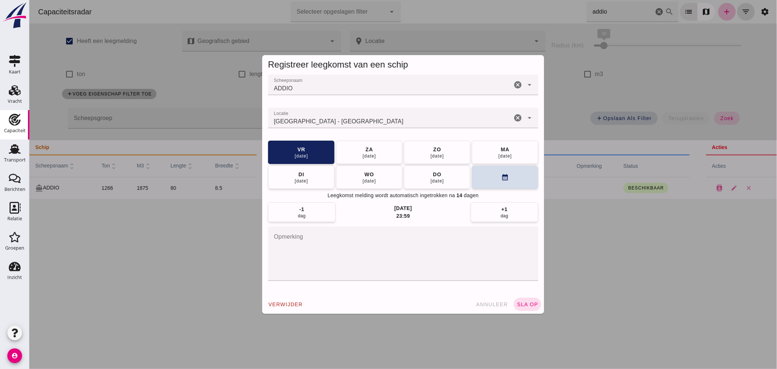
click input "Locatie"
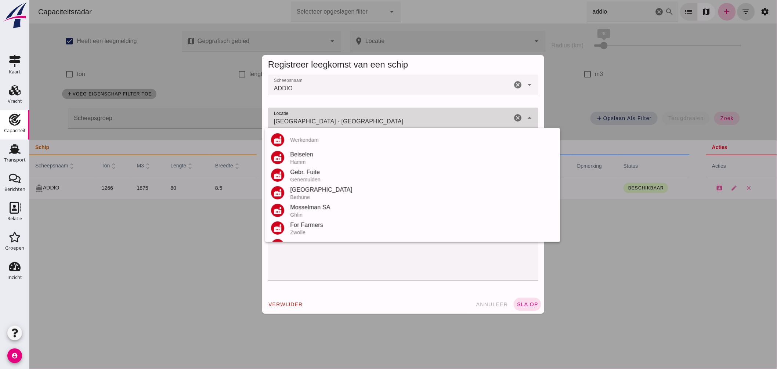
click input "Magdeburg - Saksen-Anhalt"
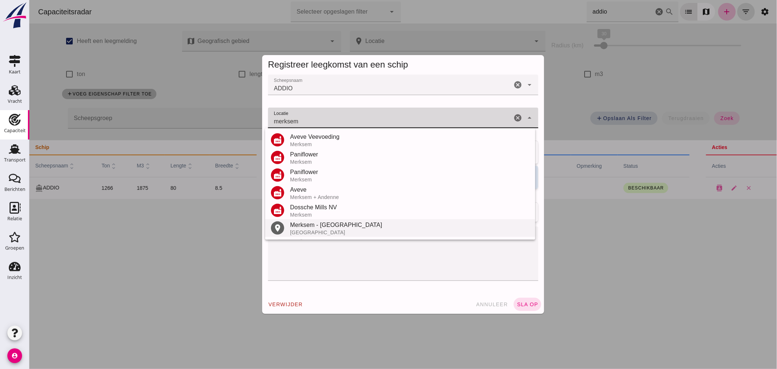
click at [312, 226] on div "Merksem - Antwerpen" at bounding box center [409, 225] width 239 height 9
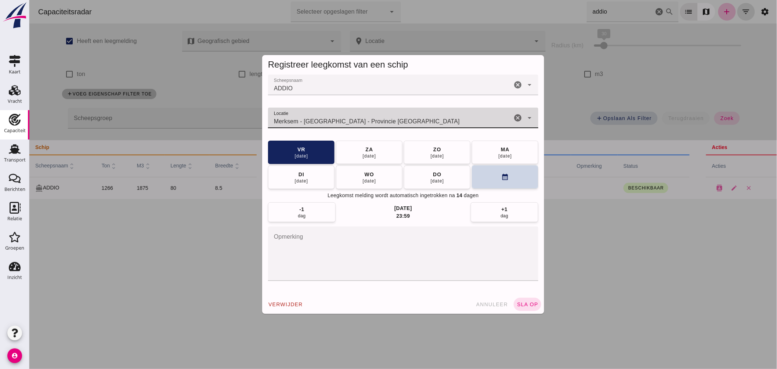
type input "Merksem - Antwerpen - Provincie Antwerpen"
click button "calendar_month"
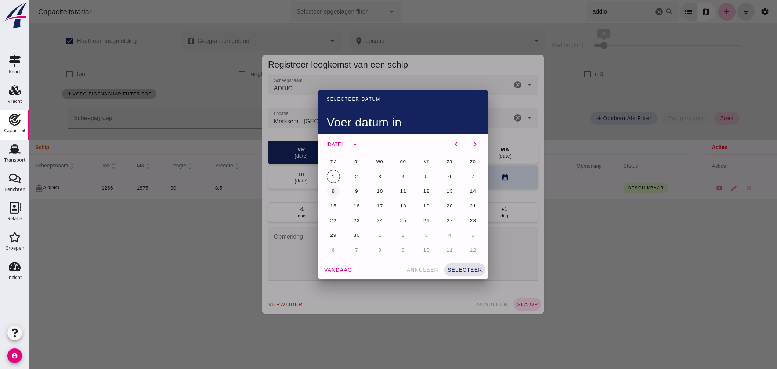
click button "8"
click span "selecteer"
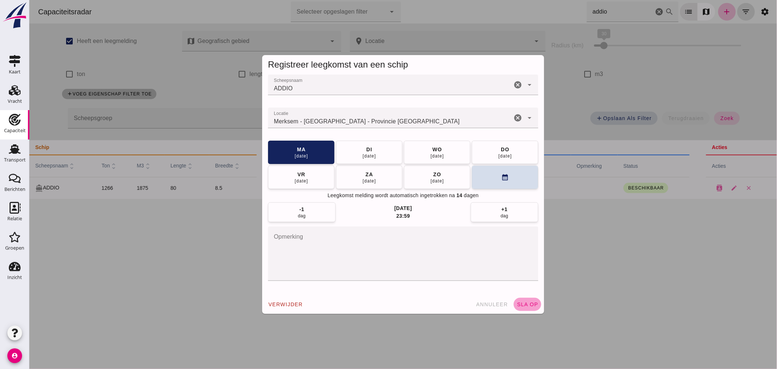
click span "sla op"
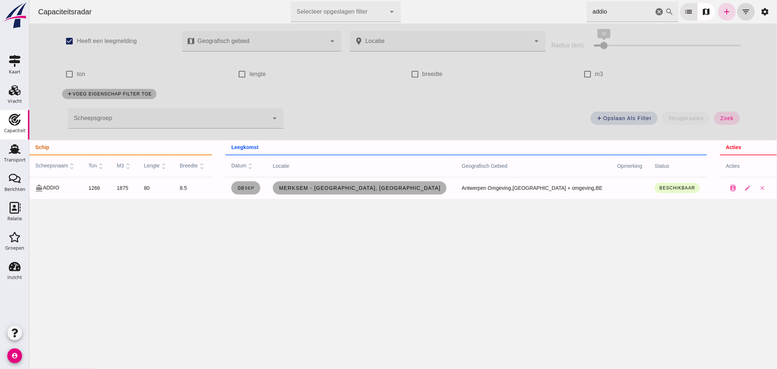
drag, startPoint x: 605, startPoint y: 15, endPoint x: 450, endPoint y: 24, distance: 155.6
click div "Capaciteitsradar Selecteer opgeslagen filter Selecteer opgeslagen filter cancel…"
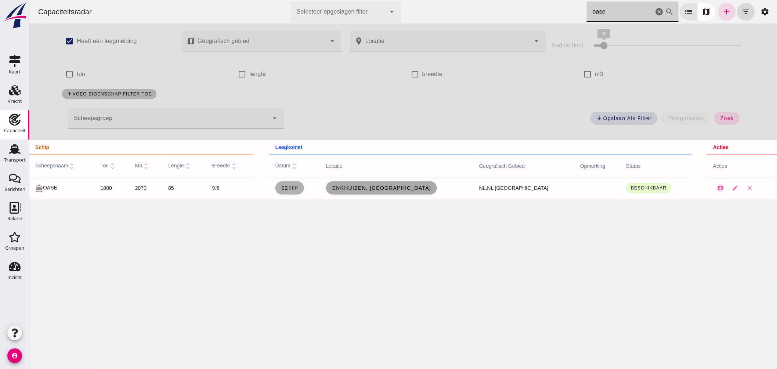
type input "oase"
click at [398, 183] on link "Enkhuizen, nl" at bounding box center [381, 187] width 111 height 13
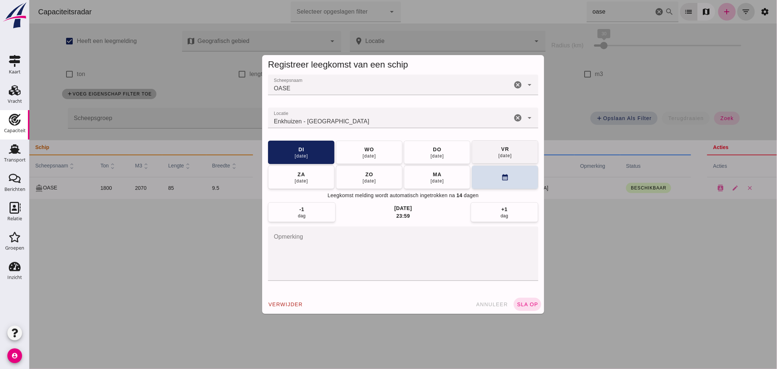
click div "vr"
click span "sla op"
